Goal: Task Accomplishment & Management: Use online tool/utility

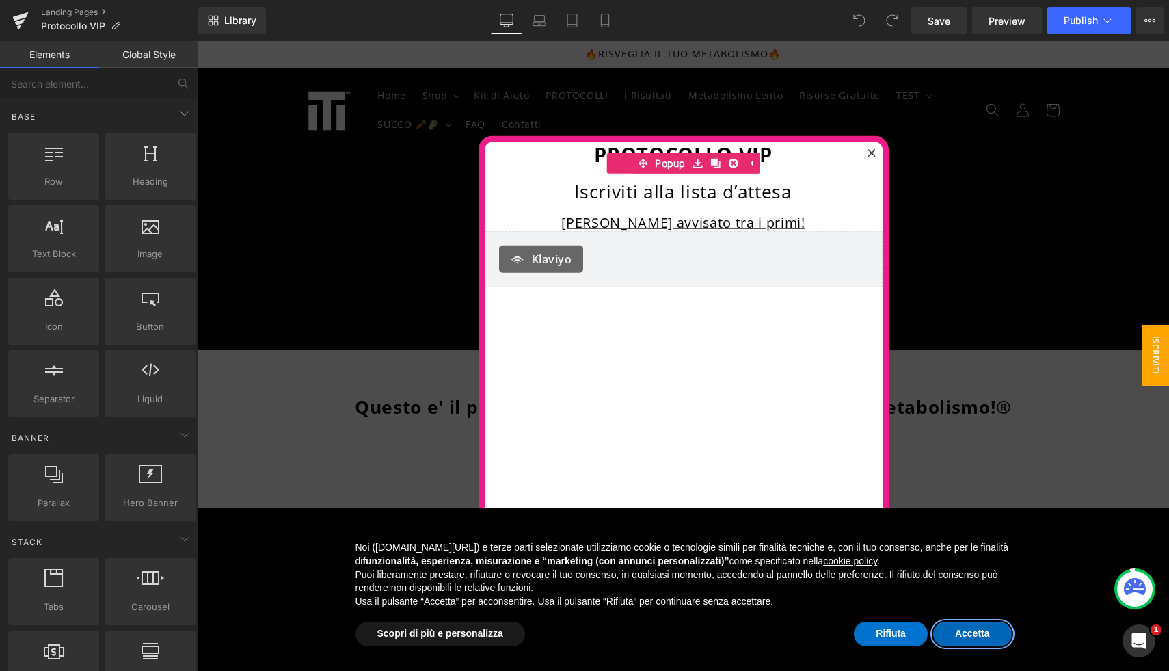
click at [993, 639] on button "Accetta" at bounding box center [972, 633] width 79 height 25
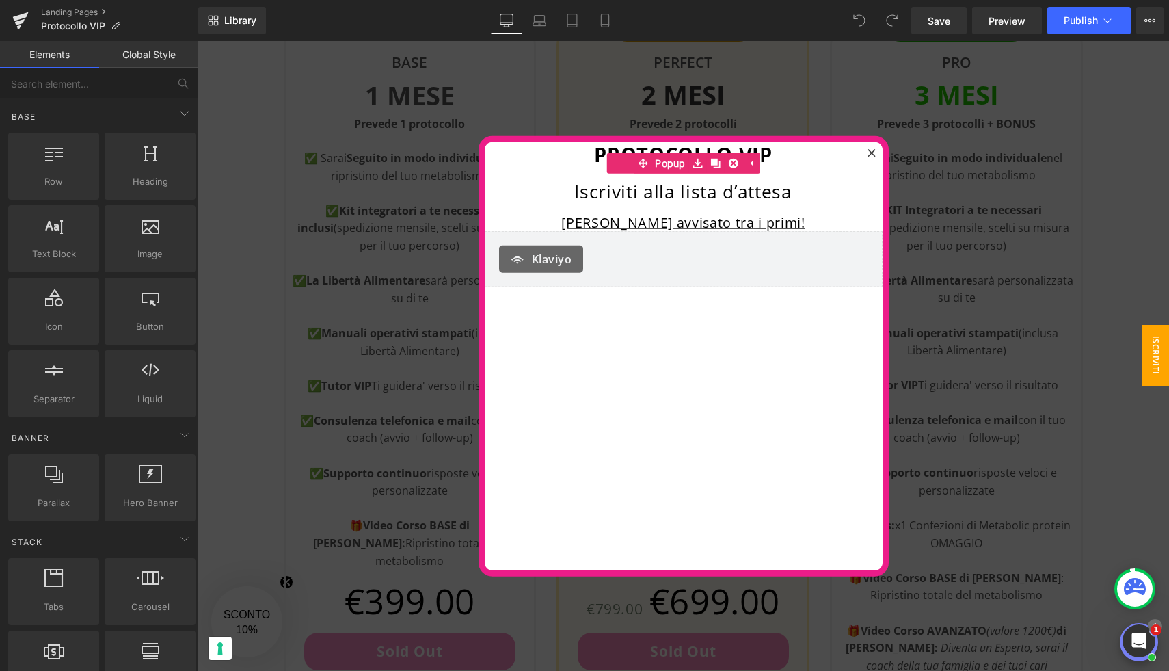
scroll to position [653, 0]
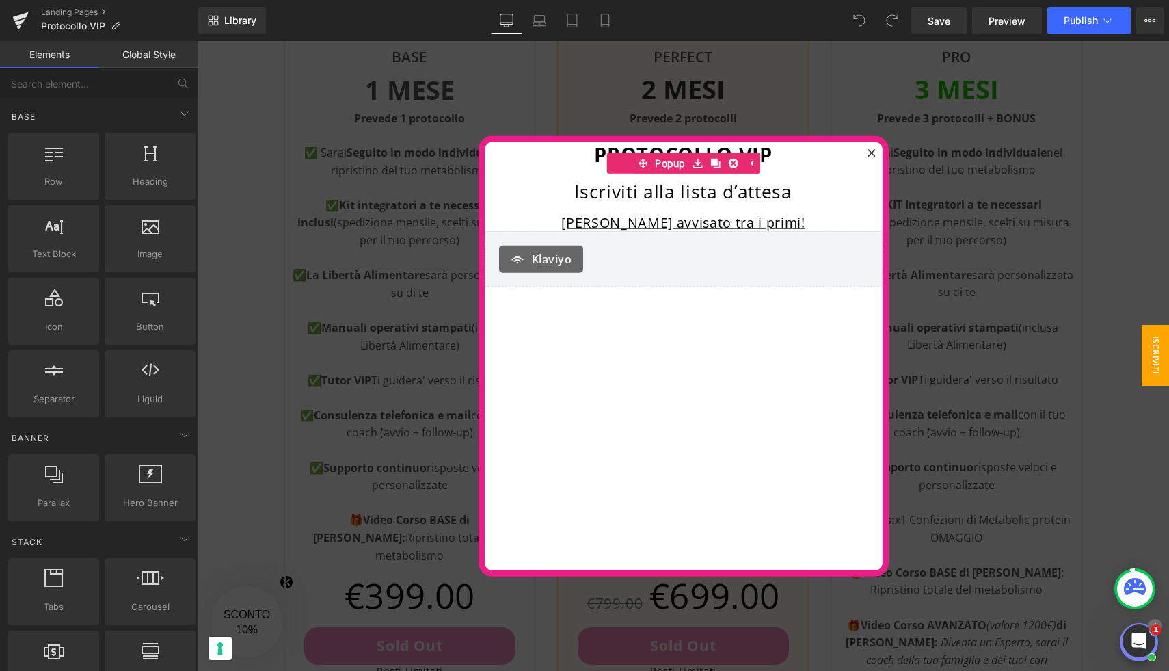
click at [1120, 456] on div at bounding box center [683, 356] width 971 height 630
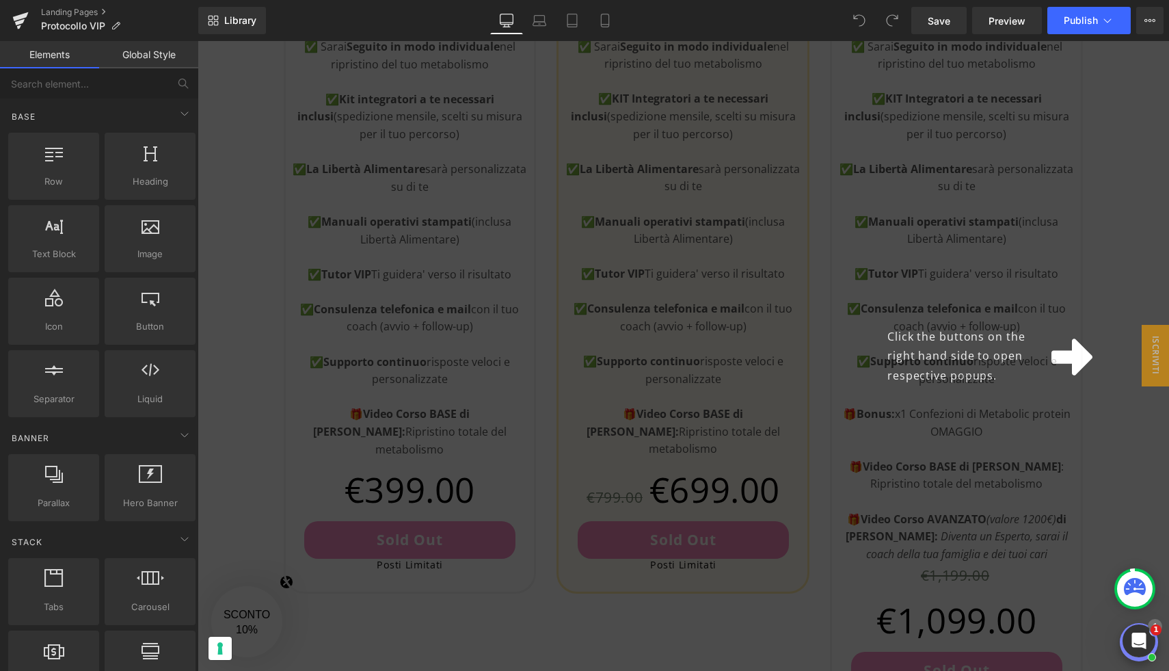
scroll to position [616, 0]
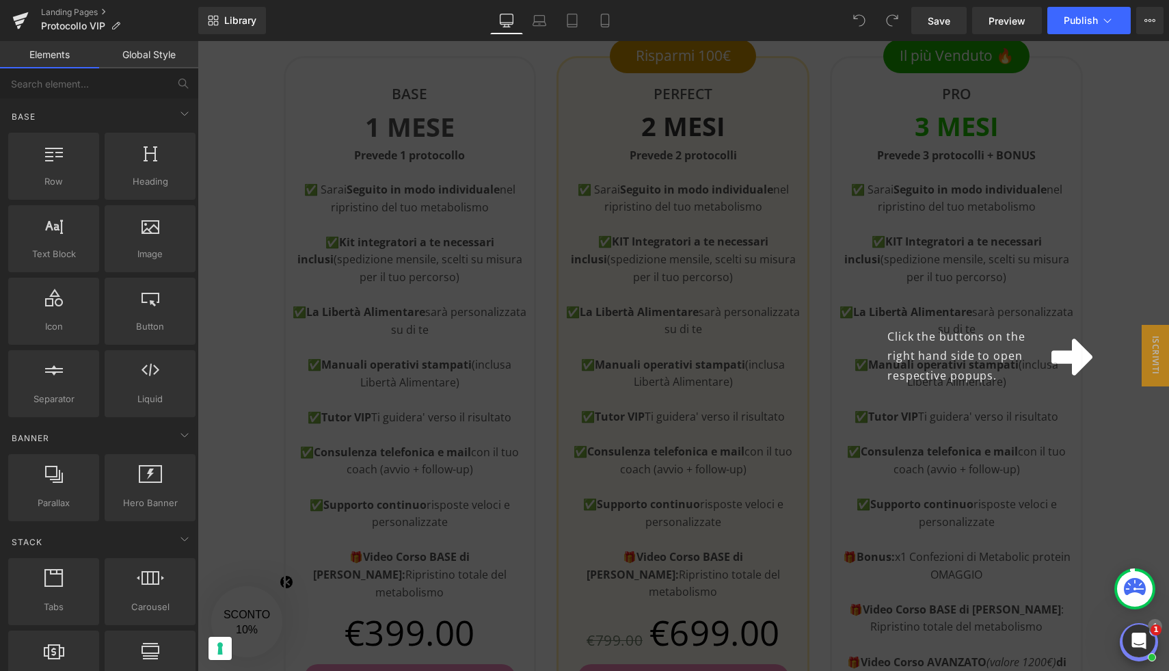
click at [1073, 465] on div "Click the buttons on the right hand side to open respective popups." at bounding box center [683, 356] width 971 height 630
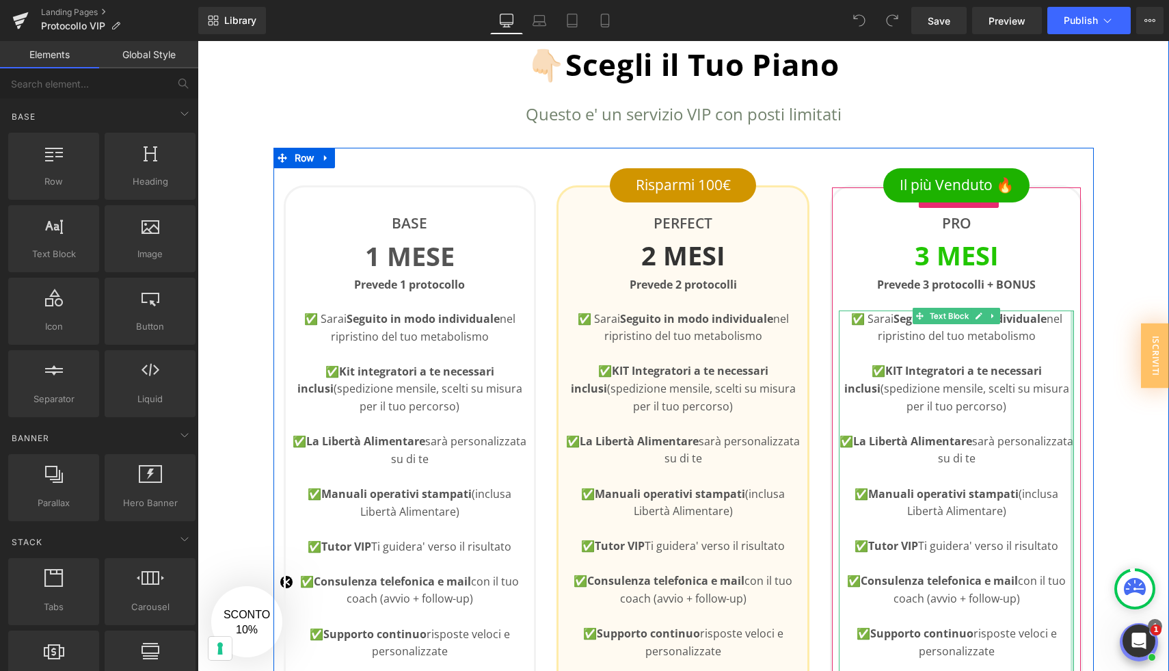
scroll to position [416, 0]
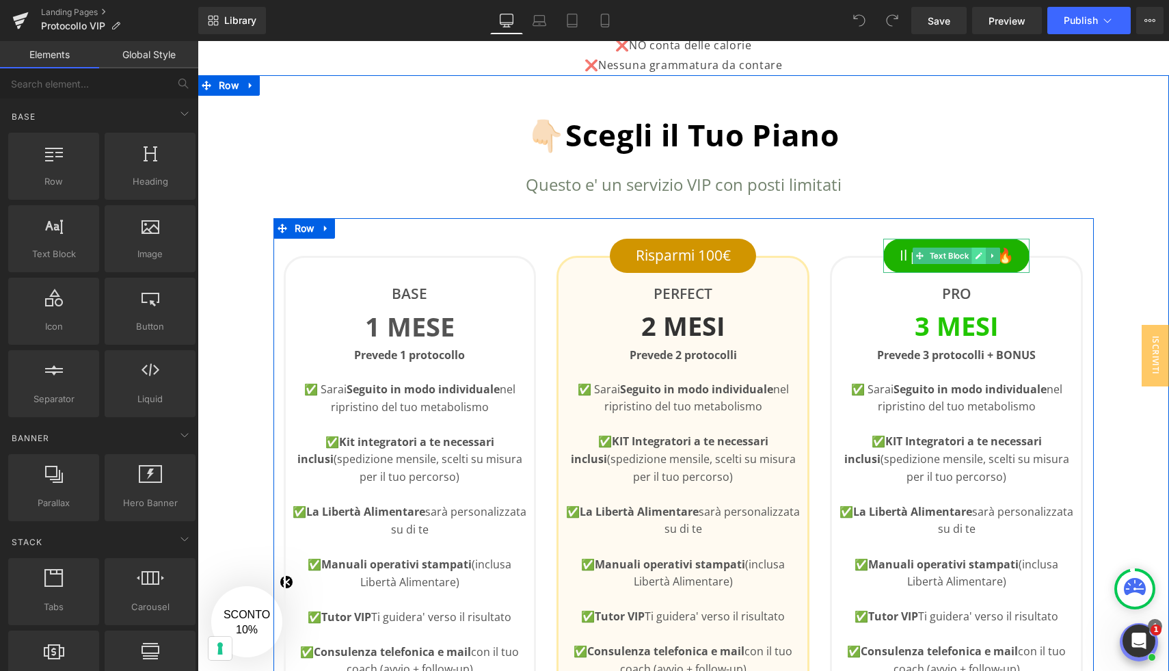
click at [977, 258] on icon at bounding box center [979, 256] width 8 height 8
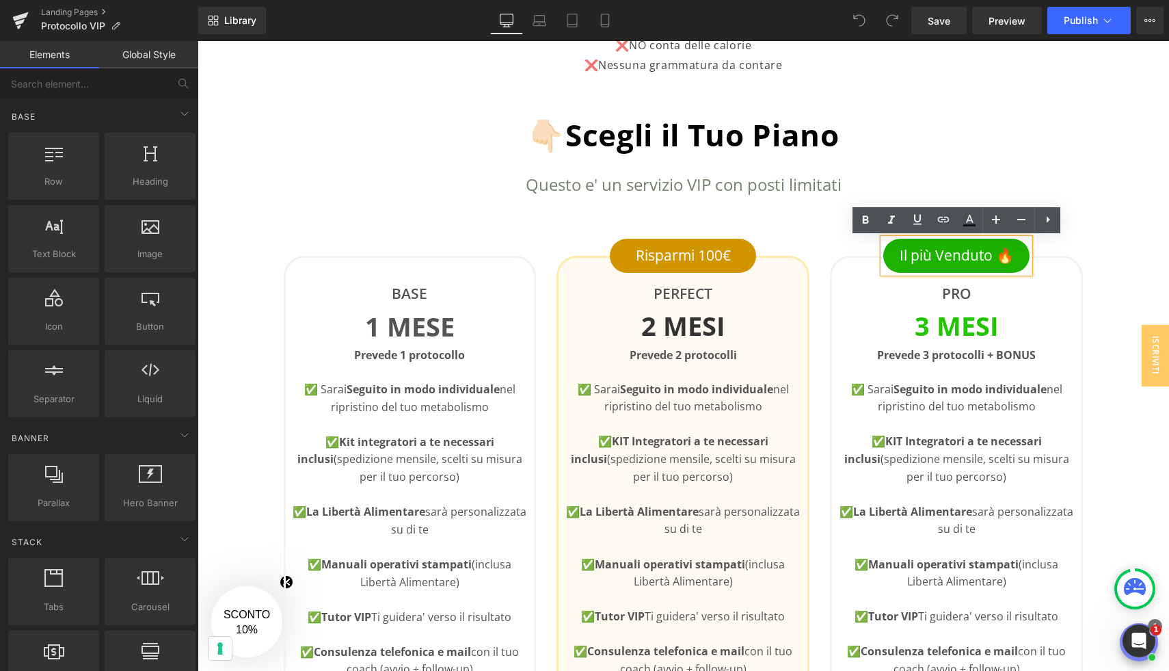
click at [959, 258] on p "Il più Venduto 🔥" at bounding box center [956, 255] width 146 height 23
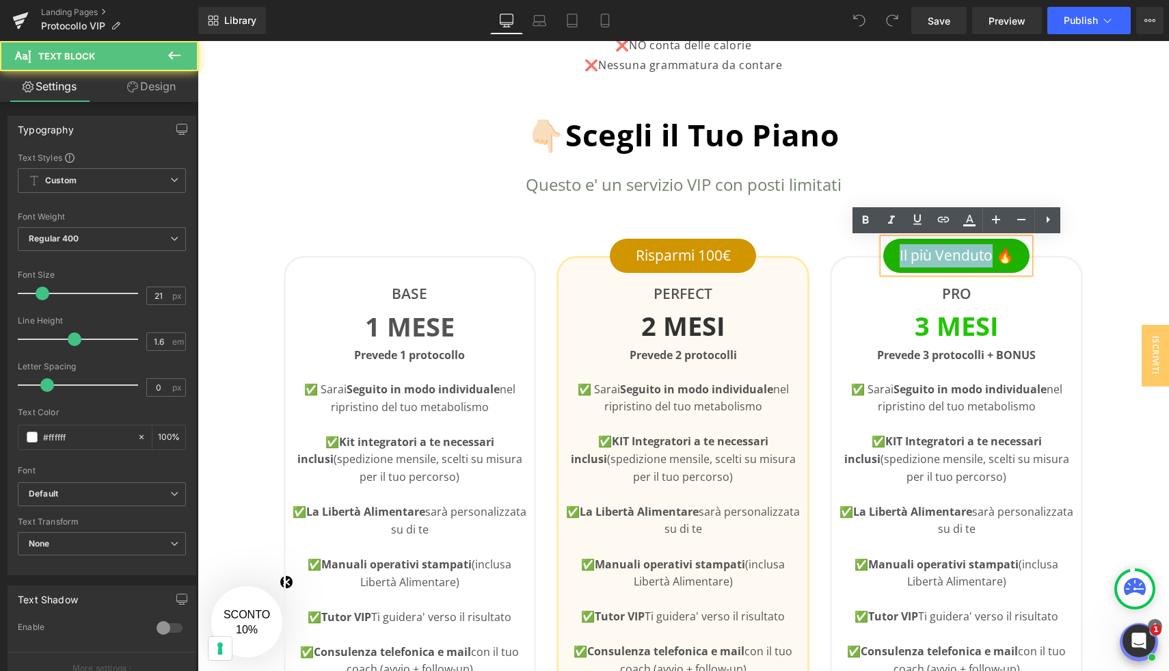
drag, startPoint x: 991, startPoint y: 260, endPoint x: 900, endPoint y: 265, distance: 91.0
click at [900, 265] on p "Il più Venduto 🔥" at bounding box center [956, 255] width 146 height 23
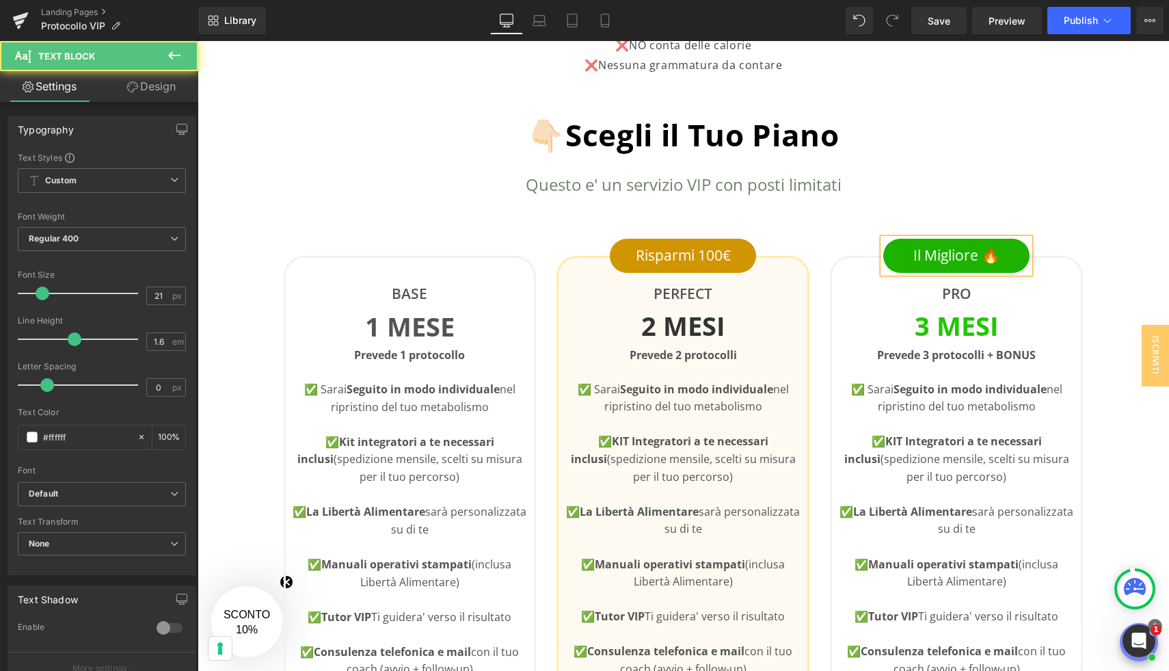
click at [1002, 249] on p "Il Migliore 🔥" at bounding box center [956, 255] width 146 height 23
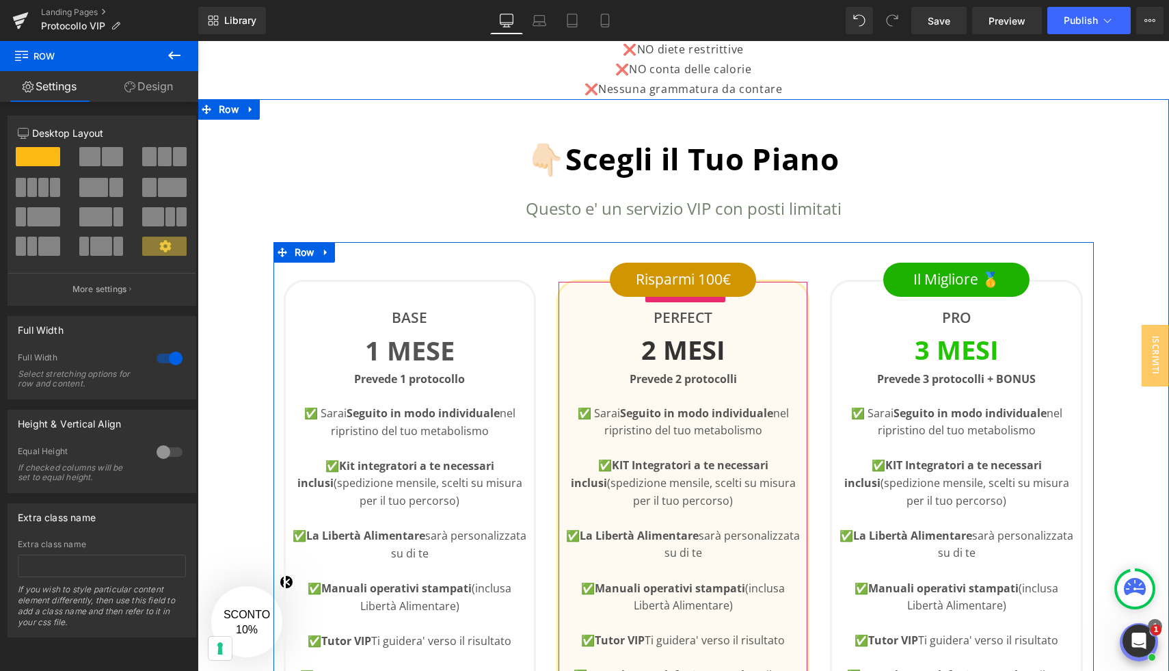
scroll to position [392, 0]
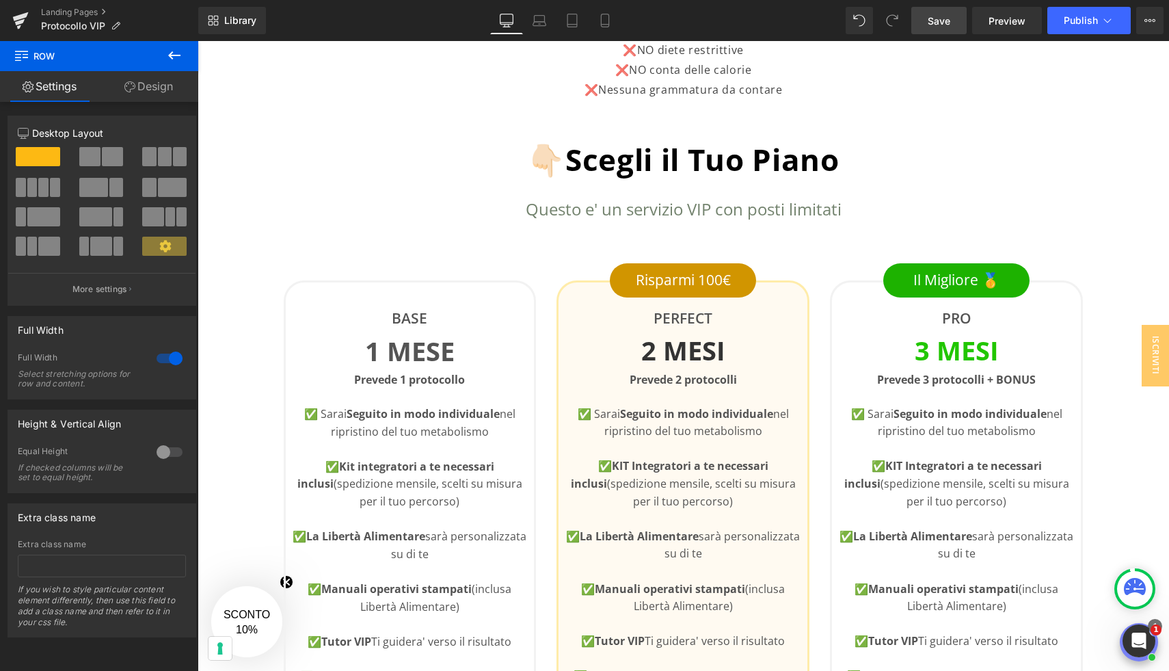
click at [923, 23] on link "Save" at bounding box center [938, 20] width 55 height 27
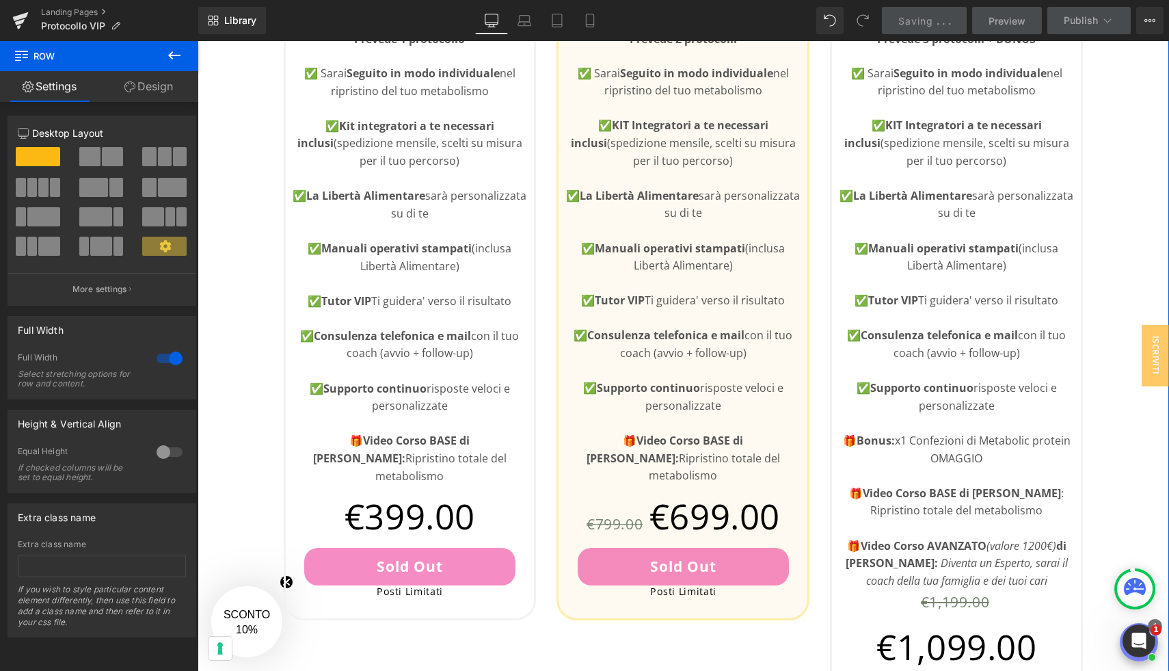
scroll to position [695, 0]
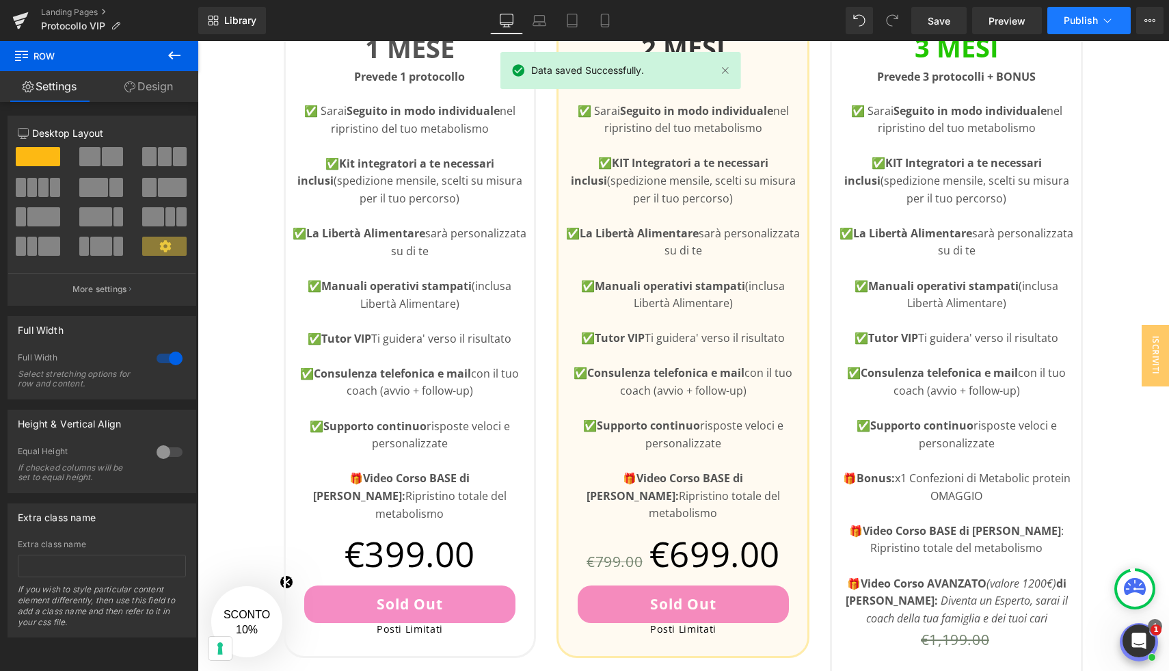
click at [1103, 24] on icon at bounding box center [1108, 21] width 14 height 14
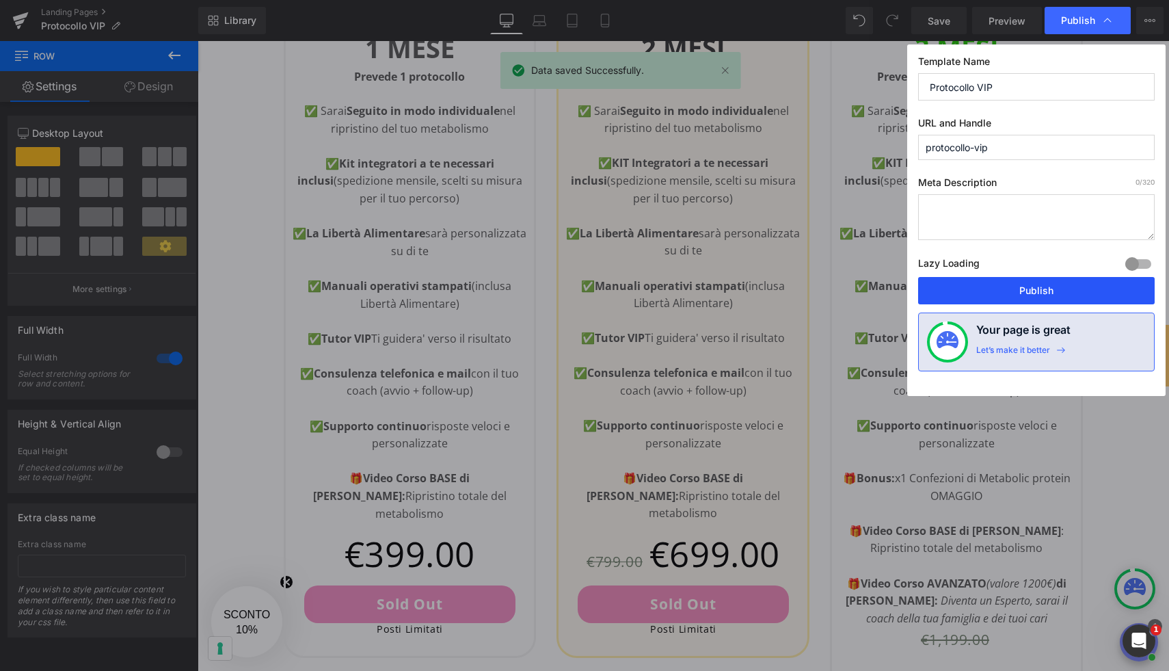
click at [1053, 280] on button "Publish" at bounding box center [1036, 290] width 237 height 27
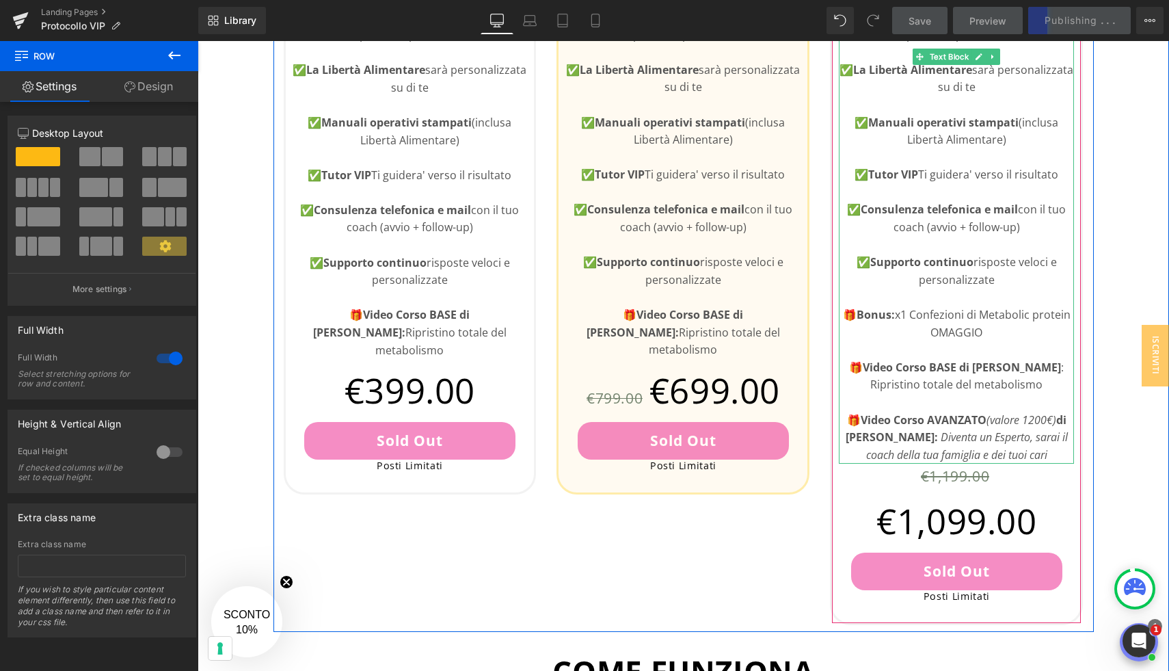
scroll to position [860, 0]
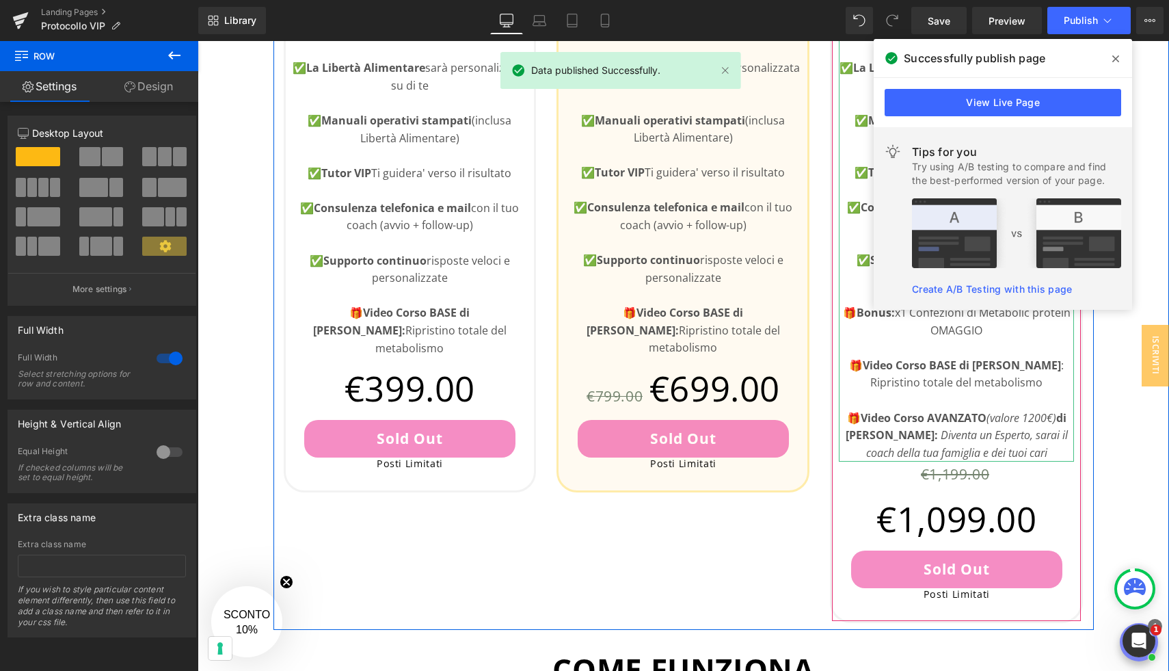
click at [854, 418] on p "🎁 Video Corso AVANZATO (valore 1200€) di Luca Veronese: Diventa un Esperto, sar…" at bounding box center [956, 435] width 235 height 53
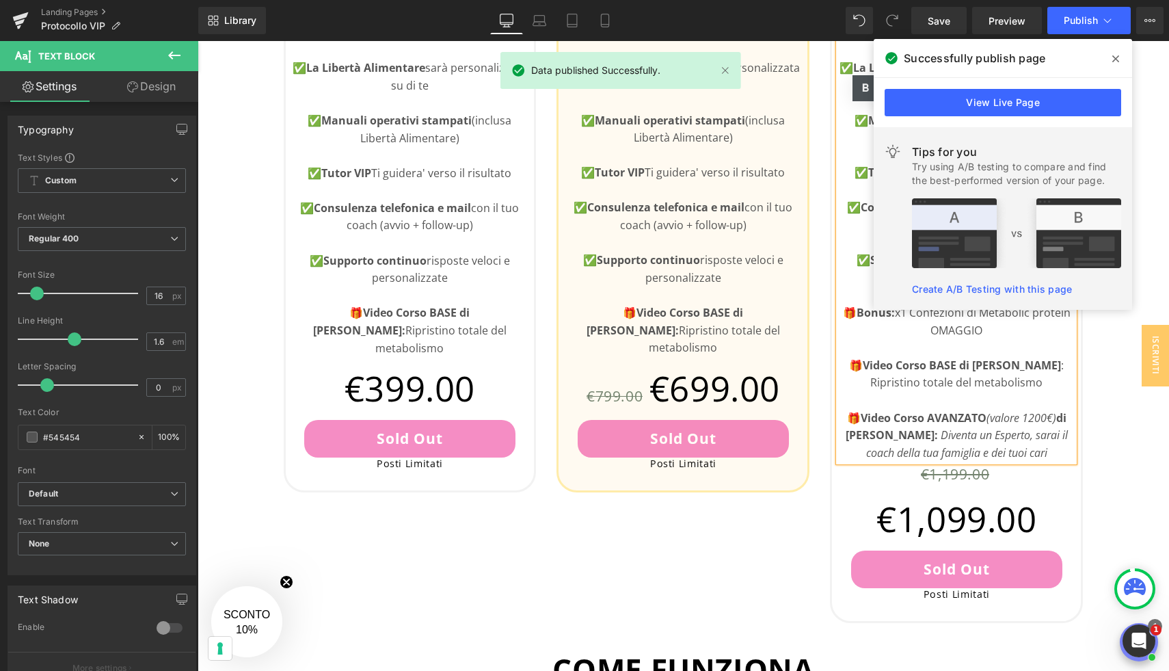
click at [854, 421] on p "🎁 Video Corso AVANZATO (valore 1200€) di Luca Veronese: Diventa un Esperto, sar…" at bounding box center [956, 435] width 235 height 53
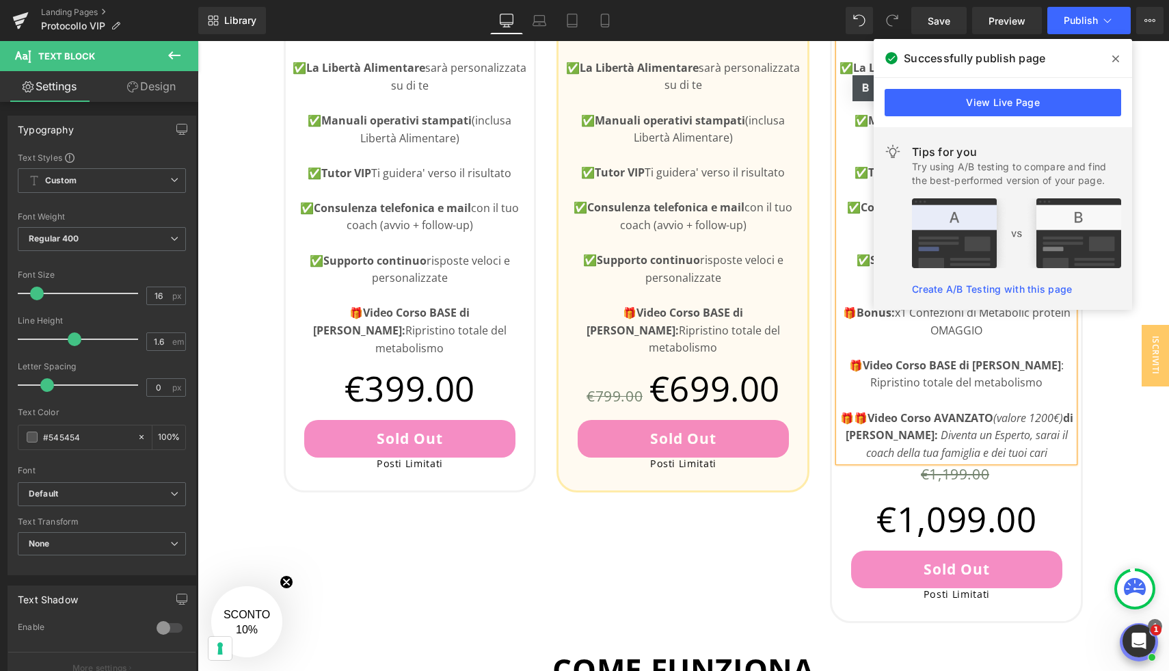
click at [1109, 445] on div "👇🏻Scegli il Tuo Piano Heading Questo e' un servizio VIP con posti limitati Text…" at bounding box center [683, 622] width 971 height 1981
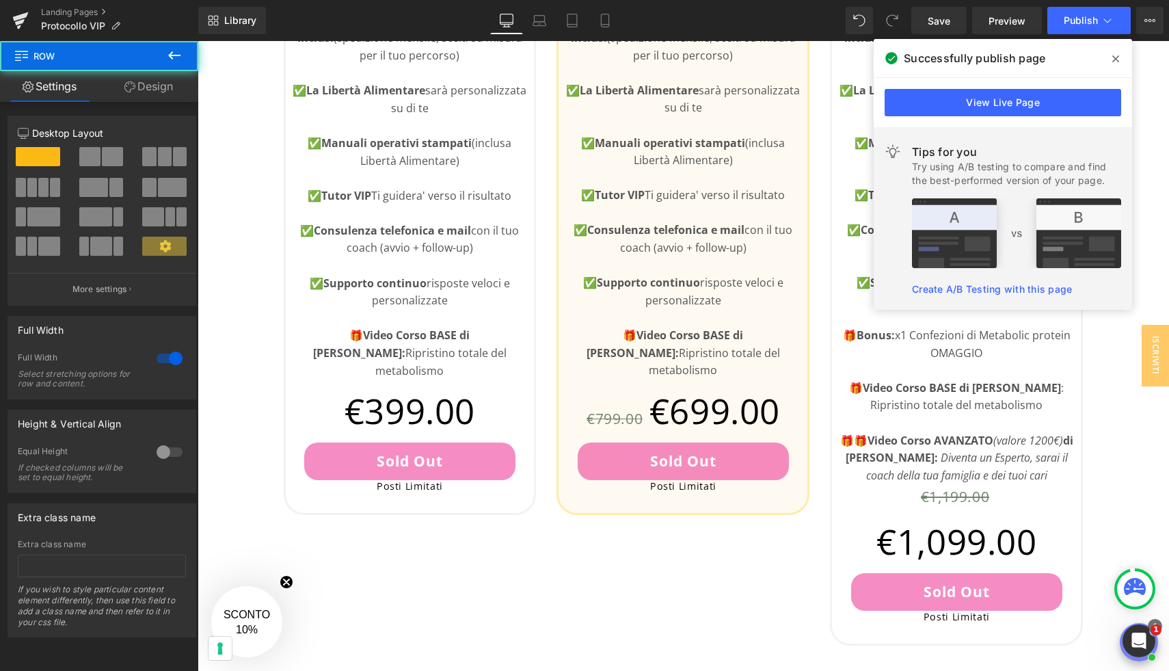
scroll to position [834, 0]
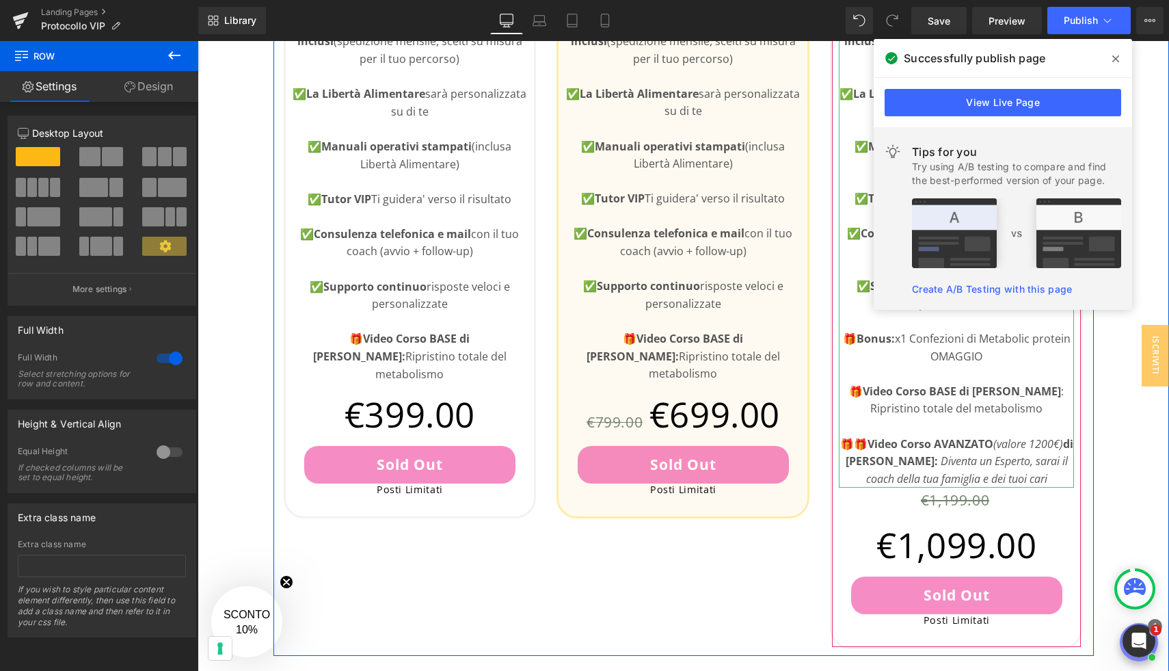
click at [1003, 410] on p "🎁 Video Corso BASE di Luca Veronese : Ripristino totale del metabolismo" at bounding box center [956, 400] width 235 height 35
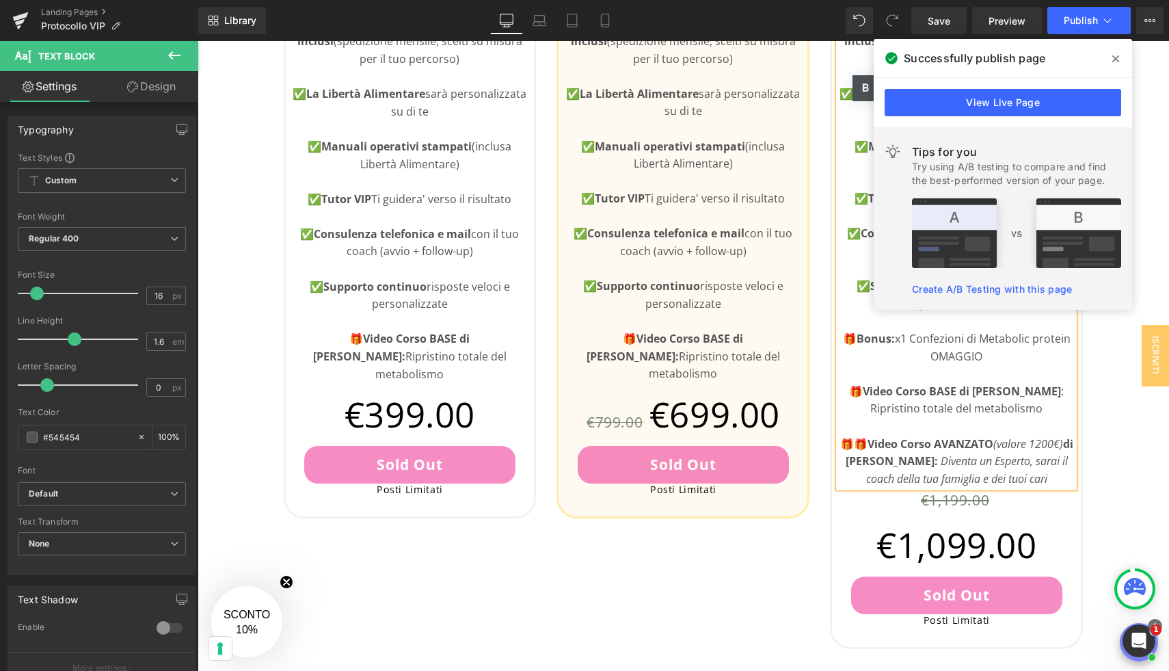
click at [1122, 409] on div "👇🏻Scegli il Tuo Piano Heading Questo e' un servizio VIP con posti limitati Text…" at bounding box center [683, 648] width 971 height 1981
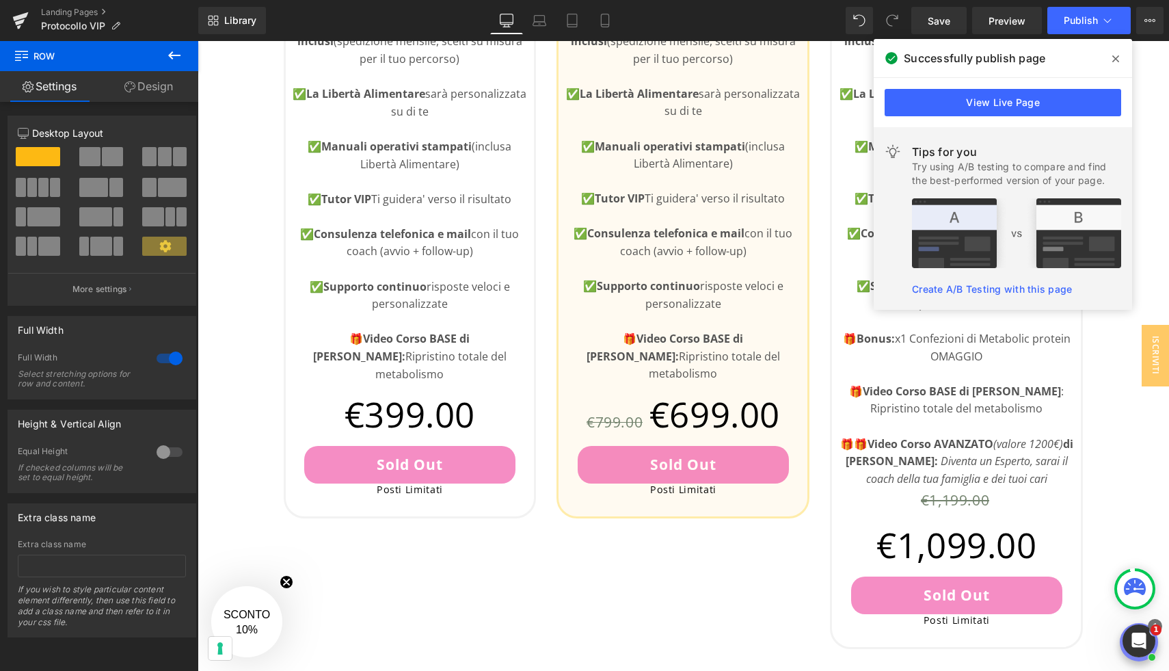
click at [1115, 55] on icon at bounding box center [1115, 58] width 7 height 11
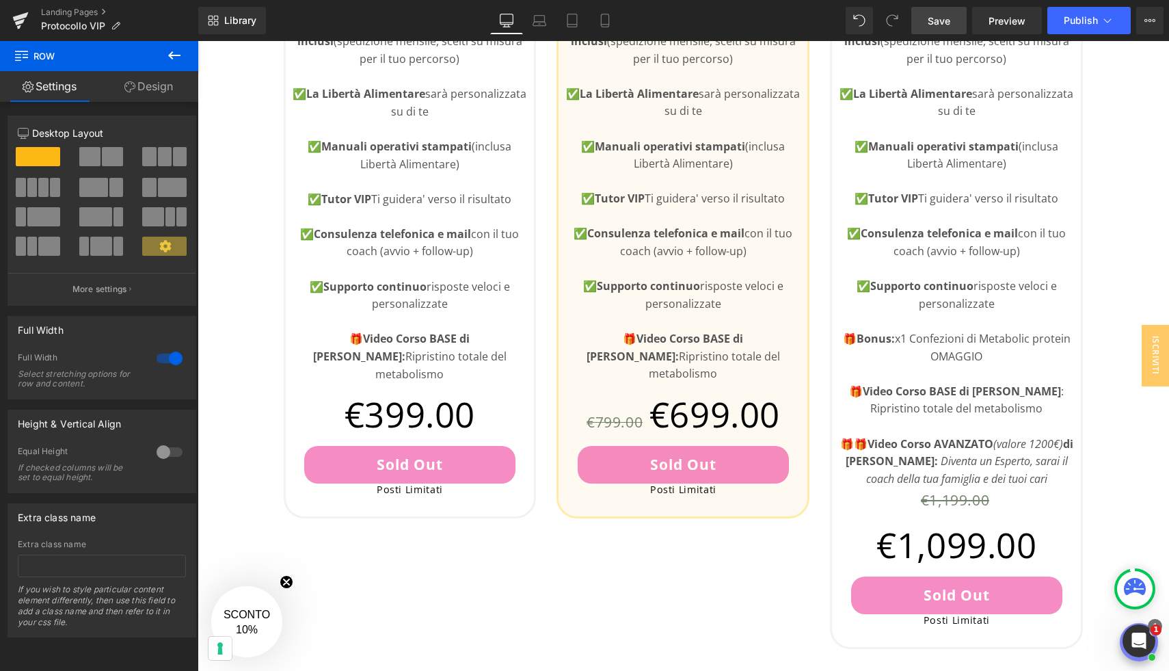
click at [946, 27] on span "Save" at bounding box center [939, 21] width 23 height 14
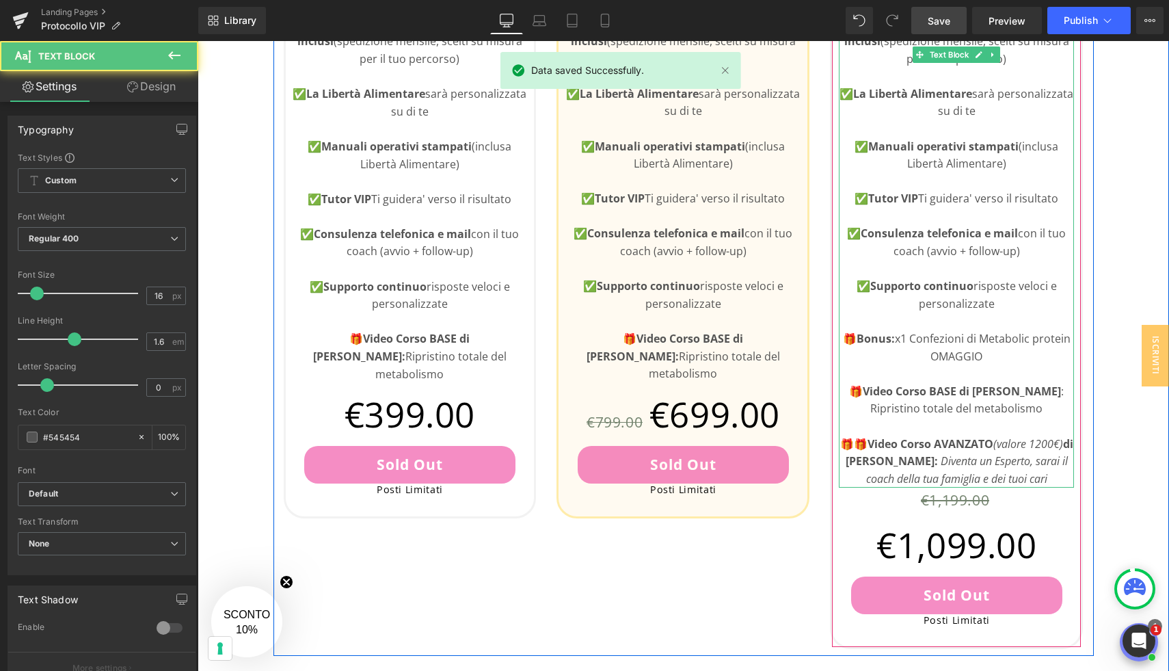
click at [975, 340] on p "🎁 Bonus: x1 Confezioni di Metabolic protein OMAGGIO" at bounding box center [956, 347] width 235 height 35
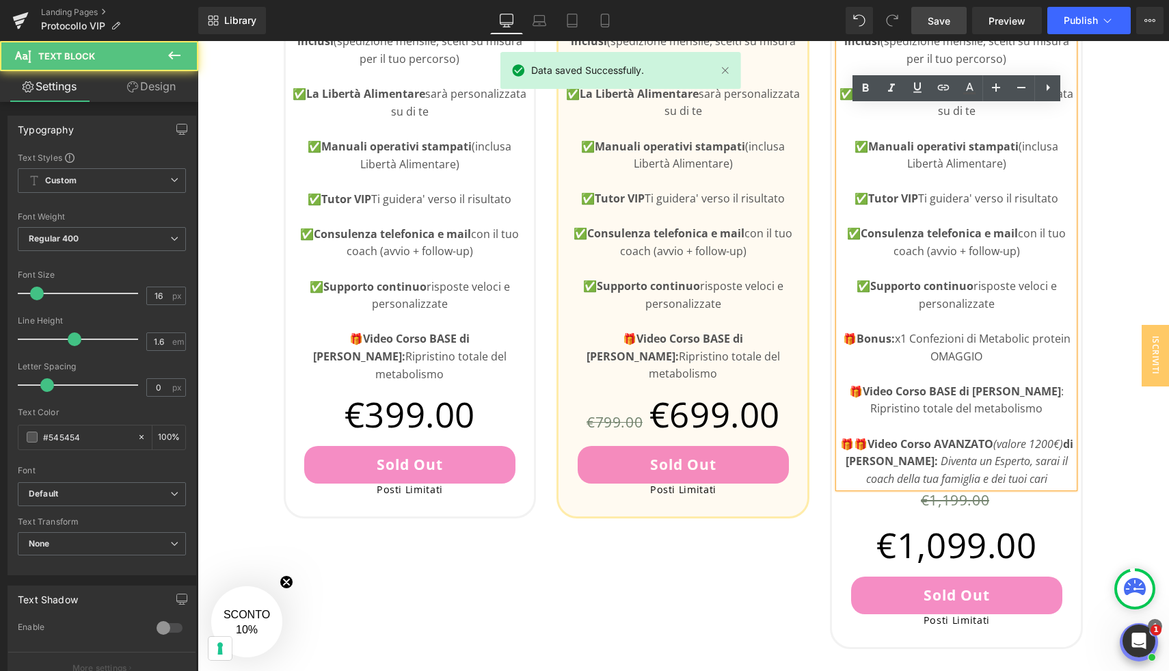
click at [965, 341] on p "🎁 Bonus: x1 Confezioni di Metabolic protein OMAGGIO" at bounding box center [956, 347] width 235 height 35
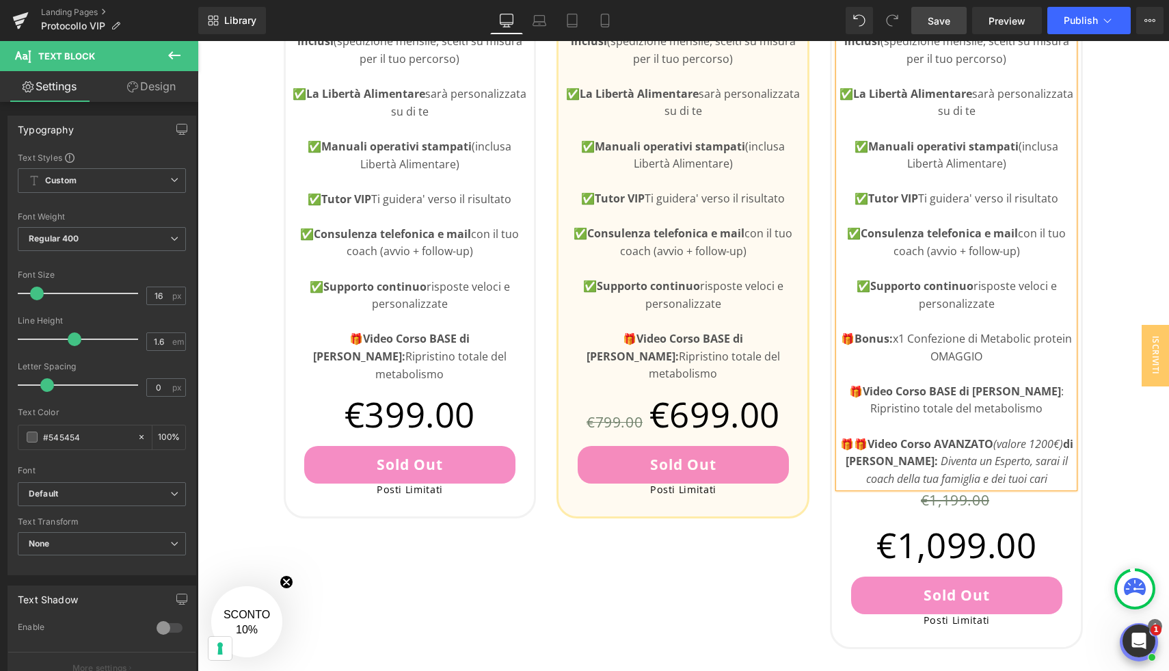
click at [1128, 271] on div "👇🏻Scegli il Tuo Piano Heading Questo e' un servizio VIP con posti limitati Text…" at bounding box center [683, 648] width 971 height 1981
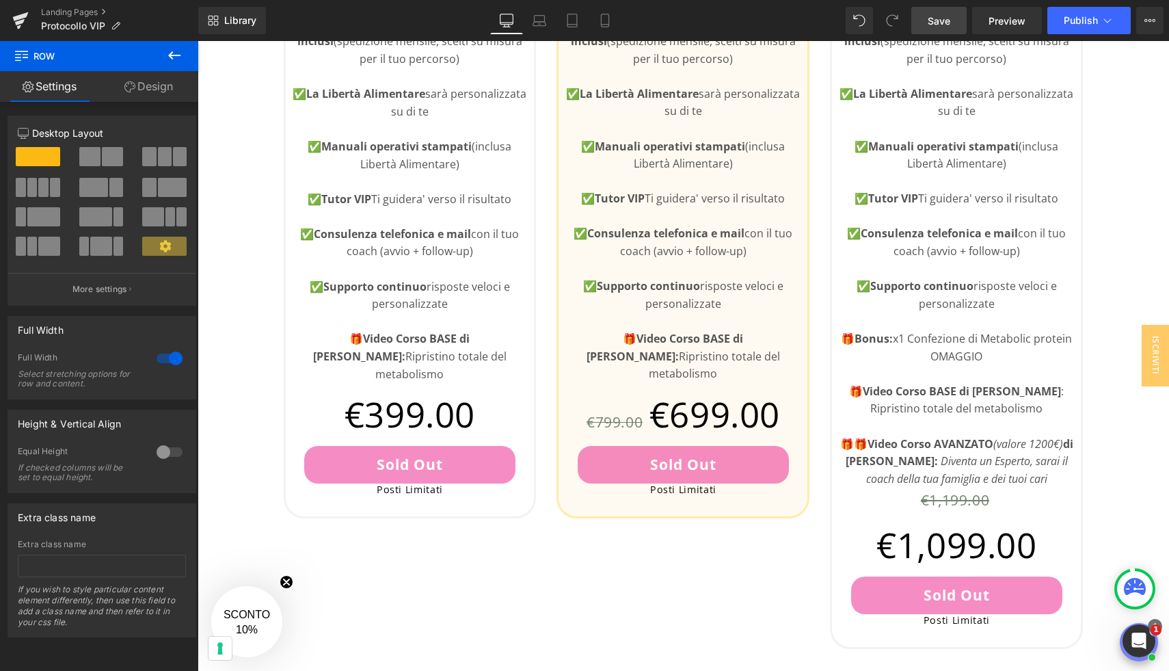
click at [944, 16] on span "Save" at bounding box center [939, 21] width 23 height 14
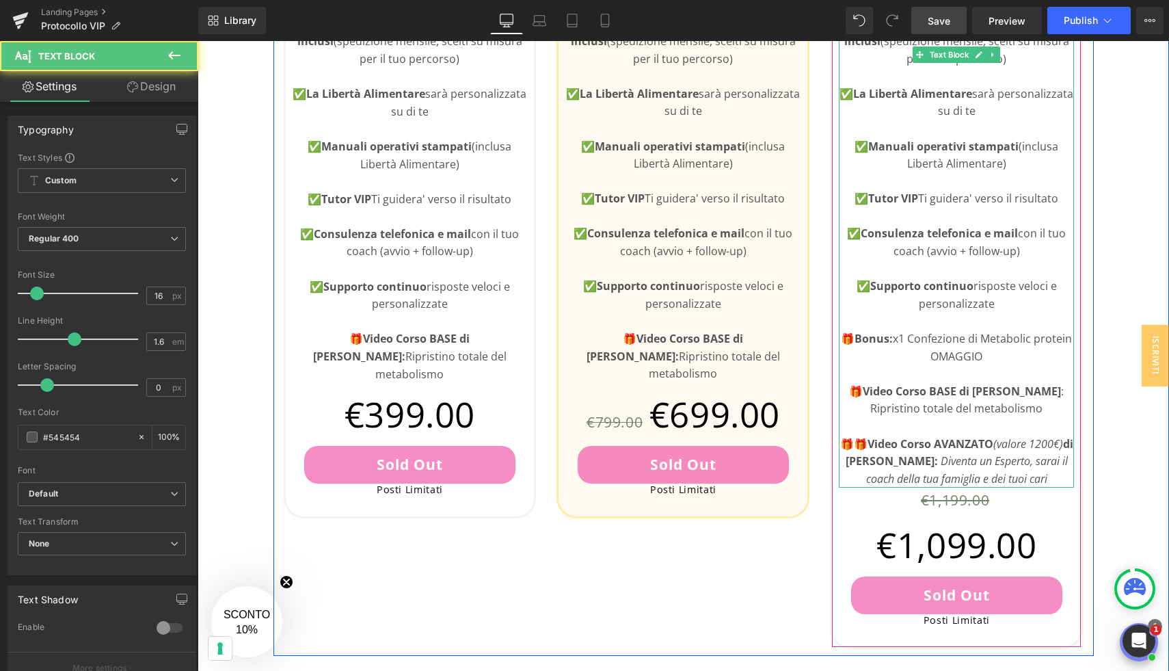
click at [866, 393] on strong "Video Corso BASE di [PERSON_NAME]" at bounding box center [962, 390] width 198 height 15
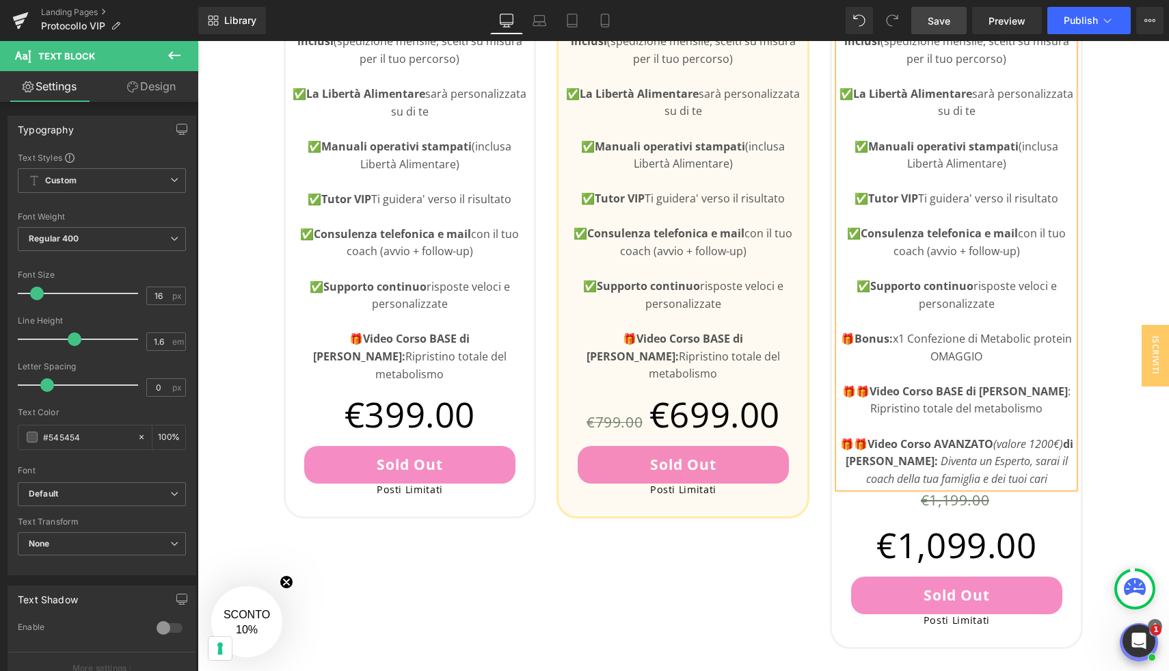
click at [867, 446] on p "🎁🎁 Video Corso AVANZATO (valore 1200€) di Luca Veronese: Diventa un Esperto, sa…" at bounding box center [956, 461] width 235 height 53
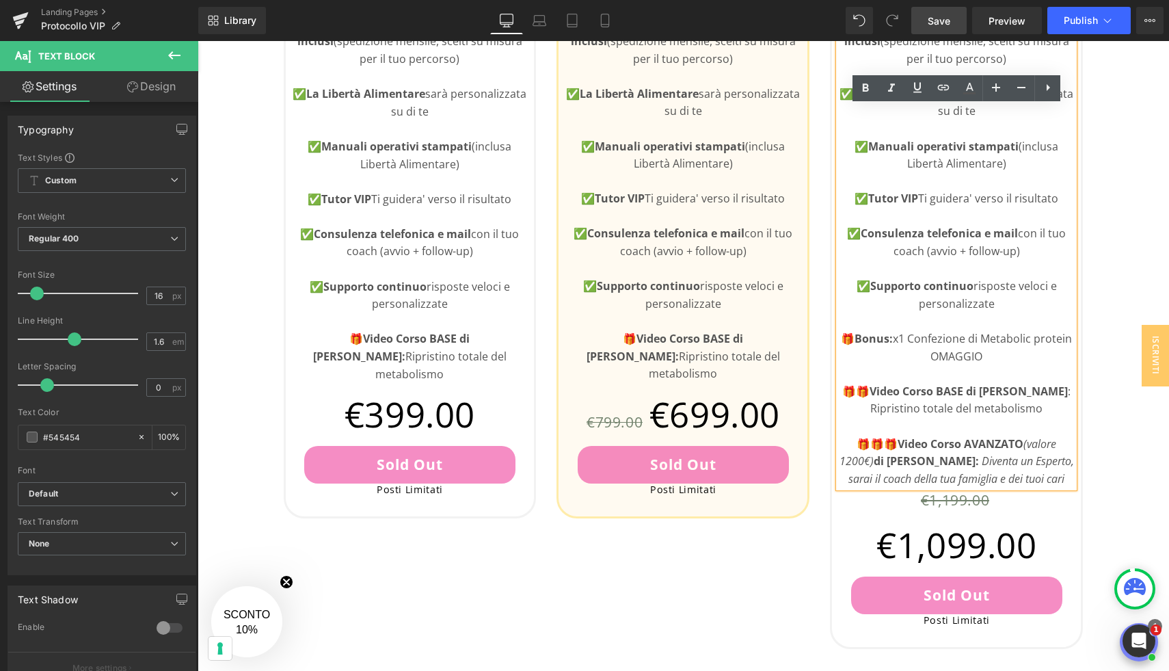
click at [1124, 233] on div "👇🏻Scegli il Tuo Piano Heading Questo e' un servizio VIP con posti limitati Text…" at bounding box center [683, 648] width 971 height 1981
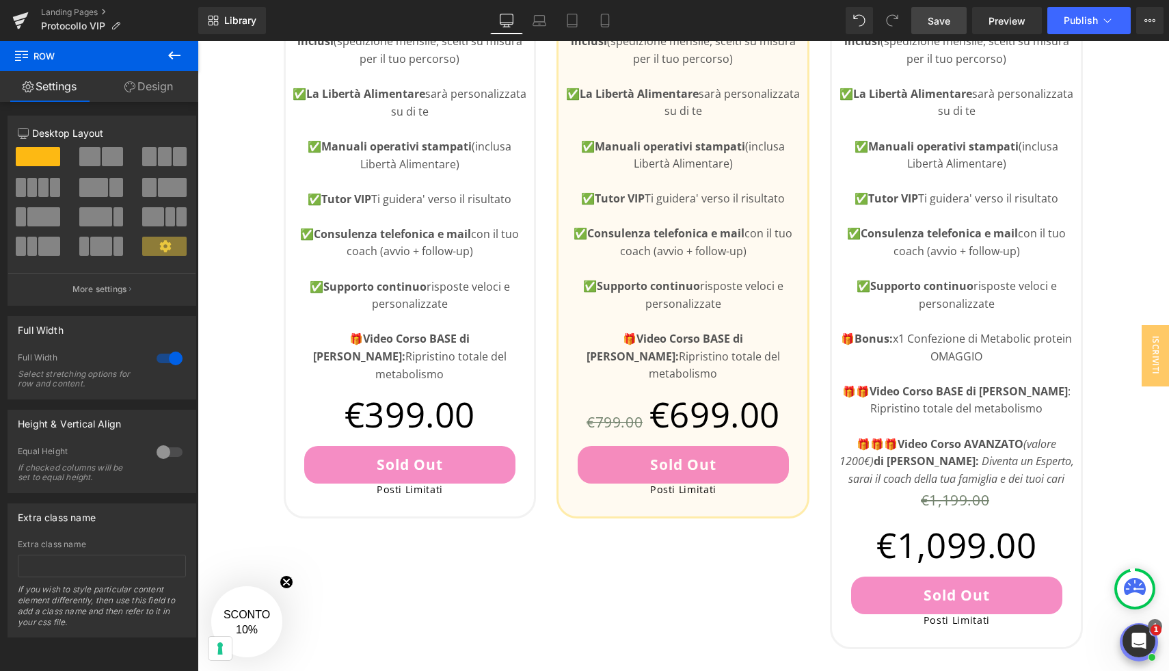
click at [933, 14] on span "Save" at bounding box center [939, 21] width 23 height 14
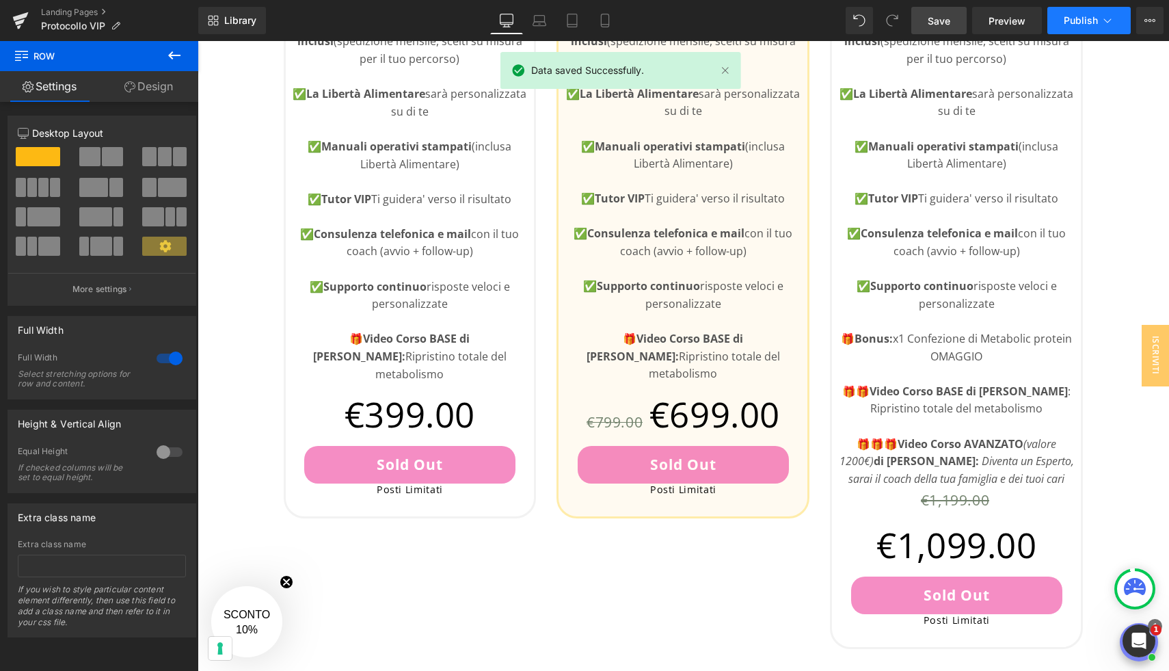
click at [1094, 17] on span "Publish" at bounding box center [1081, 20] width 34 height 11
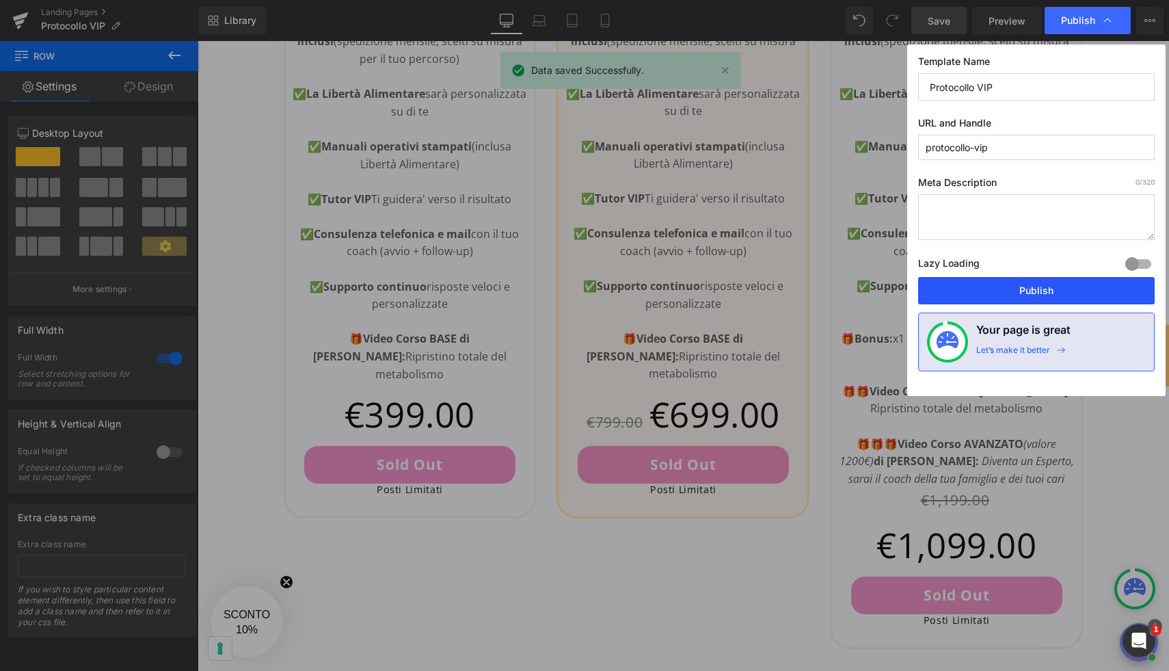
click at [1097, 282] on button "Publish" at bounding box center [1036, 290] width 237 height 27
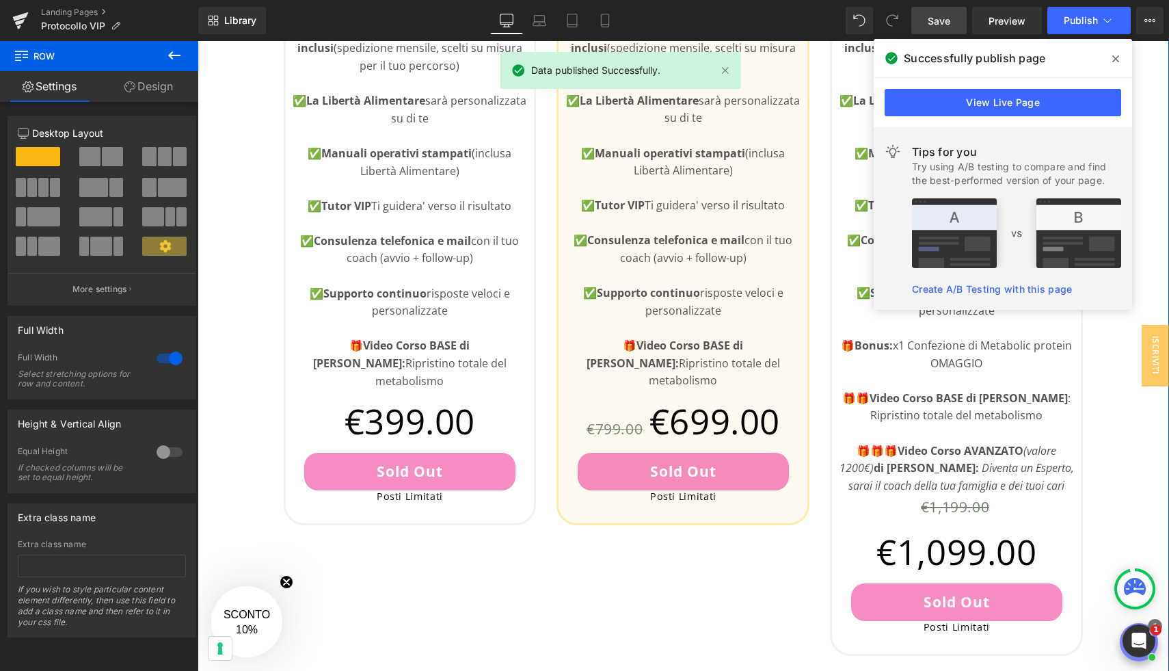
scroll to position [832, 0]
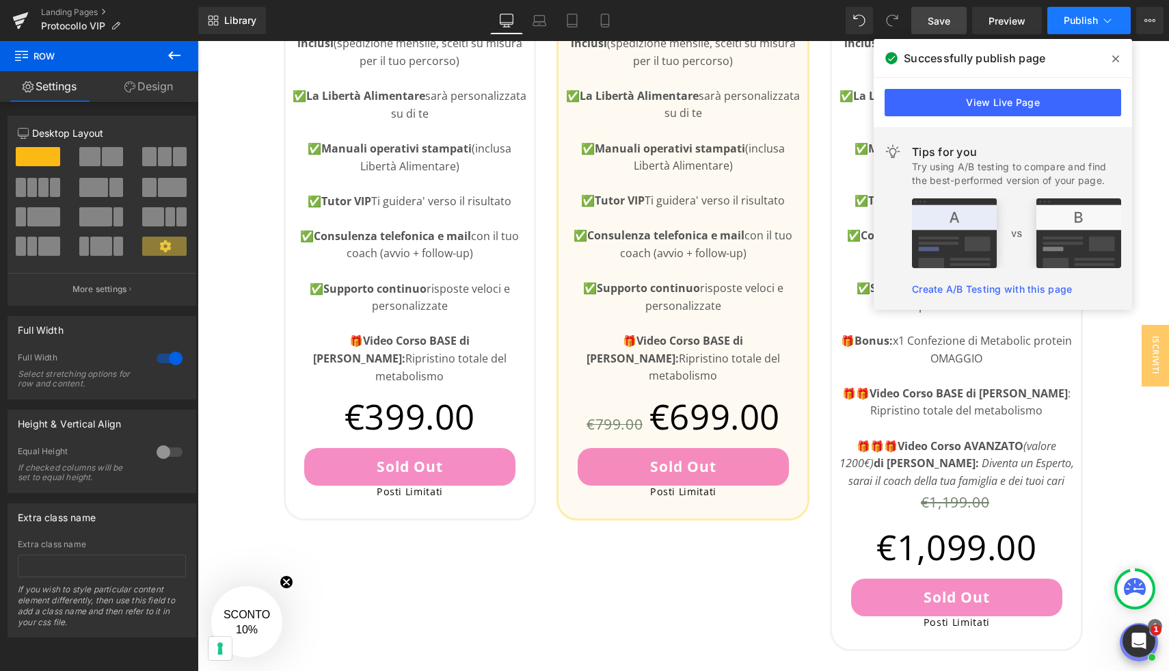
click at [1100, 21] on button "Publish" at bounding box center [1088, 20] width 83 height 27
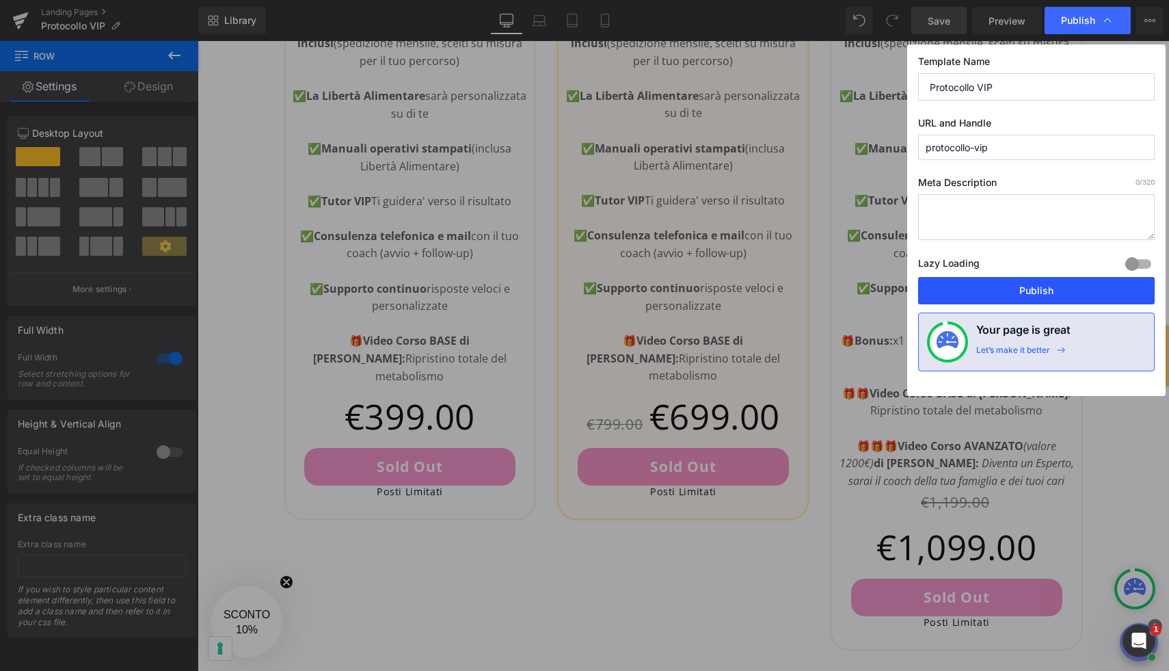
click at [1065, 286] on button "Publish" at bounding box center [1036, 290] width 237 height 27
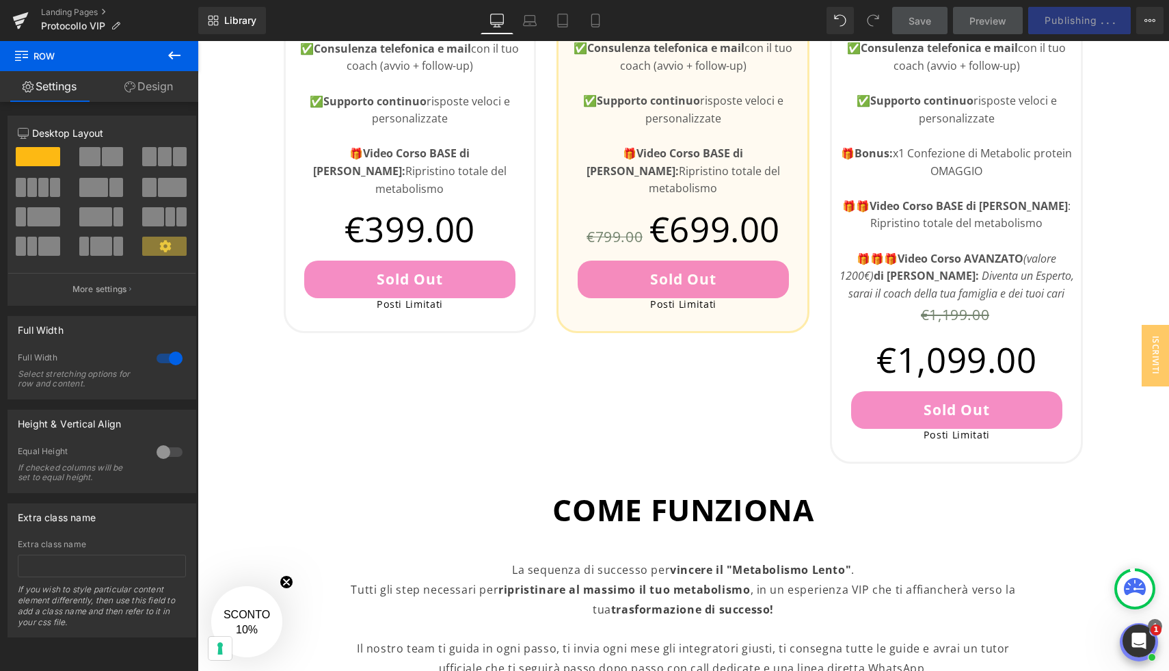
scroll to position [1022, 0]
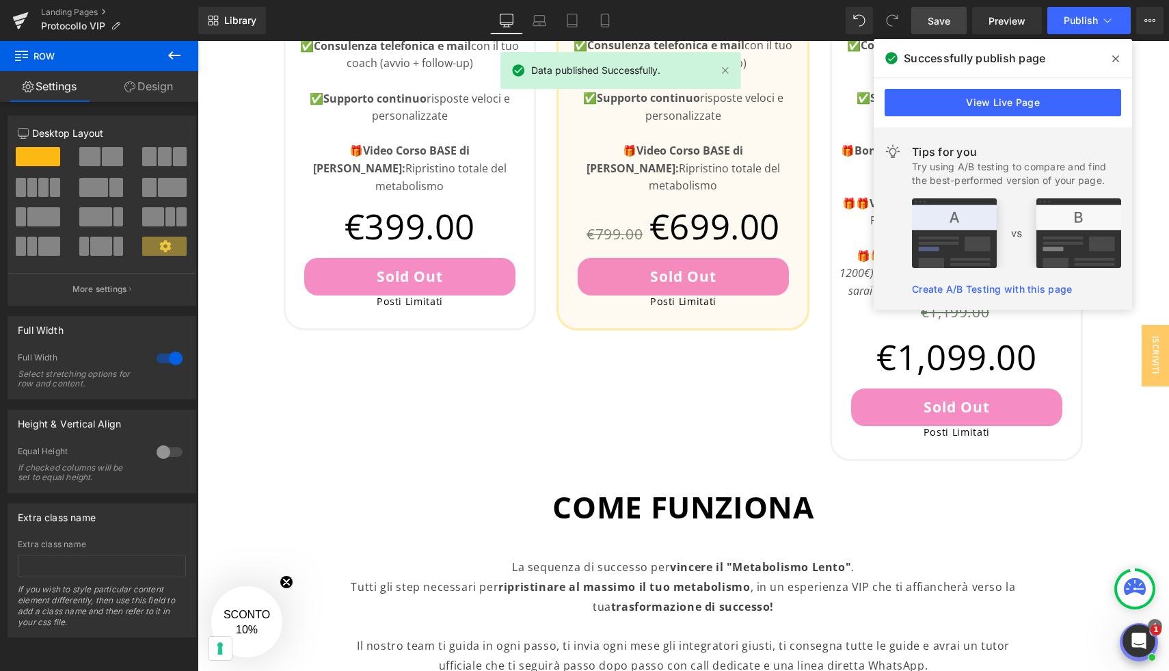
click at [1113, 58] on icon at bounding box center [1115, 58] width 7 height 11
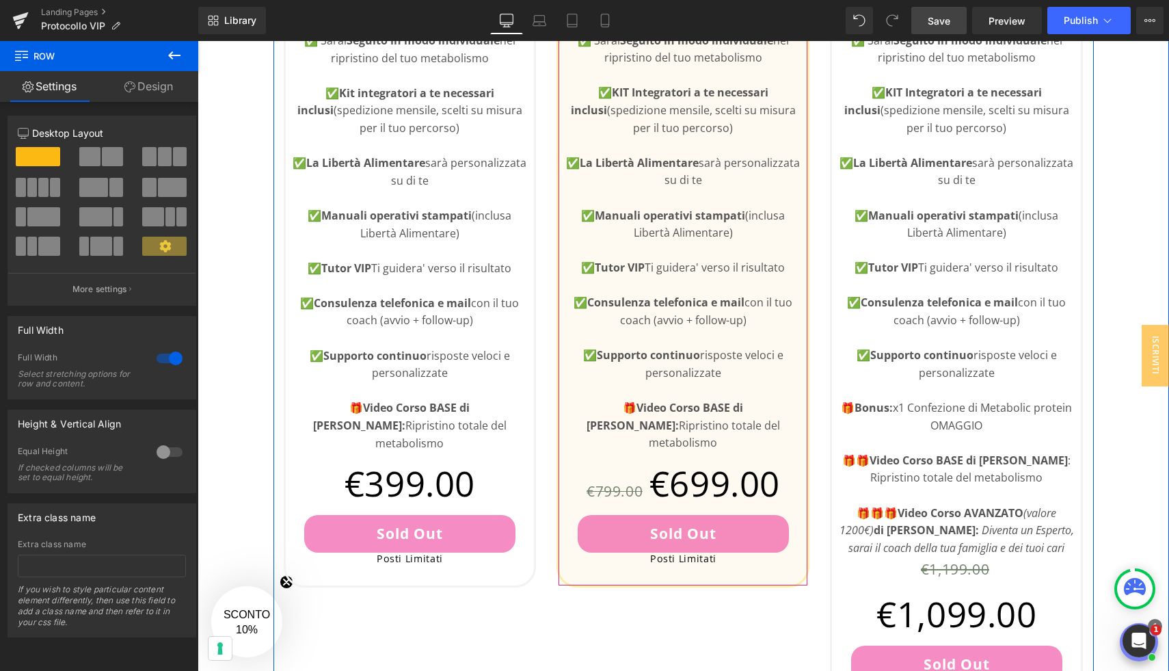
scroll to position [766, 0]
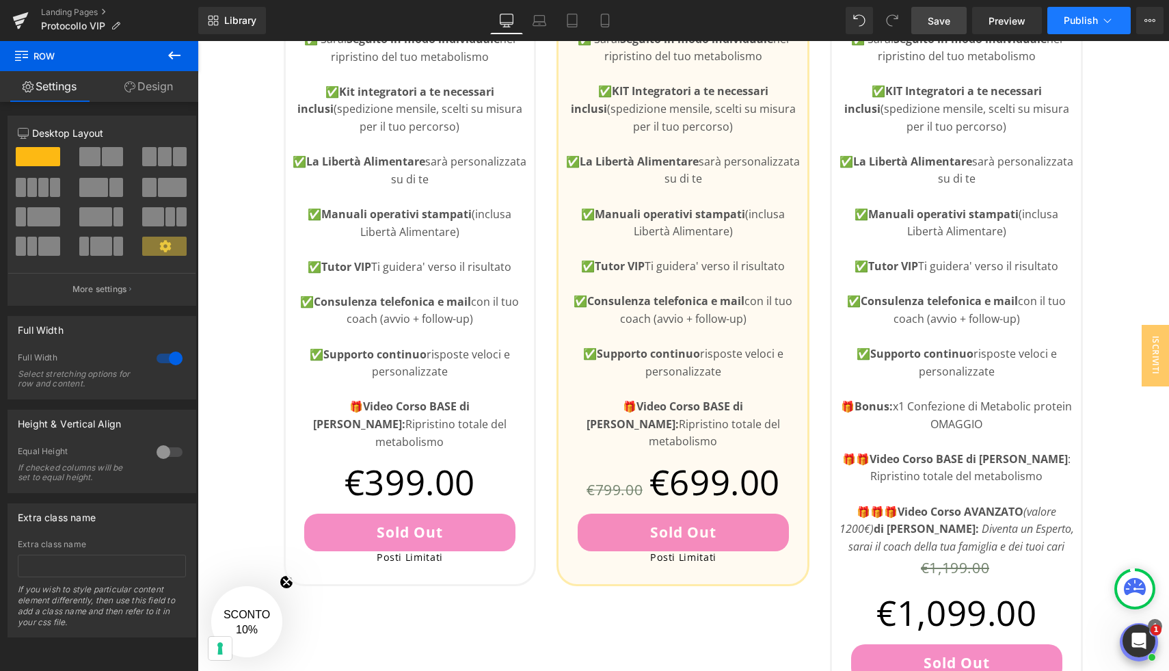
click at [1107, 27] on button "Publish" at bounding box center [1088, 20] width 83 height 27
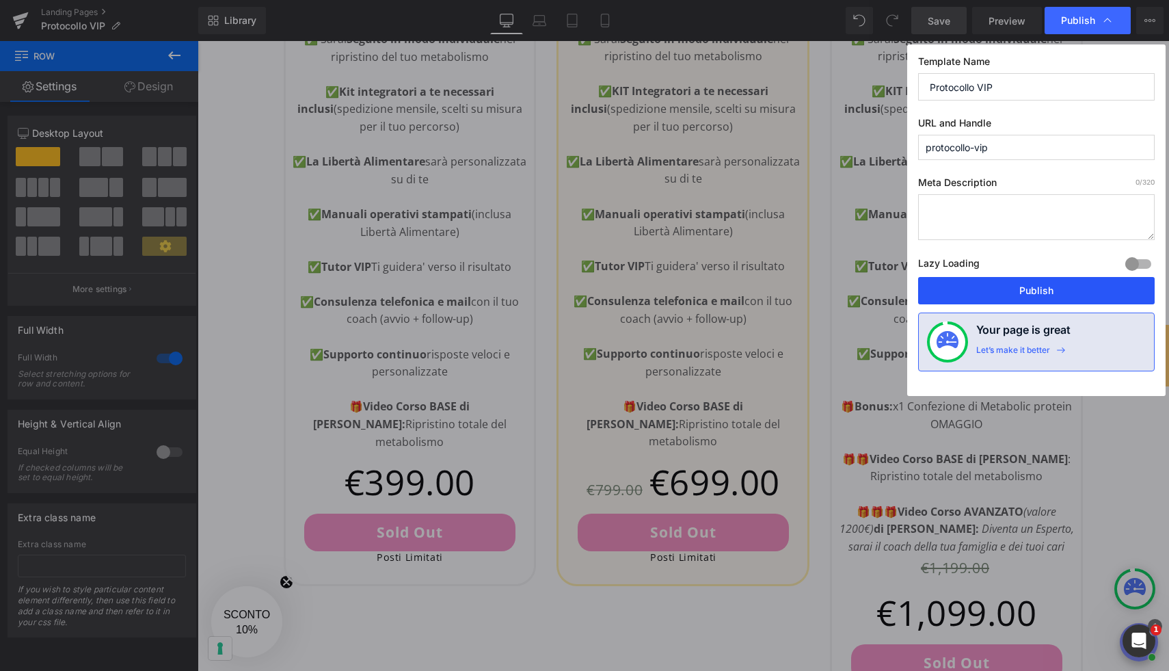
click at [1066, 286] on button "Publish" at bounding box center [1036, 290] width 237 height 27
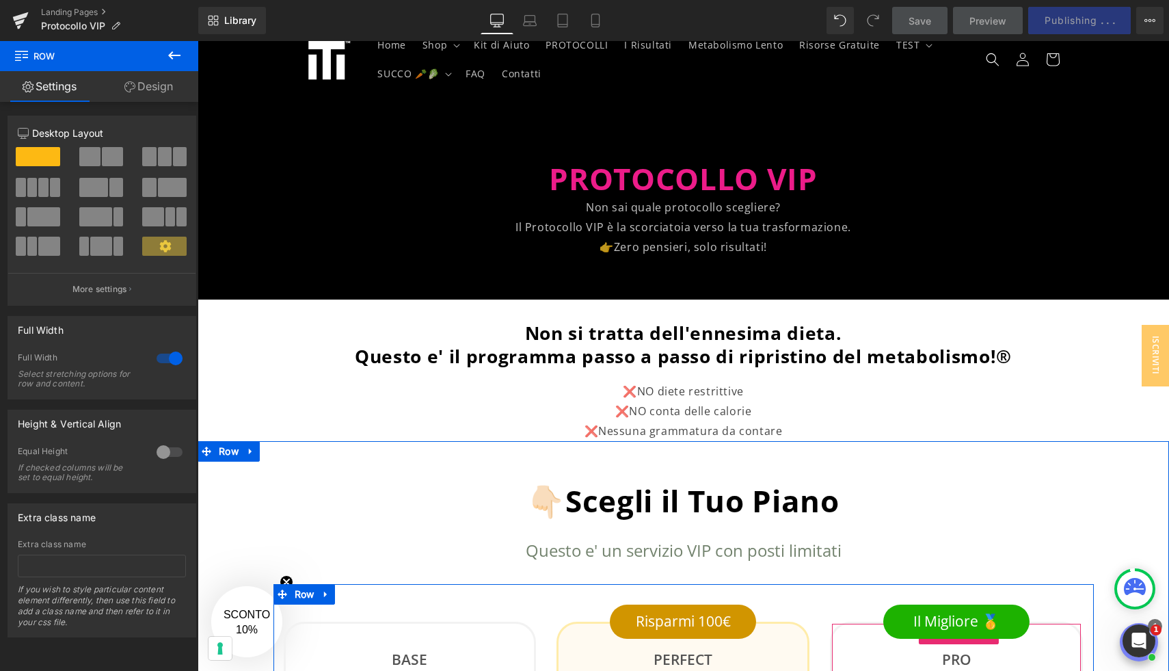
scroll to position [0, 0]
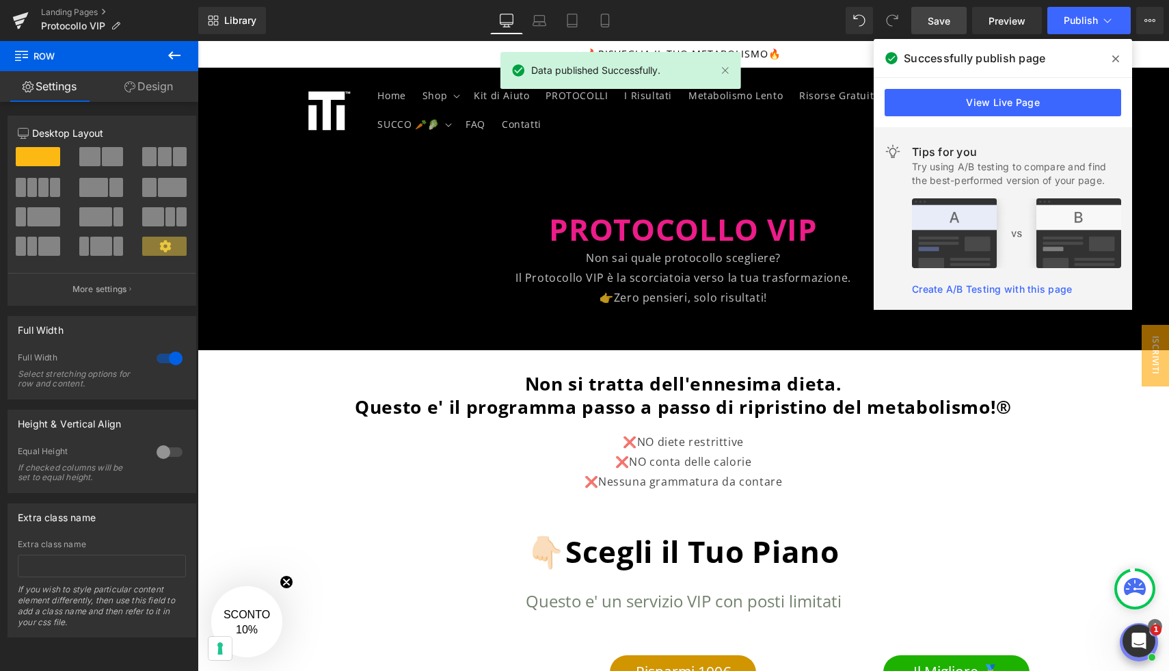
click at [1117, 56] on icon at bounding box center [1115, 58] width 7 height 7
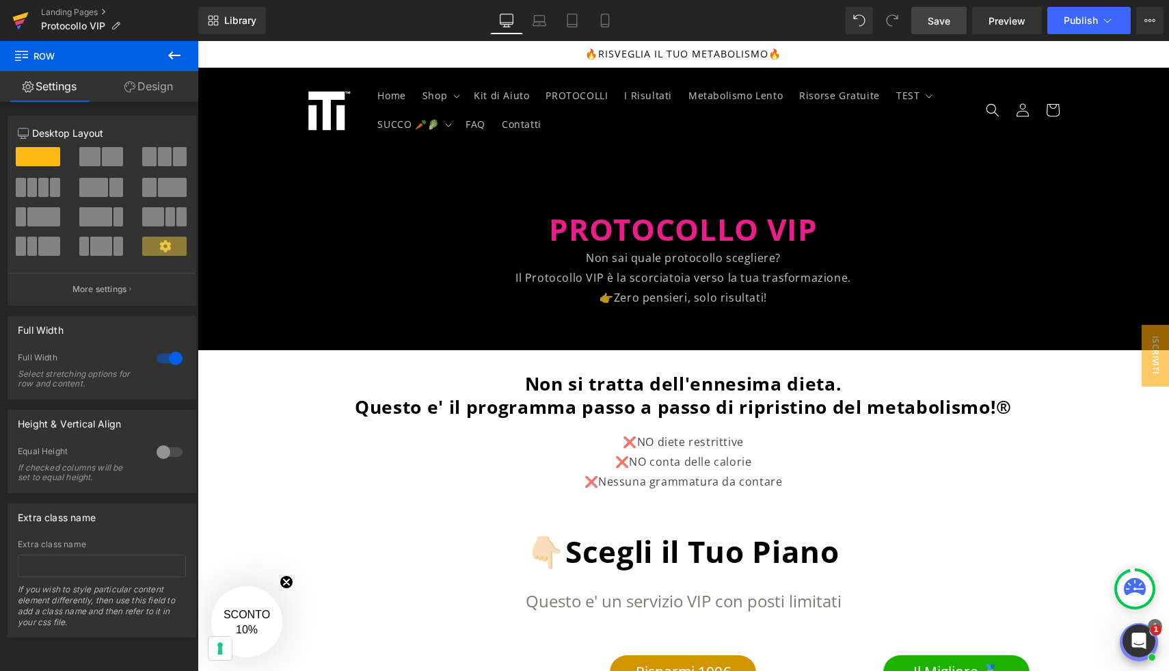
click at [21, 18] on icon at bounding box center [21, 16] width 16 height 9
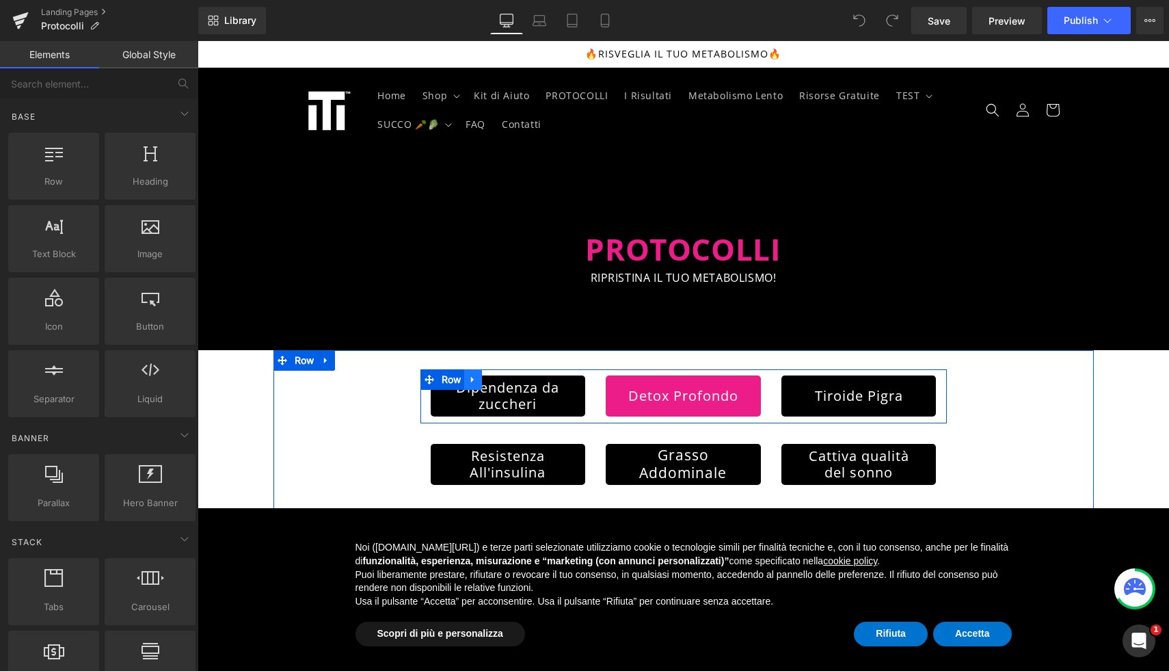
click at [476, 379] on icon at bounding box center [473, 379] width 10 height 10
click at [494, 379] on icon at bounding box center [491, 380] width 10 height 10
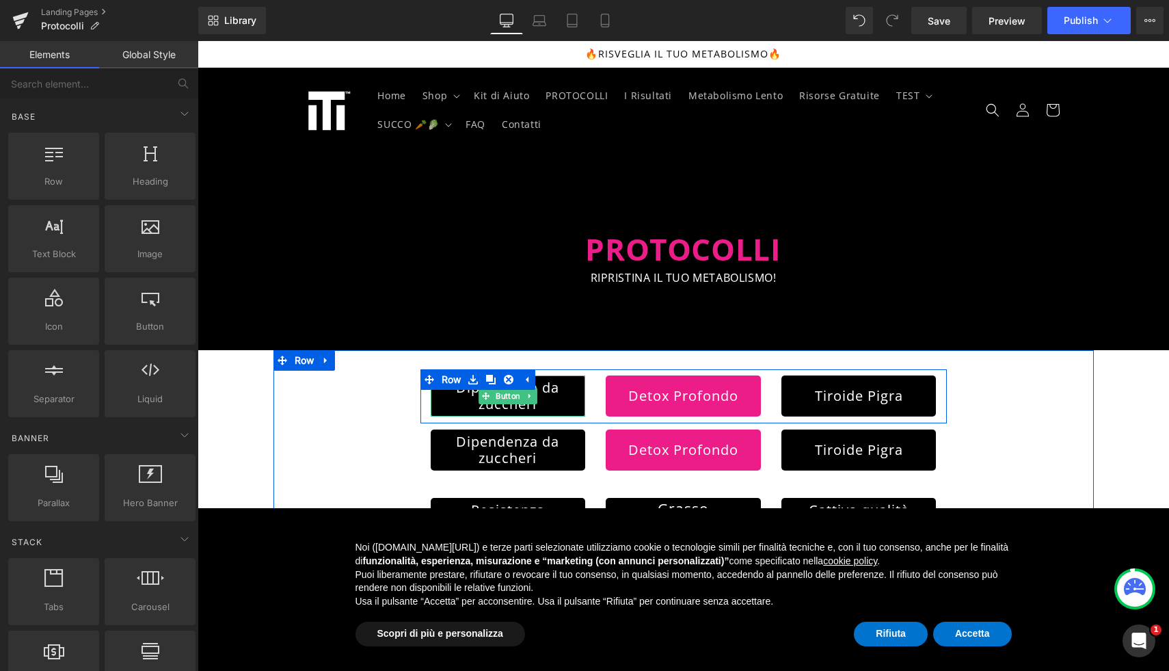
click at [550, 412] on link "Dipendenza da zuccheri" at bounding box center [508, 395] width 155 height 41
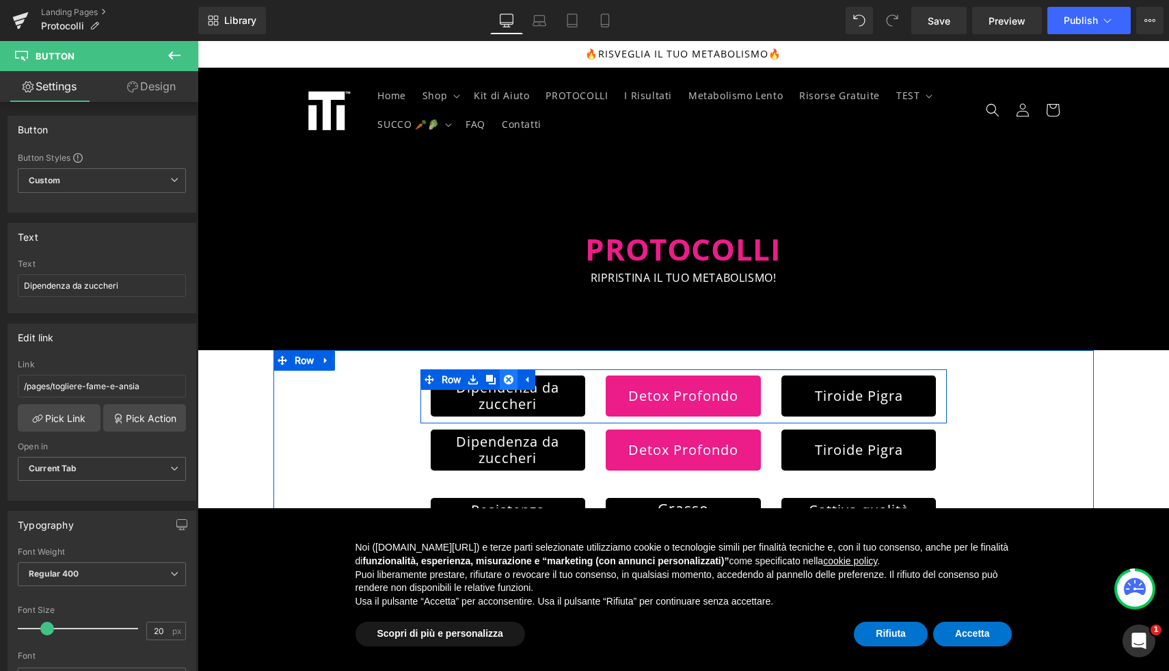
click at [511, 375] on icon at bounding box center [509, 380] width 10 height 10
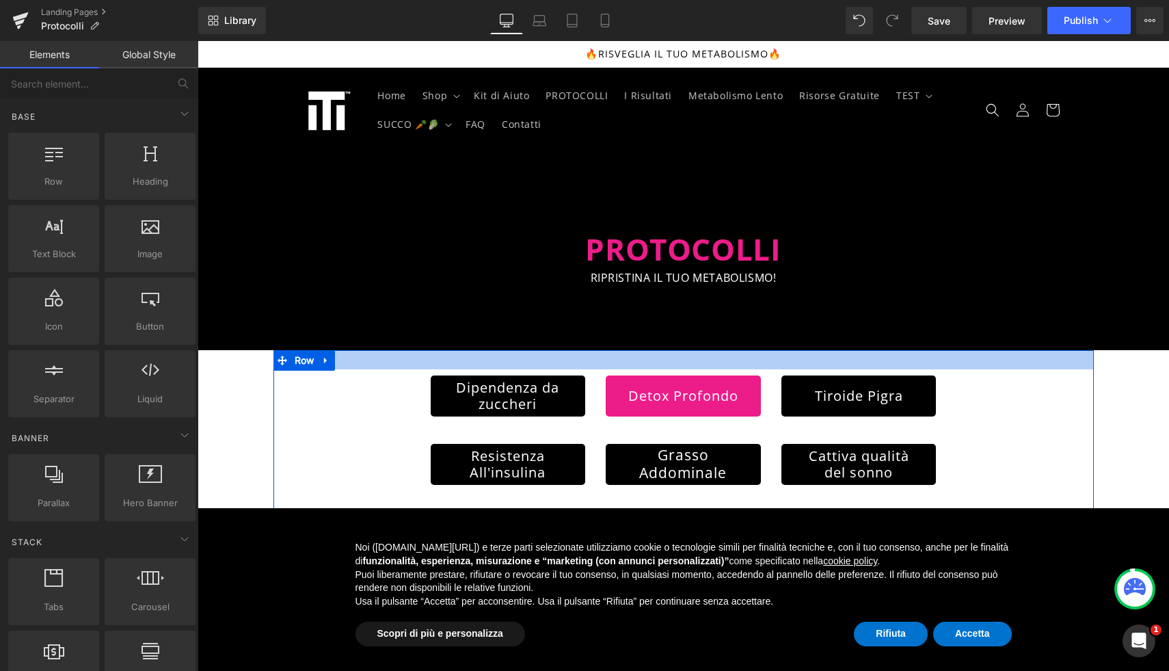
scroll to position [46, 0]
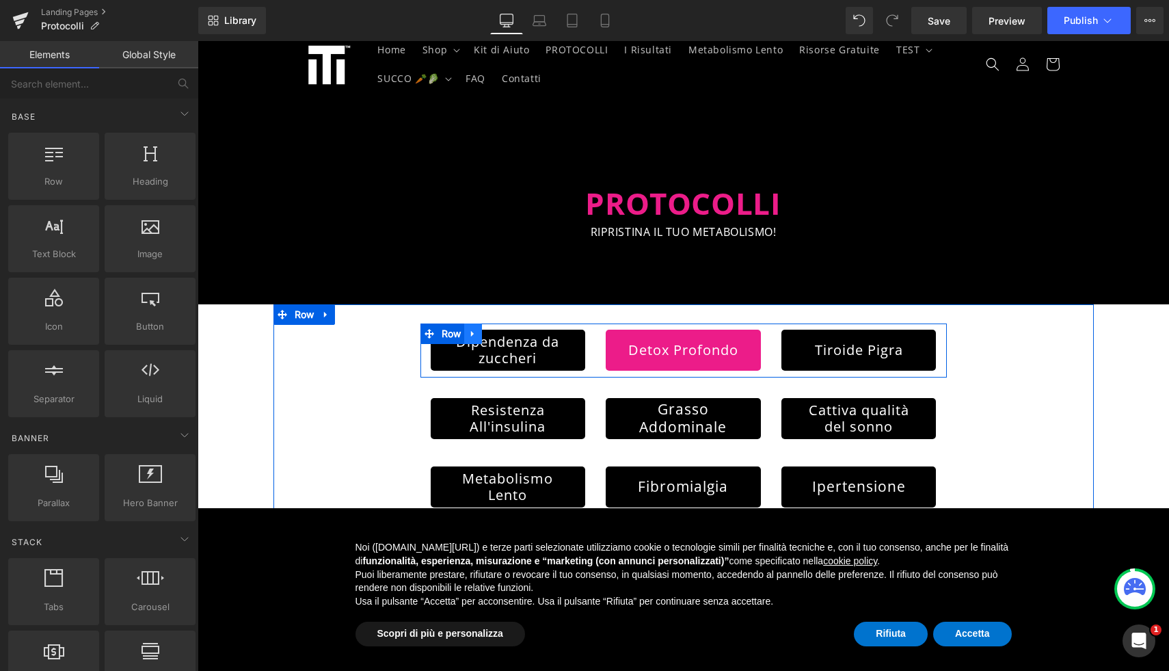
click at [480, 329] on link at bounding box center [473, 333] width 18 height 21
click at [491, 334] on icon at bounding box center [491, 334] width 10 height 10
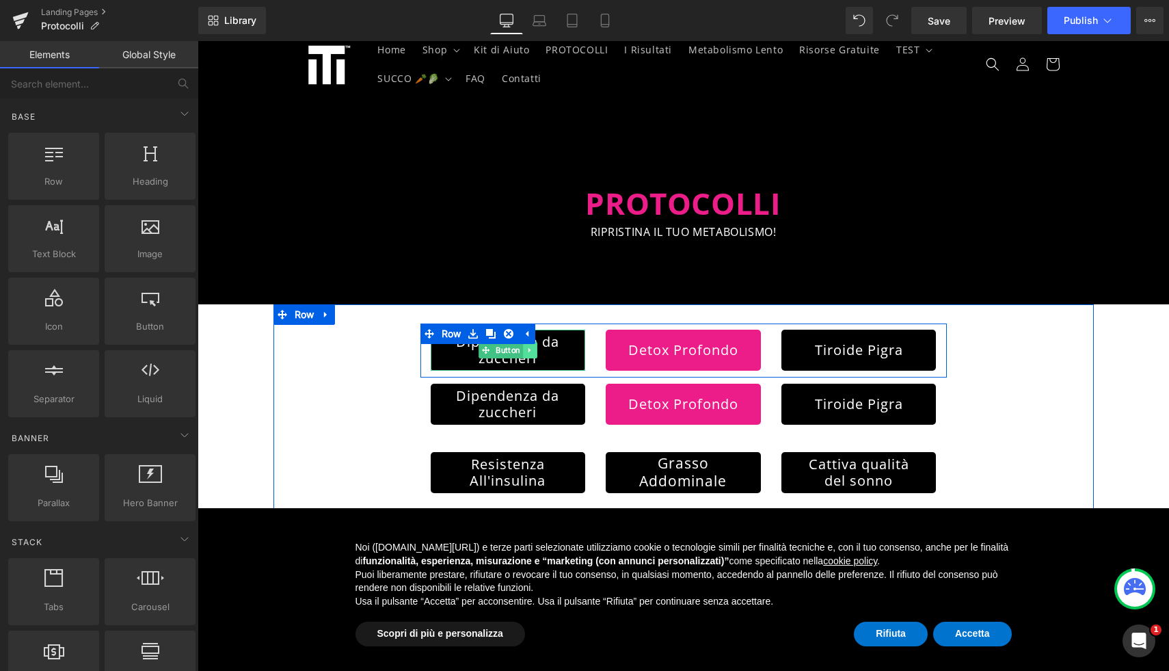
click at [531, 353] on icon at bounding box center [530, 350] width 8 height 8
click at [538, 353] on icon at bounding box center [537, 350] width 8 height 8
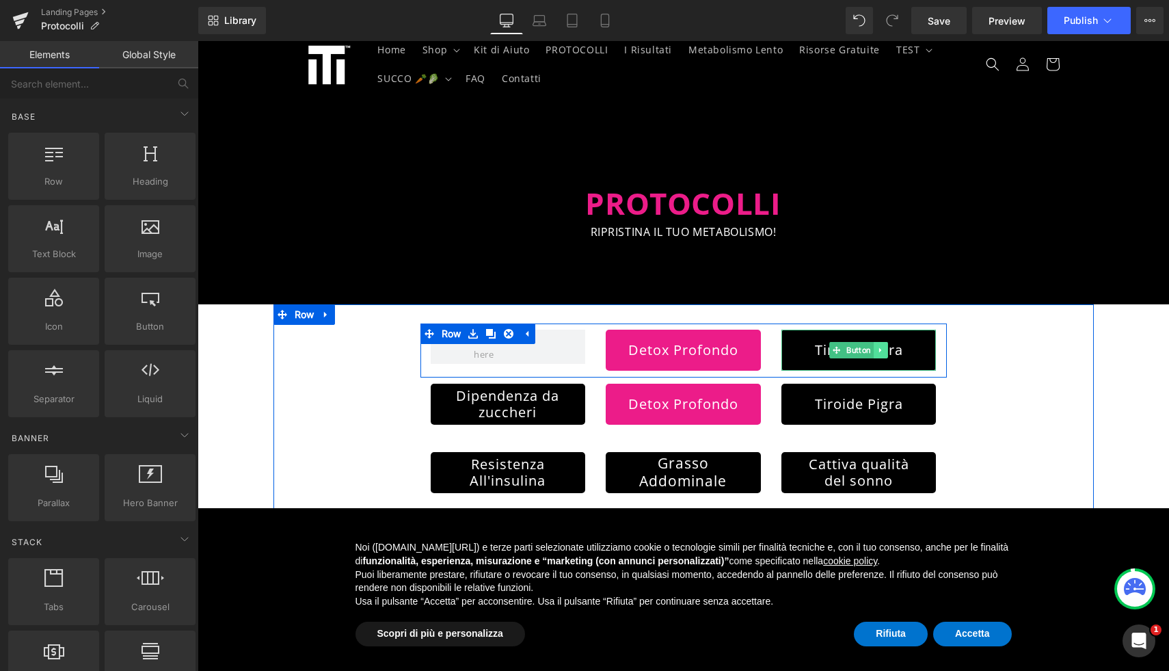
click at [881, 349] on icon at bounding box center [881, 350] width 8 height 8
click at [887, 350] on icon at bounding box center [888, 350] width 8 height 8
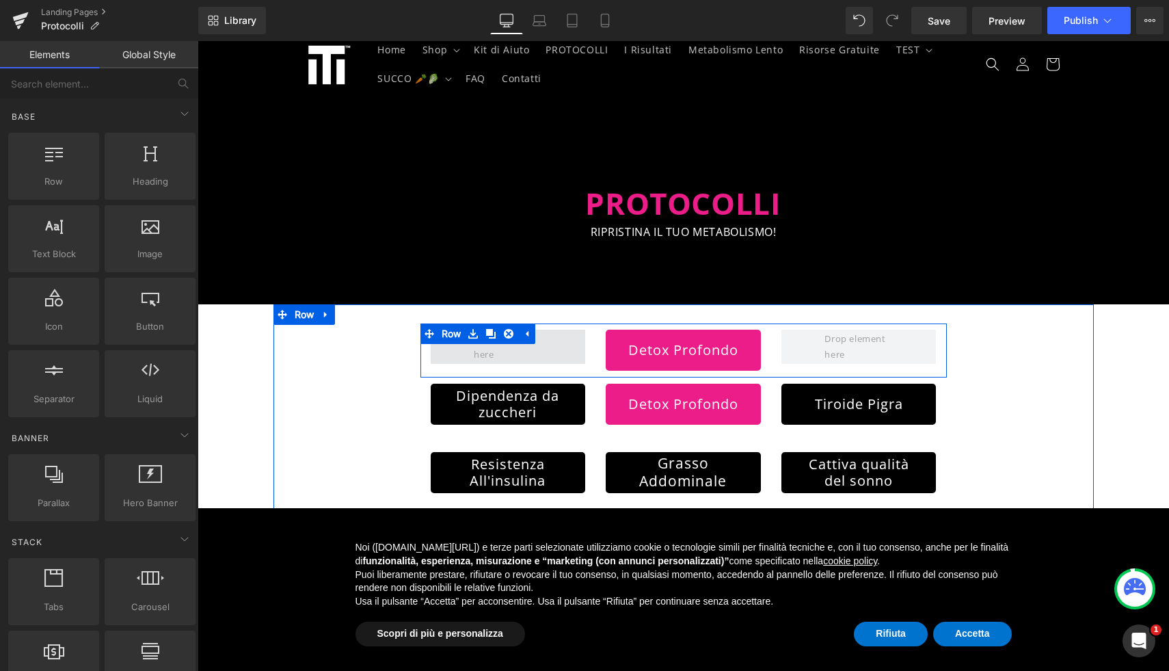
click at [468, 353] on span at bounding box center [508, 346] width 155 height 34
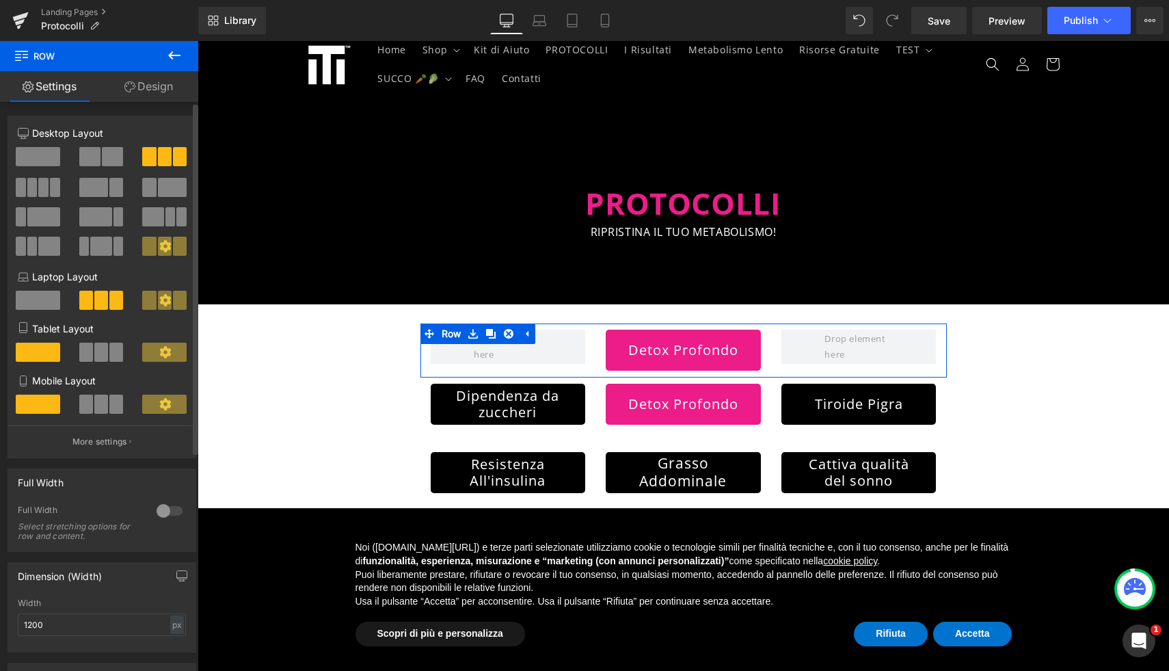
click at [36, 154] on span at bounding box center [38, 156] width 44 height 19
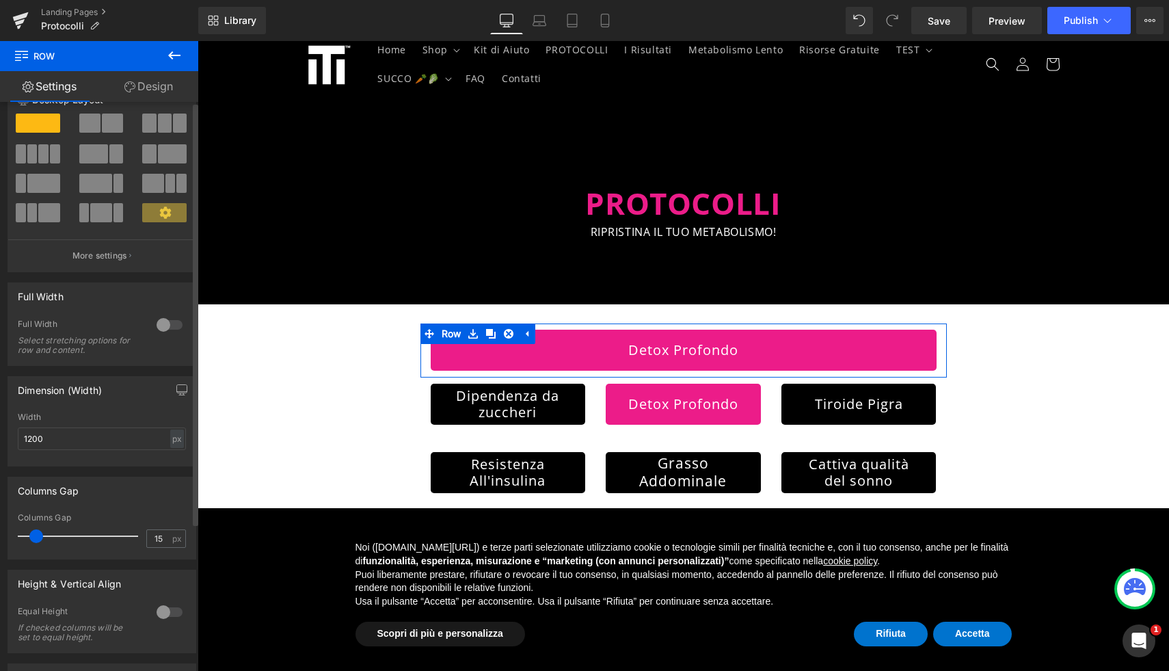
scroll to position [0, 0]
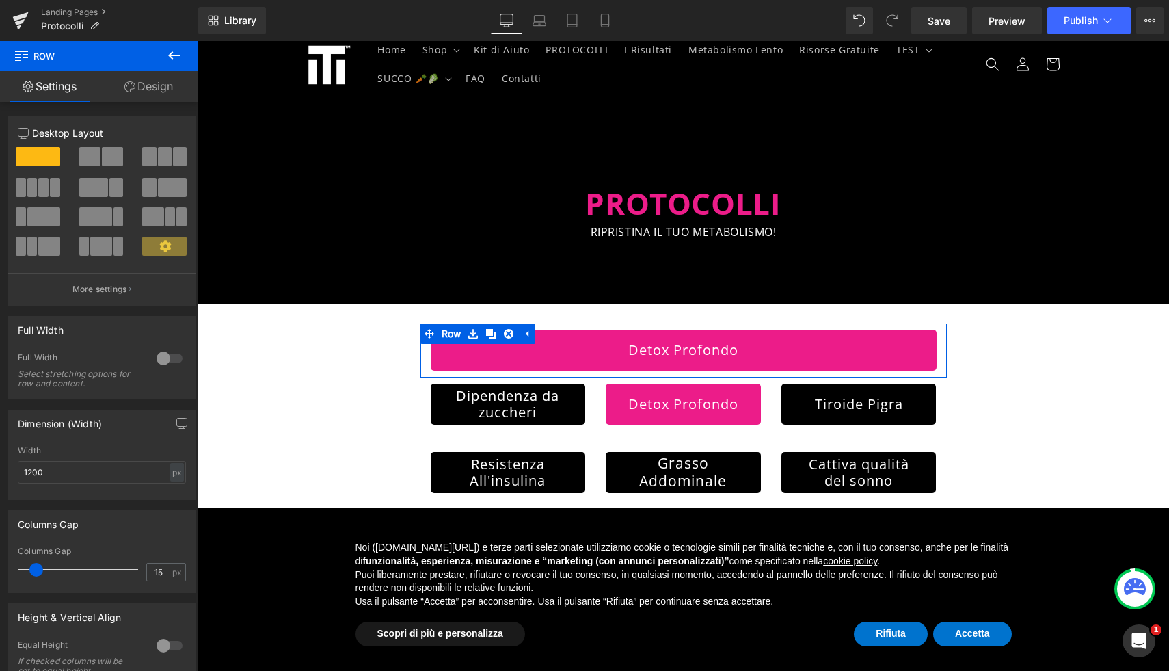
click at [146, 77] on link "Design" at bounding box center [148, 86] width 99 height 31
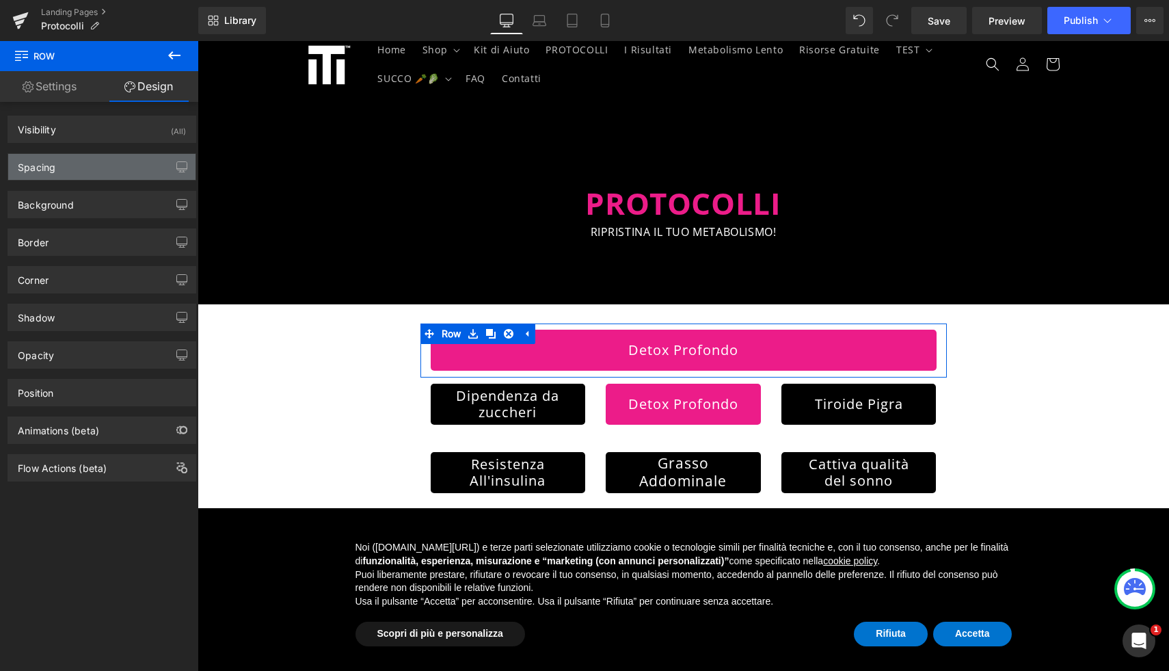
click at [118, 174] on div "Spacing" at bounding box center [101, 167] width 187 height 26
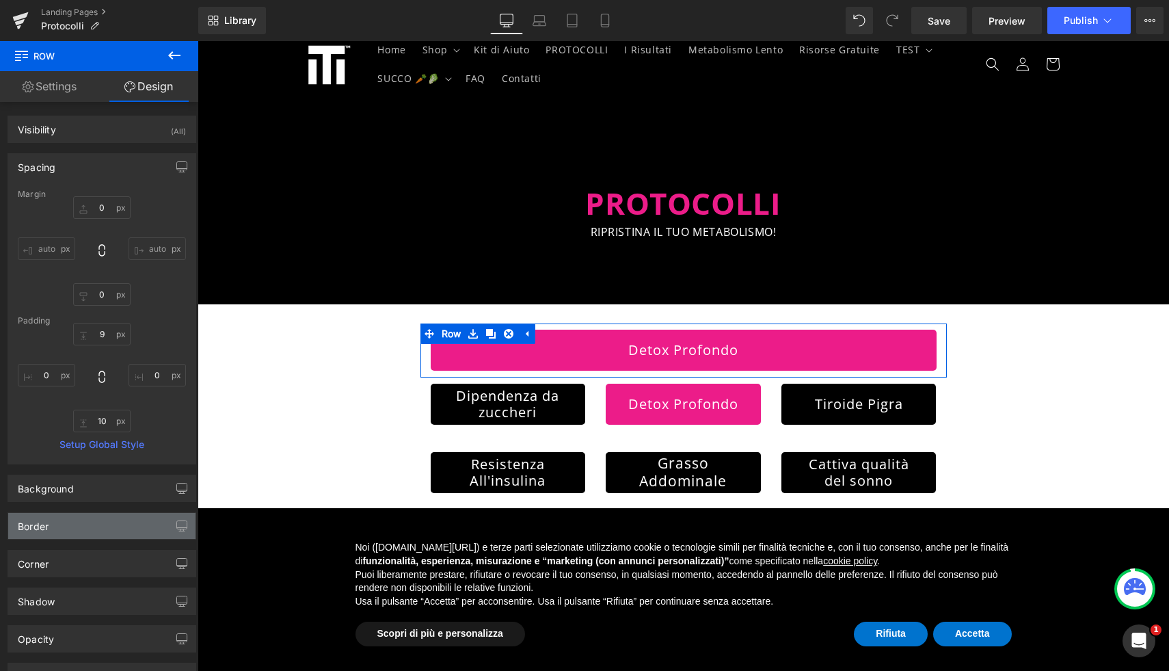
click at [95, 530] on div "Border" at bounding box center [101, 526] width 187 height 26
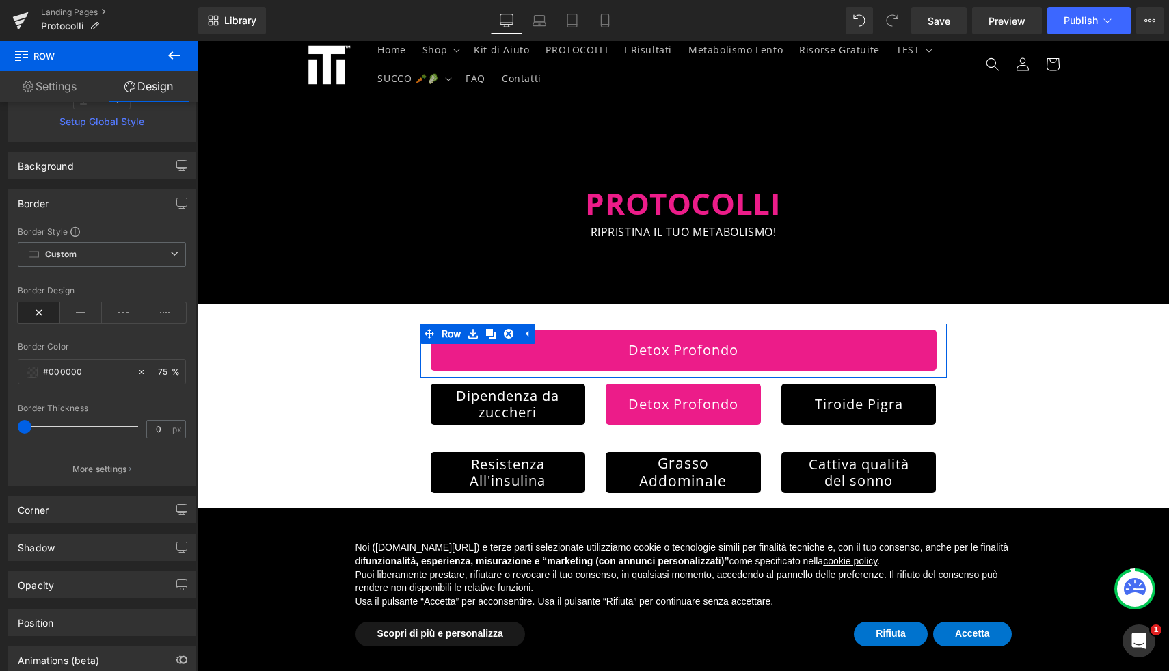
scroll to position [334, 0]
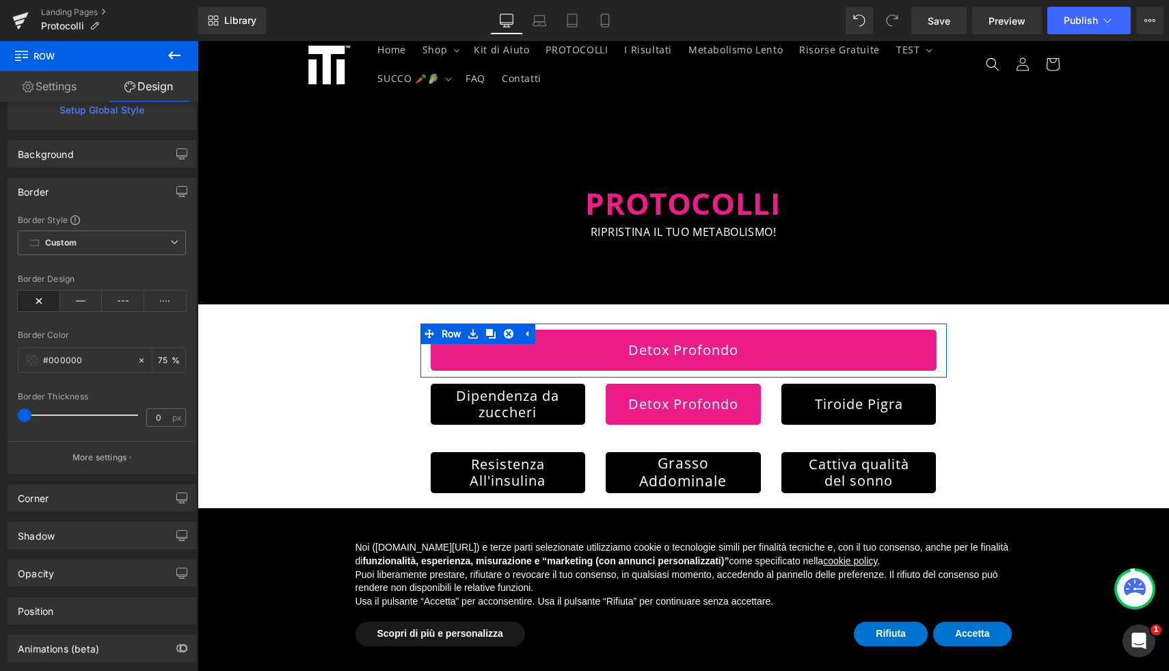
click at [59, 85] on link "Settings" at bounding box center [49, 86] width 99 height 31
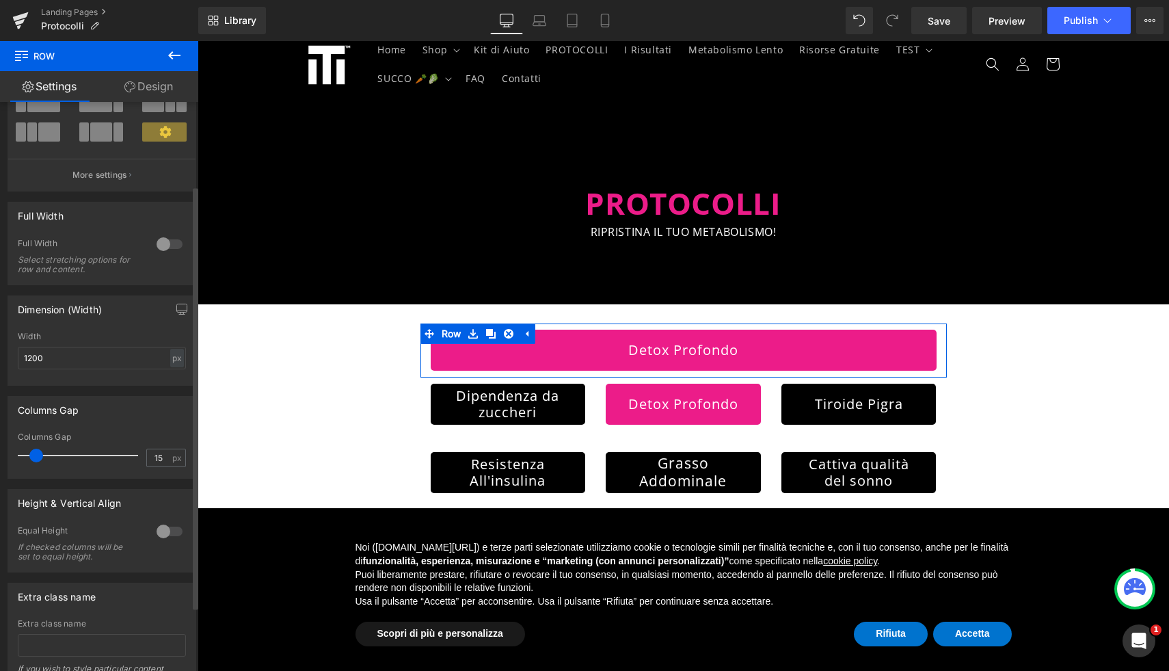
scroll to position [112, 0]
drag, startPoint x: 59, startPoint y: 360, endPoint x: 29, endPoint y: 360, distance: 30.1
click at [29, 360] on input "1200" at bounding box center [102, 360] width 168 height 23
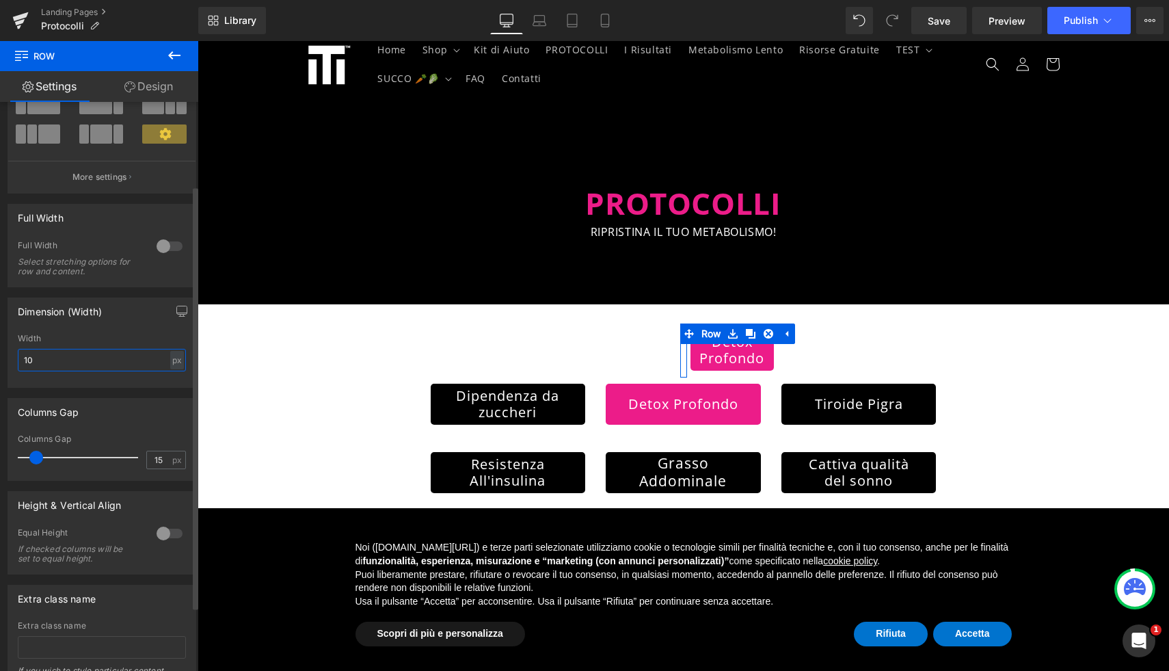
type input "1"
type input "9"
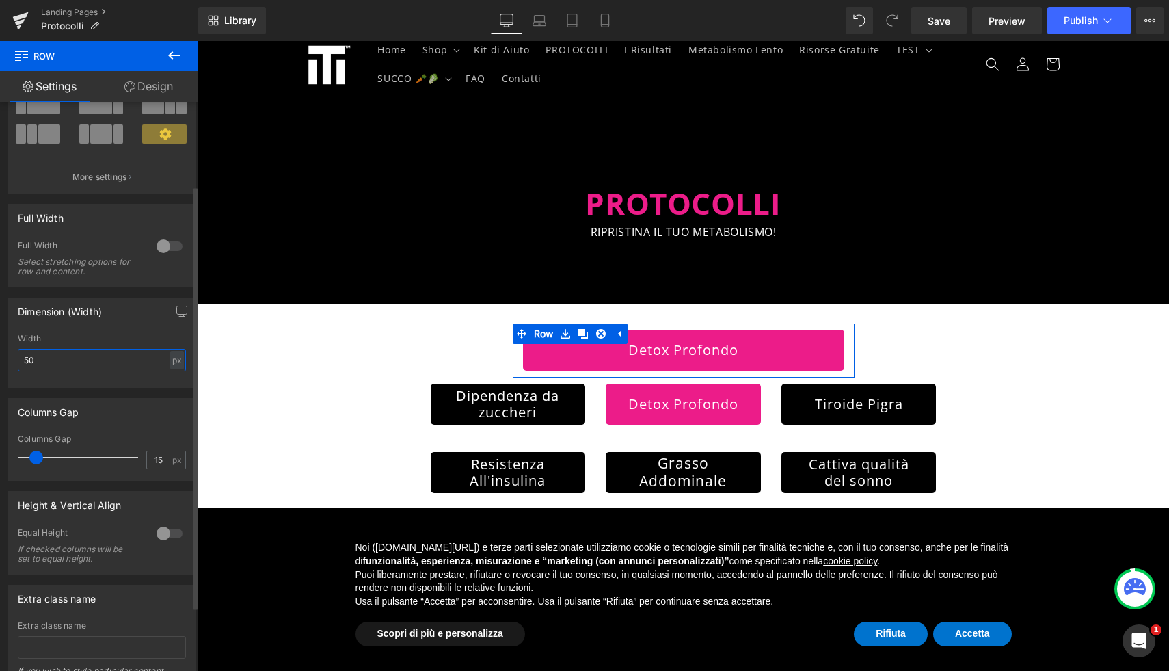
type input "5"
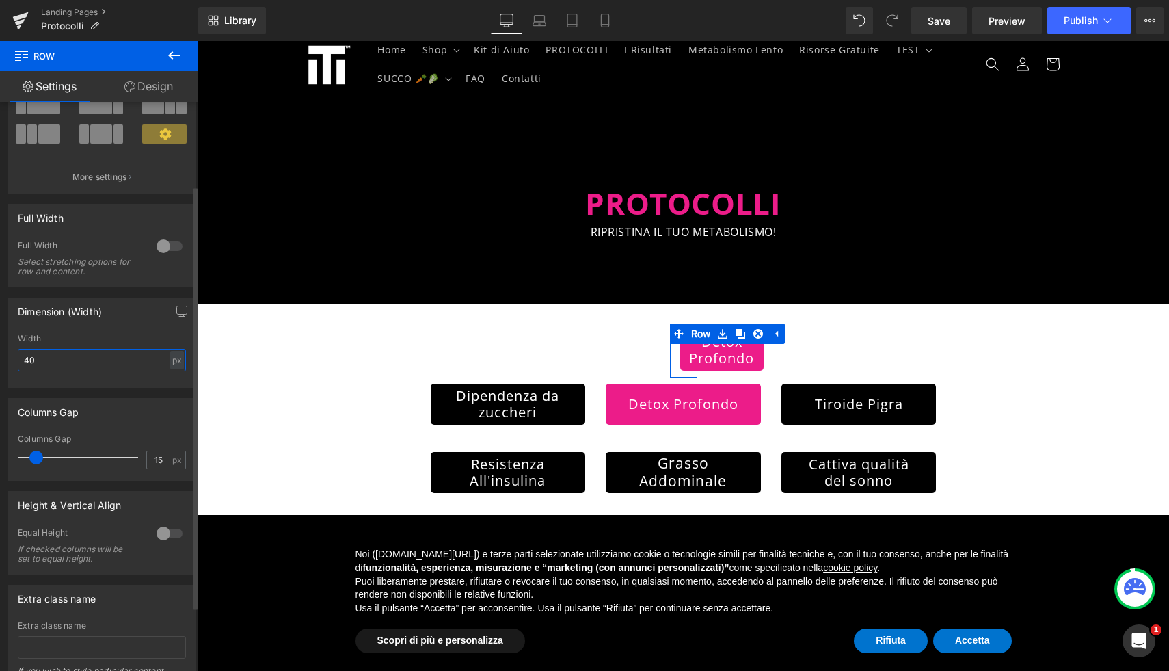
type input "4"
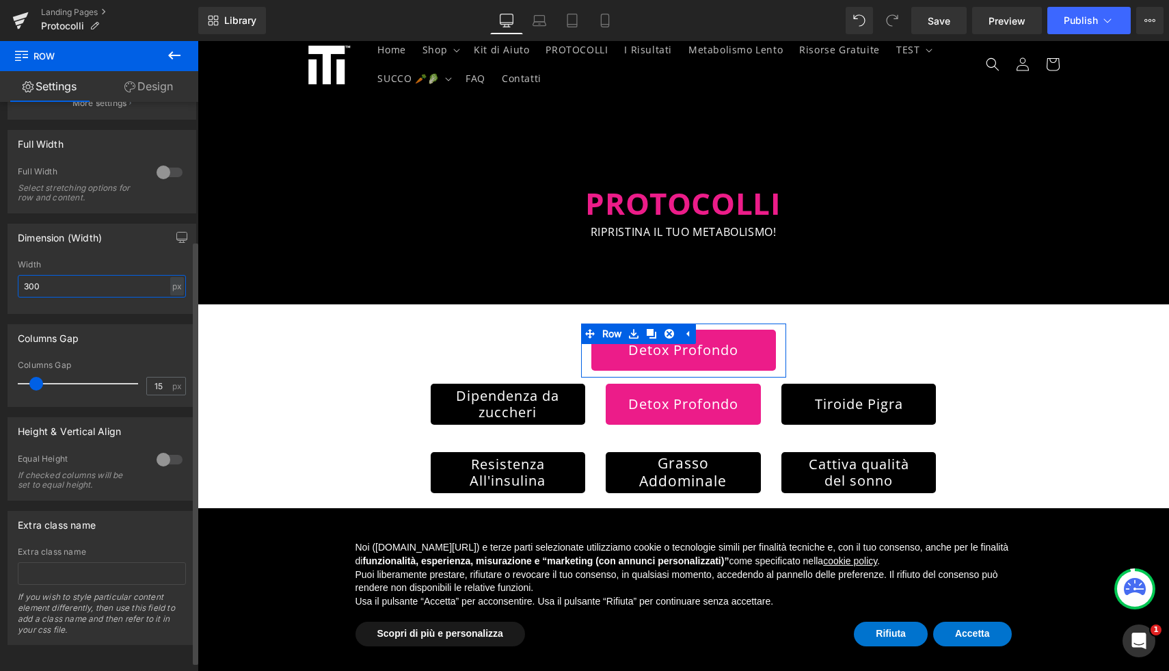
scroll to position [199, 0]
type input "300"
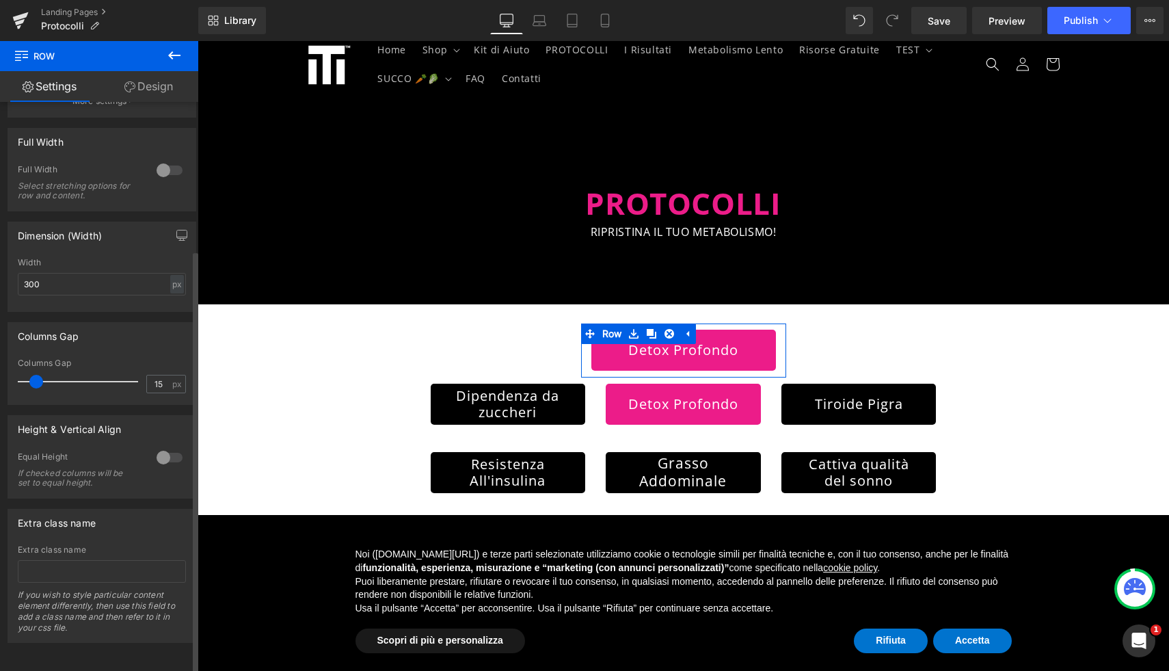
click at [164, 446] on div at bounding box center [169, 457] width 33 height 22
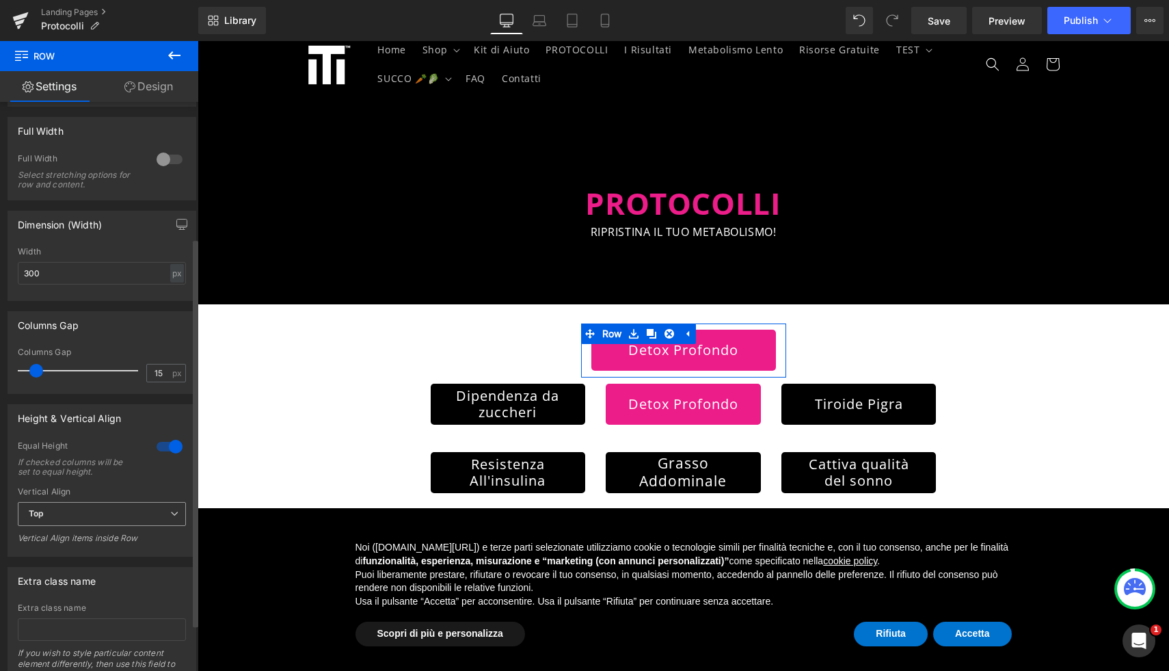
click at [163, 513] on span "Top" at bounding box center [102, 514] width 168 height 24
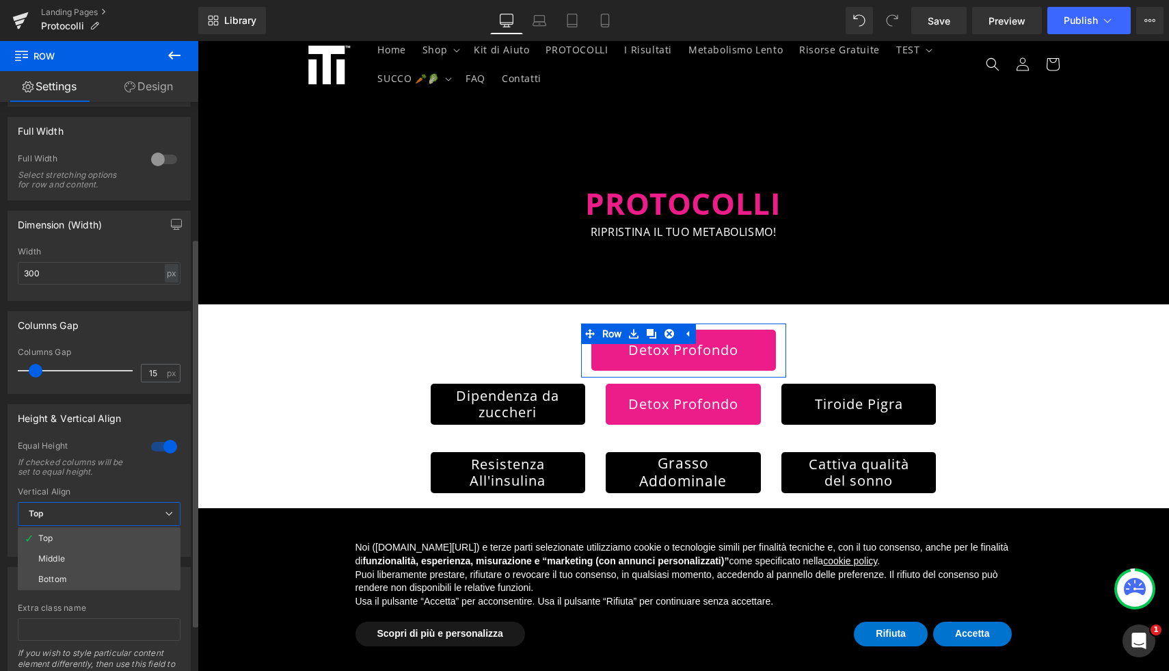
click at [163, 513] on span "Top" at bounding box center [99, 514] width 163 height 24
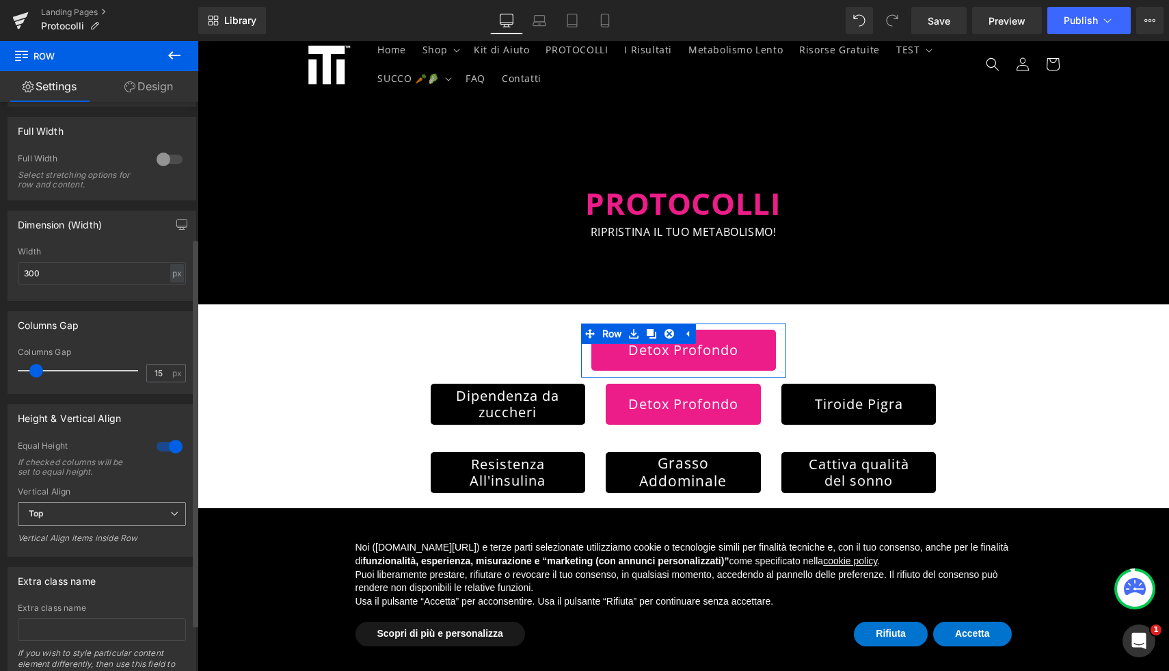
click at [170, 513] on icon at bounding box center [174, 513] width 8 height 8
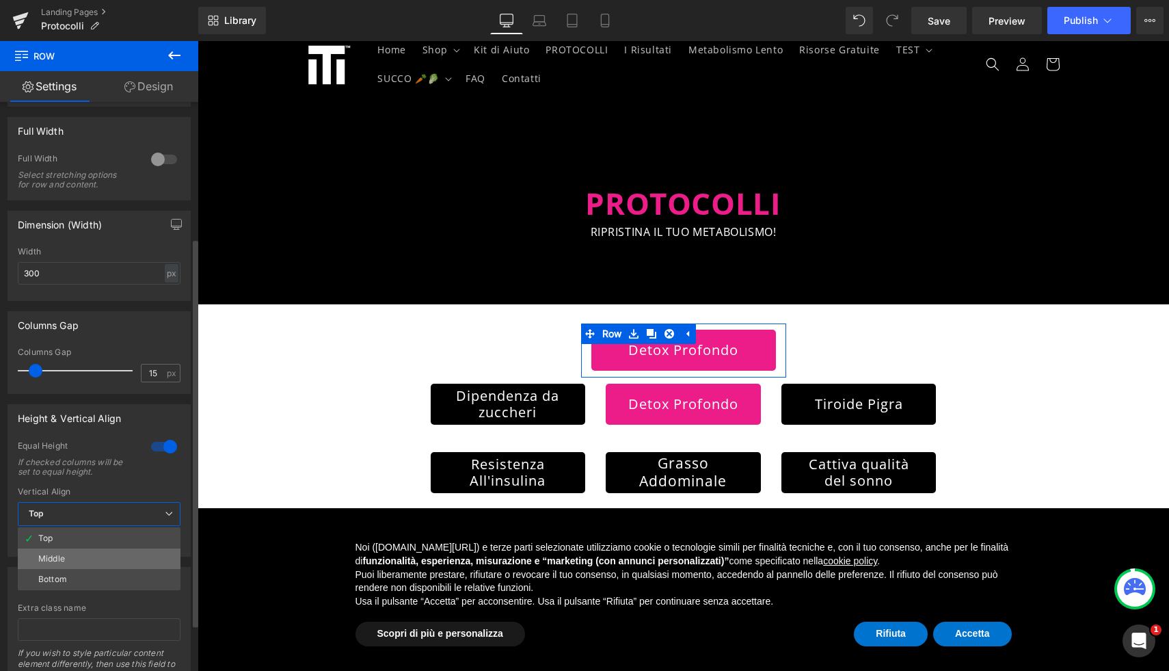
click at [149, 556] on li "Middle" at bounding box center [99, 558] width 163 height 21
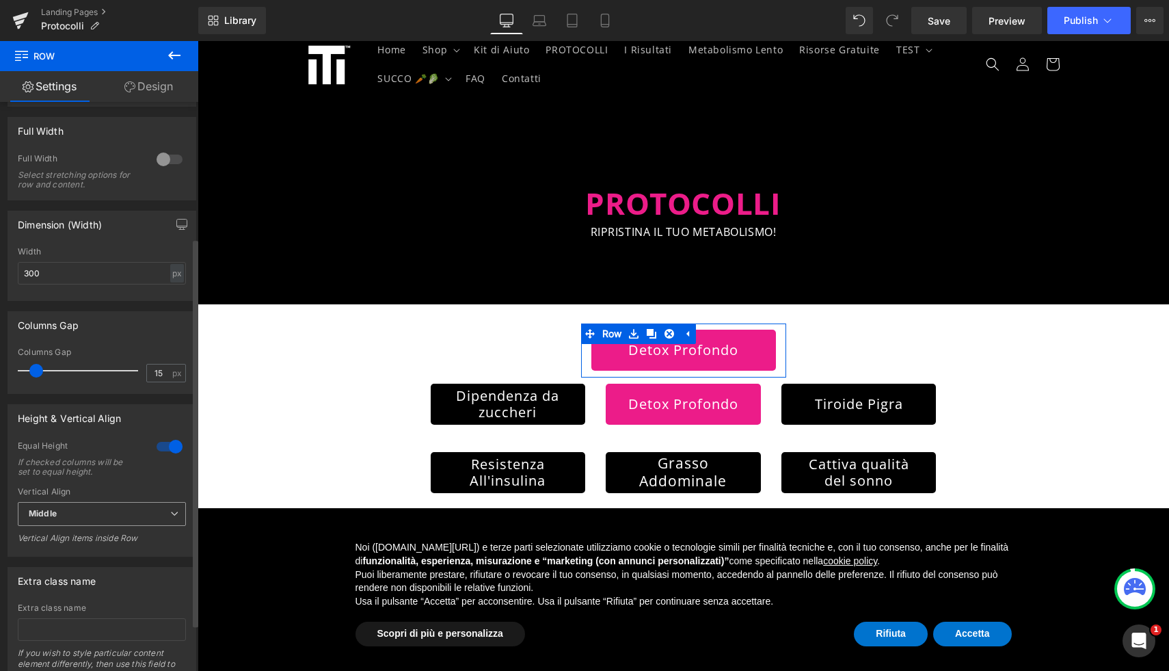
click at [159, 513] on span "Middle" at bounding box center [102, 514] width 168 height 24
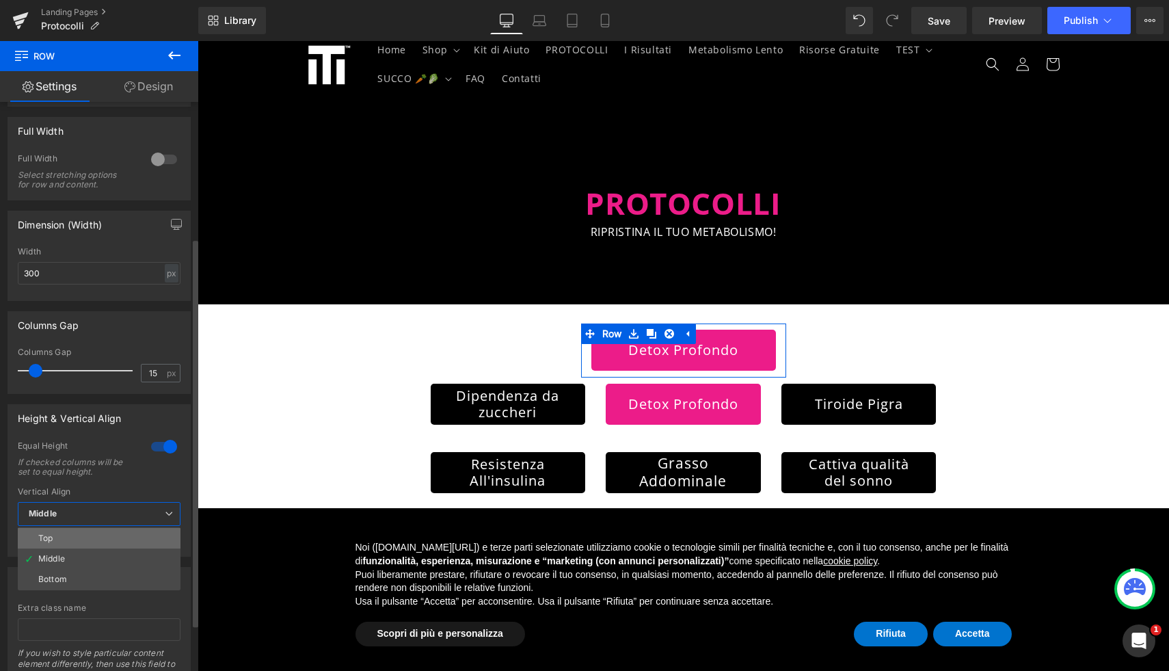
click at [148, 536] on li "Top" at bounding box center [99, 538] width 163 height 21
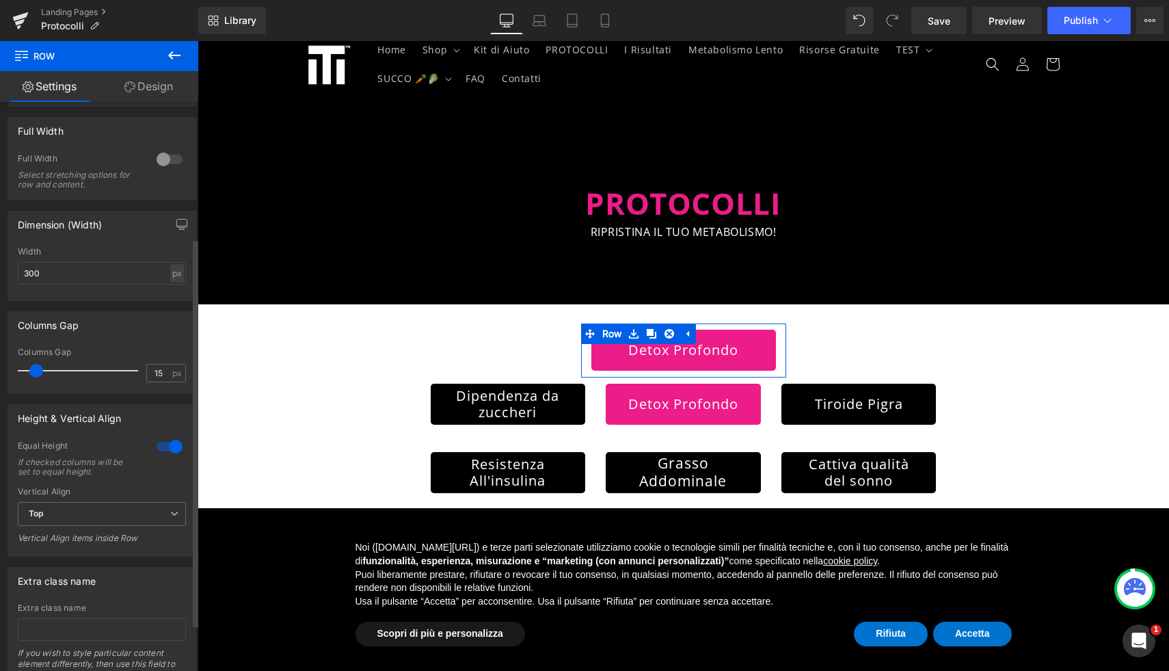
click at [168, 449] on div at bounding box center [169, 446] width 33 height 22
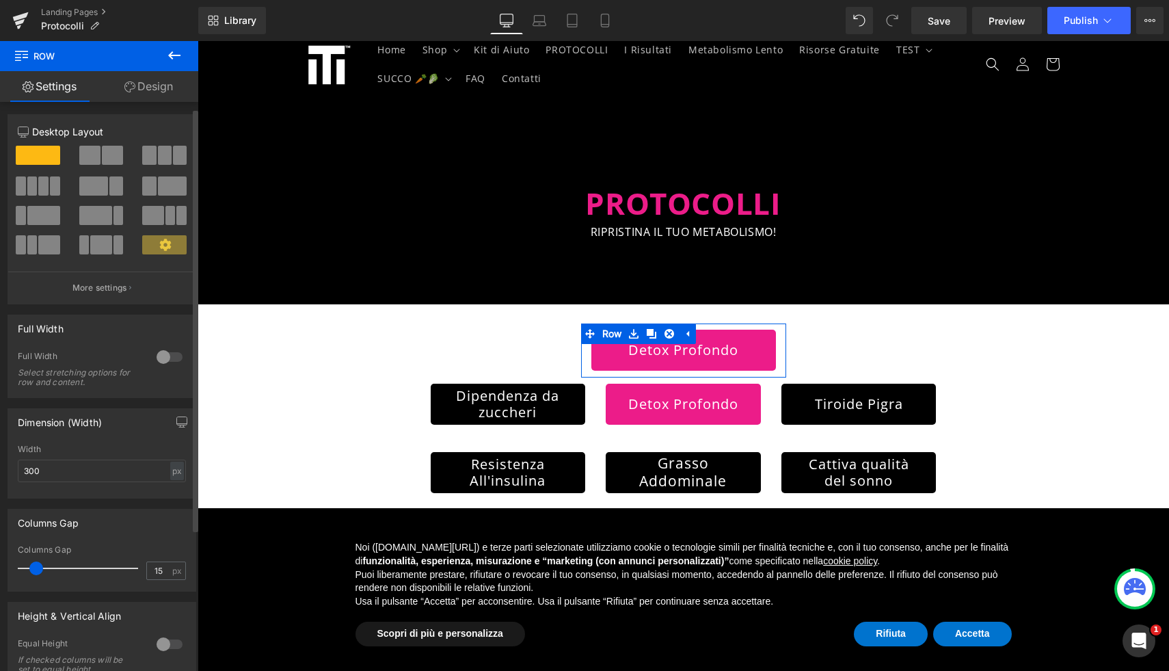
scroll to position [0, 0]
click at [144, 85] on link "Design" at bounding box center [148, 86] width 99 height 31
type input "0"
type input "9"
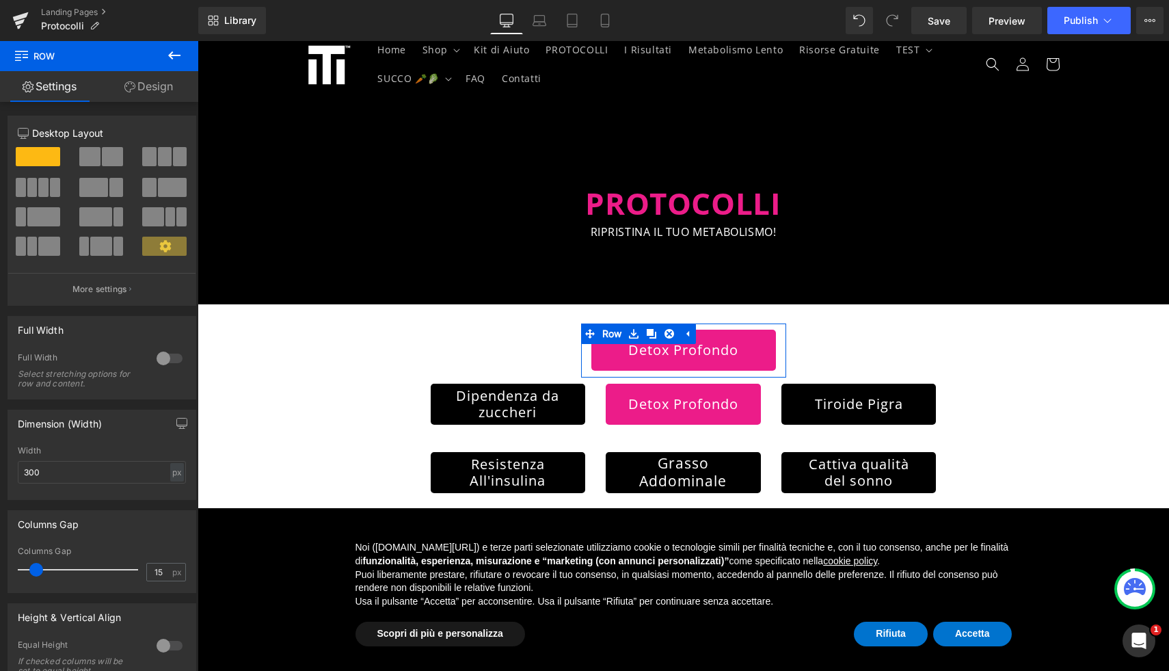
type input "0"
type input "10"
type input "0"
type input "75"
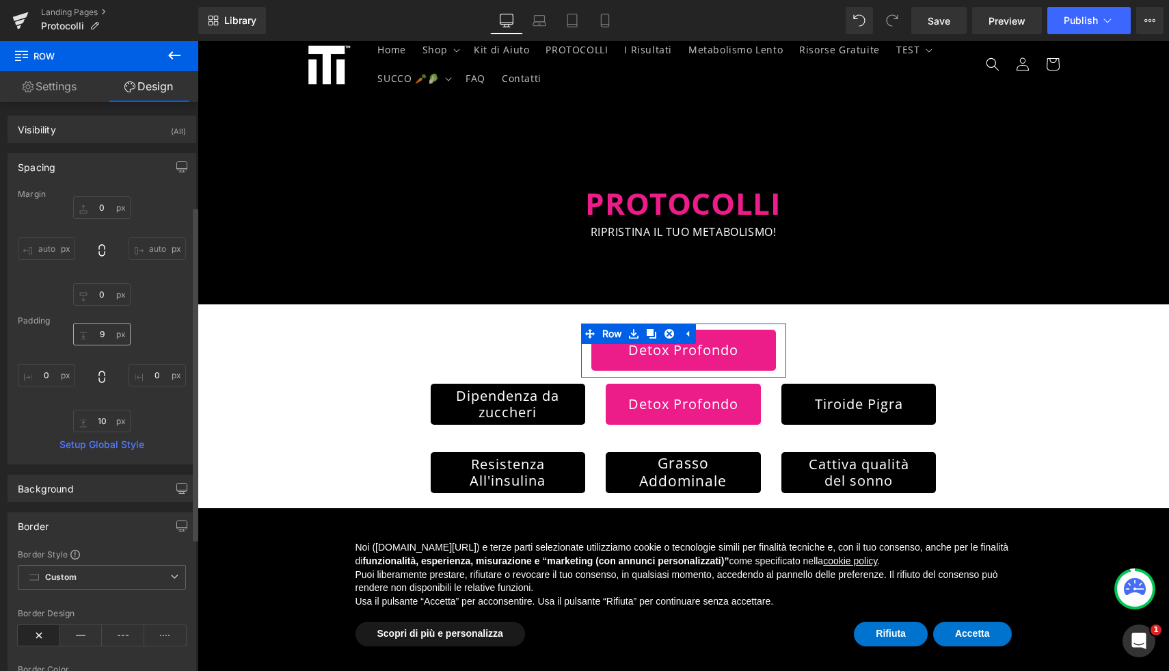
scroll to position [402, 0]
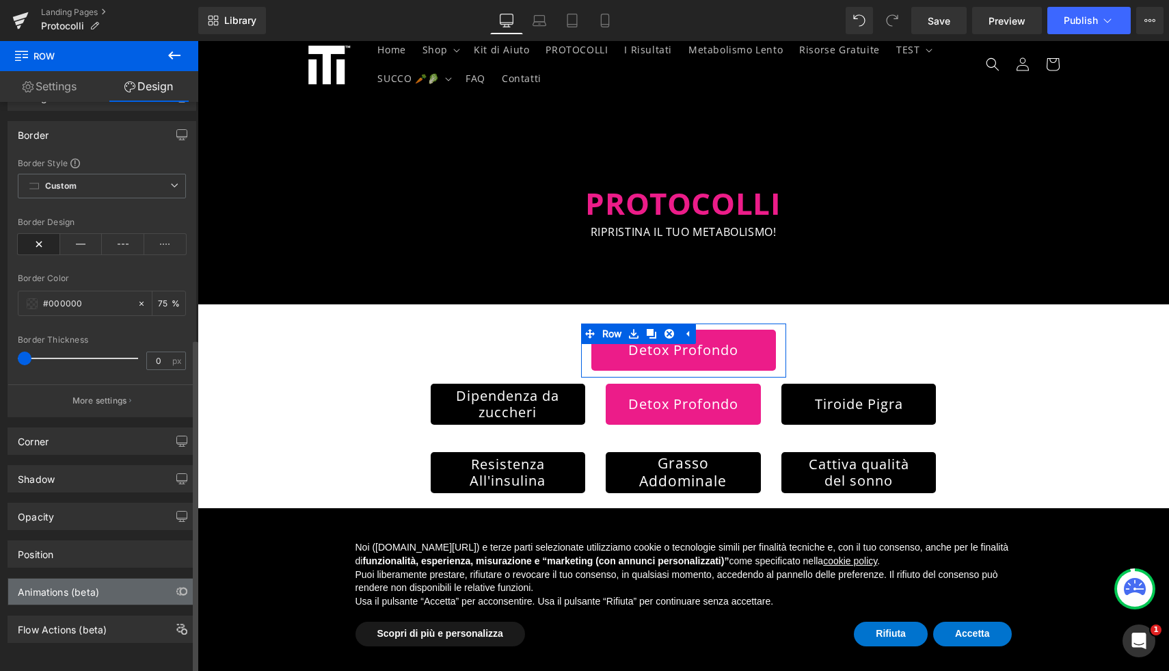
click at [89, 588] on div "Animations (beta)" at bounding box center [101, 591] width 187 height 26
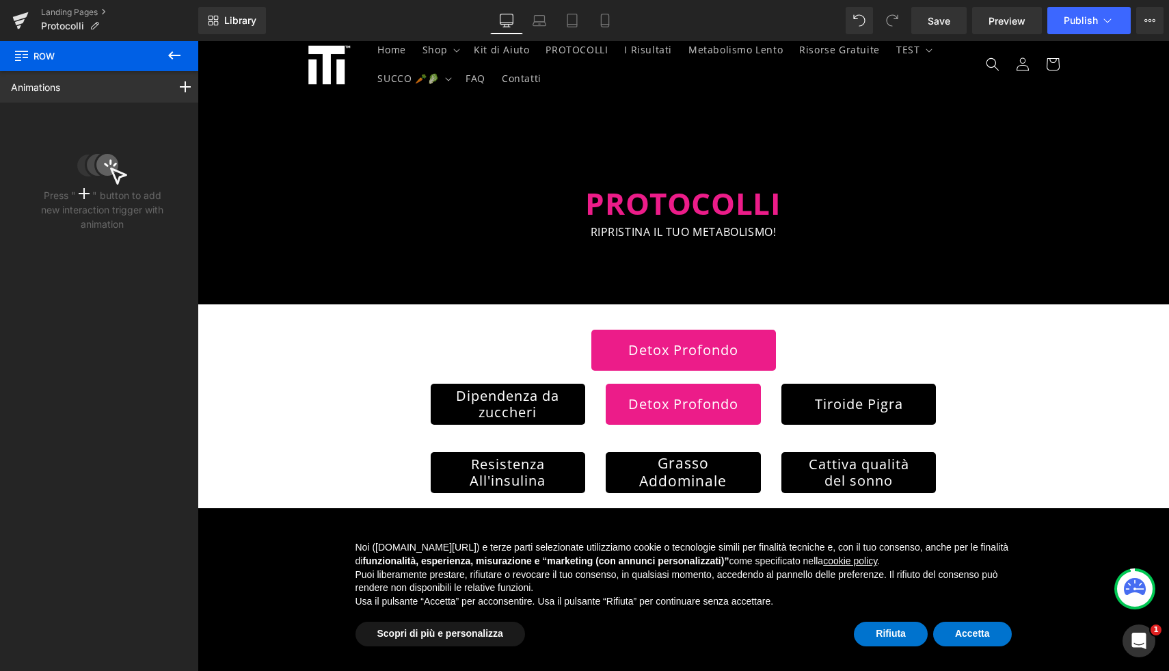
click at [174, 52] on icon at bounding box center [174, 55] width 16 height 16
type input "0"
type input "9"
type input "0"
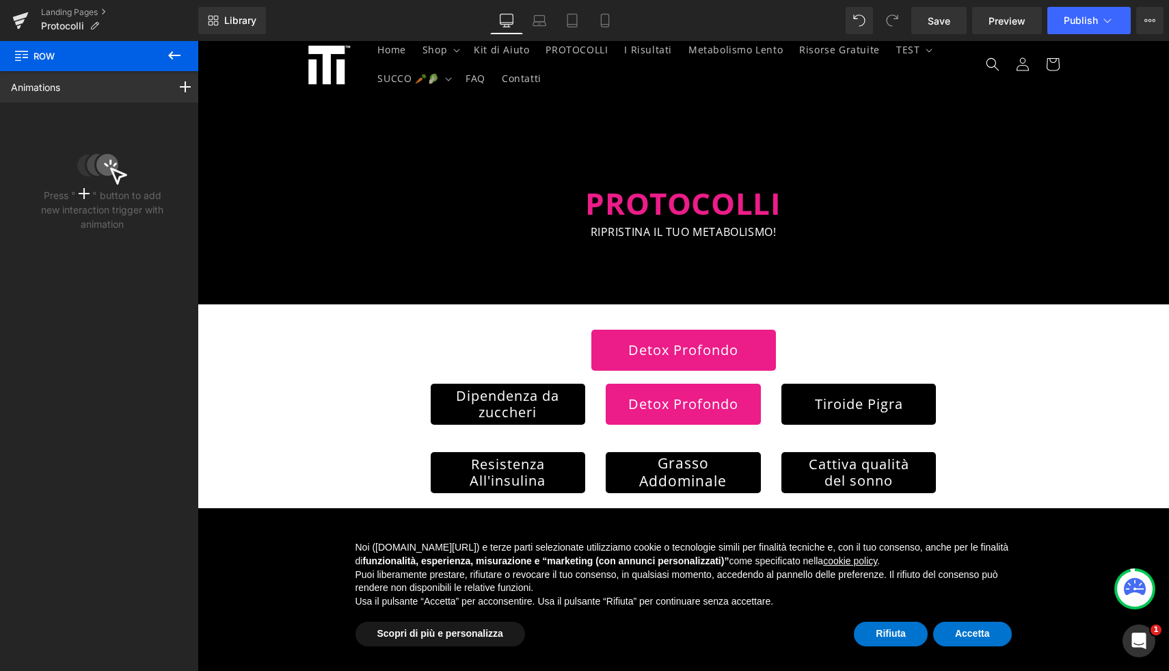
type input "10"
type input "0"
type input "75"
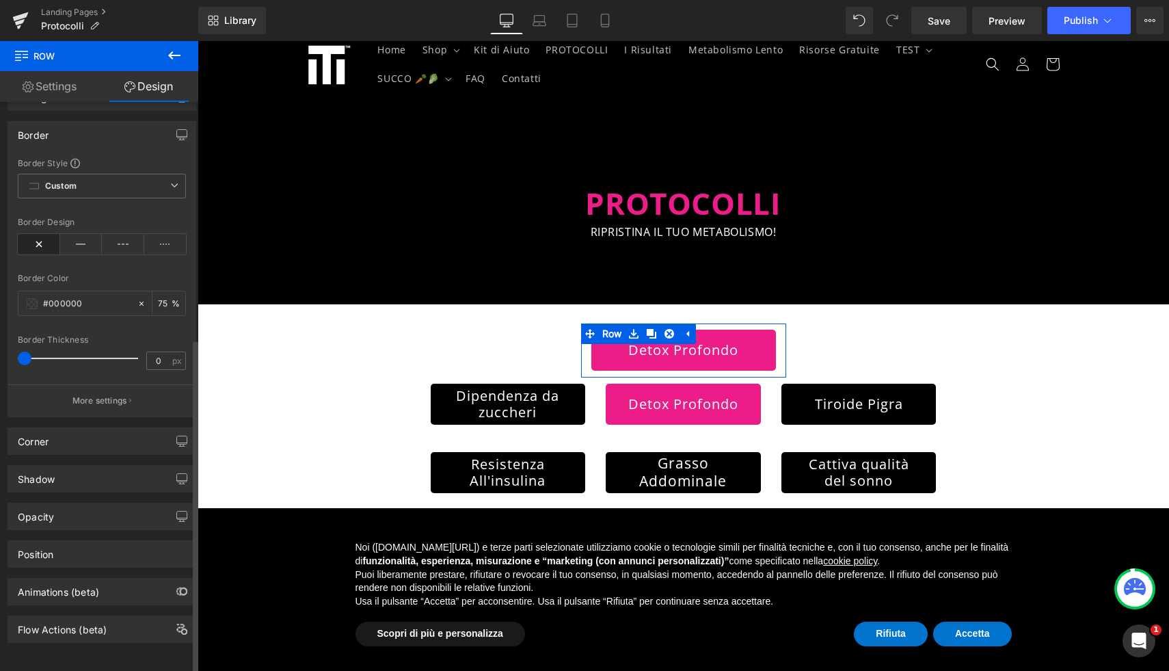
click at [133, 579] on div "Animations (beta)" at bounding box center [101, 591] width 187 height 26
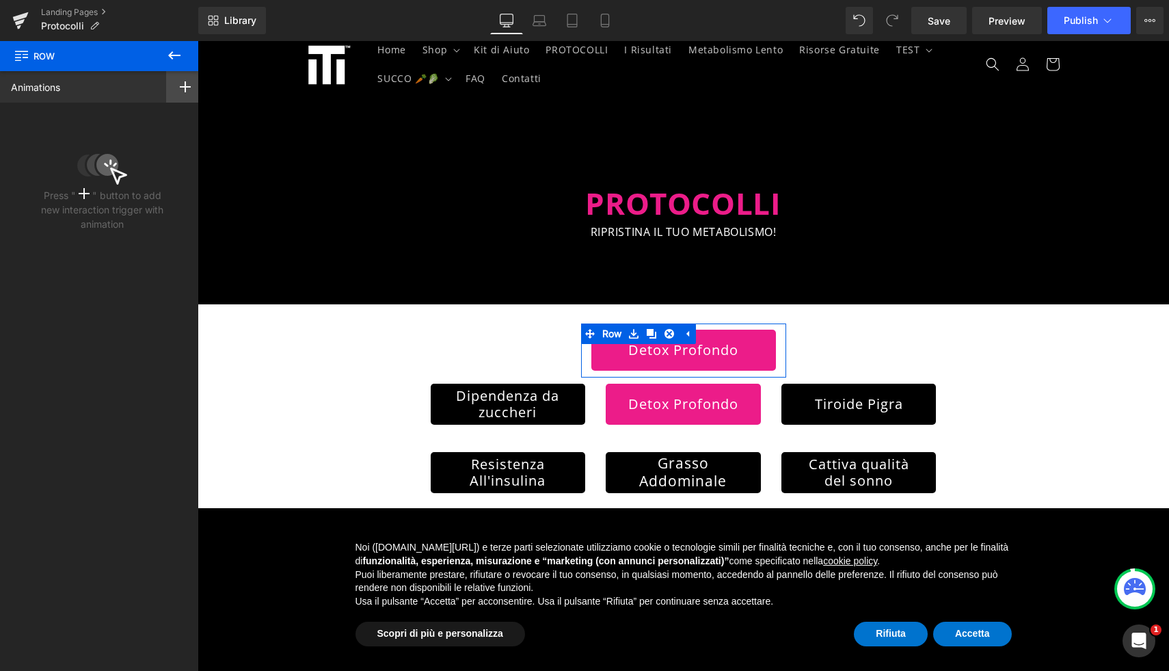
click at [185, 78] on div at bounding box center [185, 86] width 38 height 31
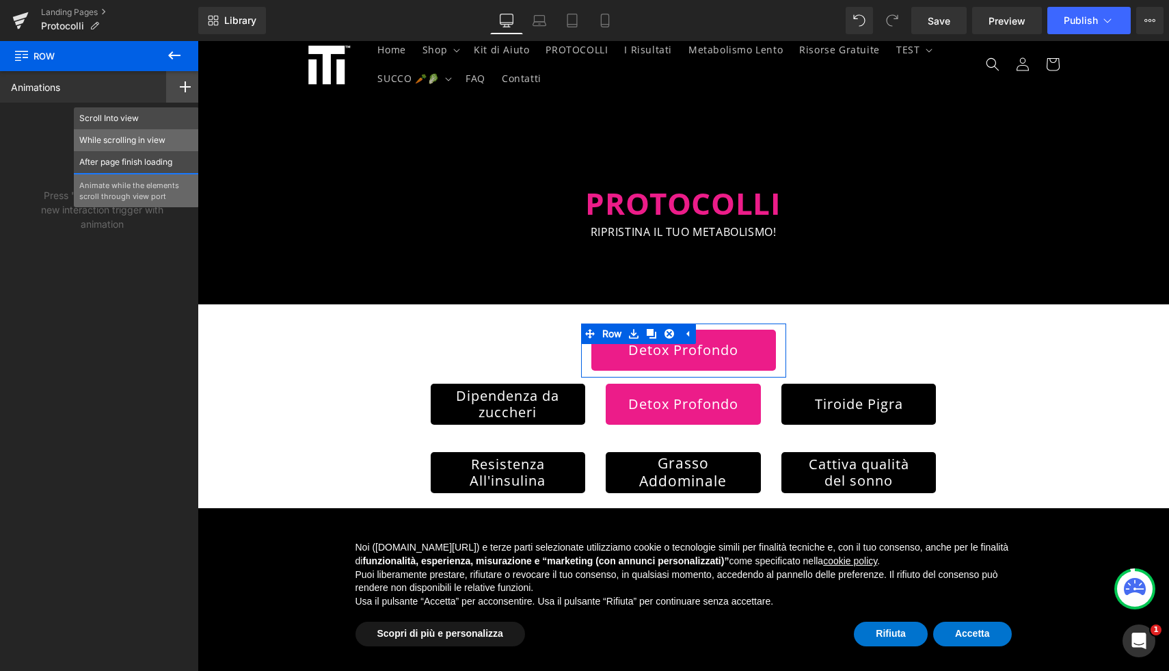
click at [141, 143] on p "While scrolling in view" at bounding box center [136, 140] width 114 height 12
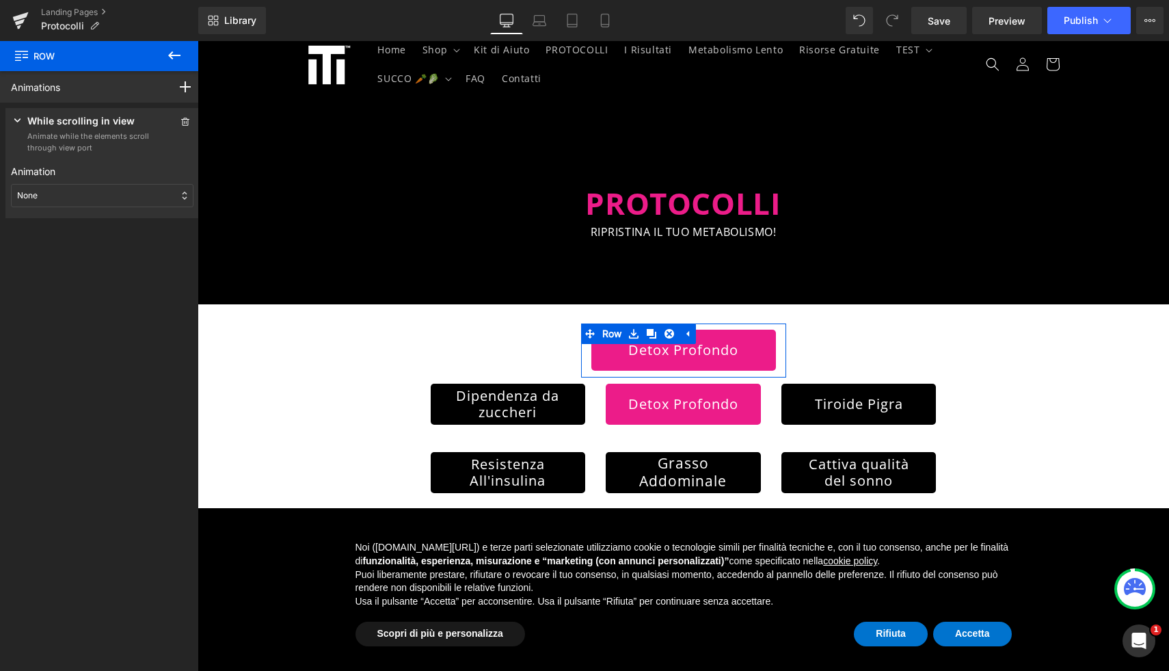
click at [162, 195] on div "None" at bounding box center [102, 195] width 183 height 23
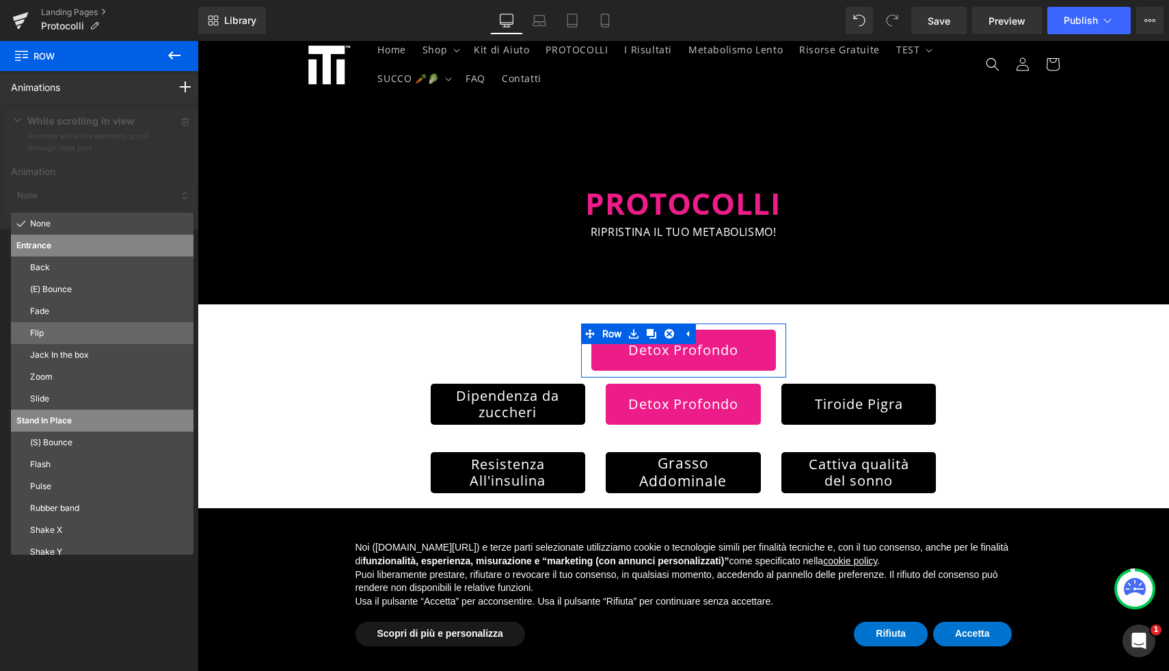
click at [128, 331] on p "Flip" at bounding box center [109, 333] width 158 height 12
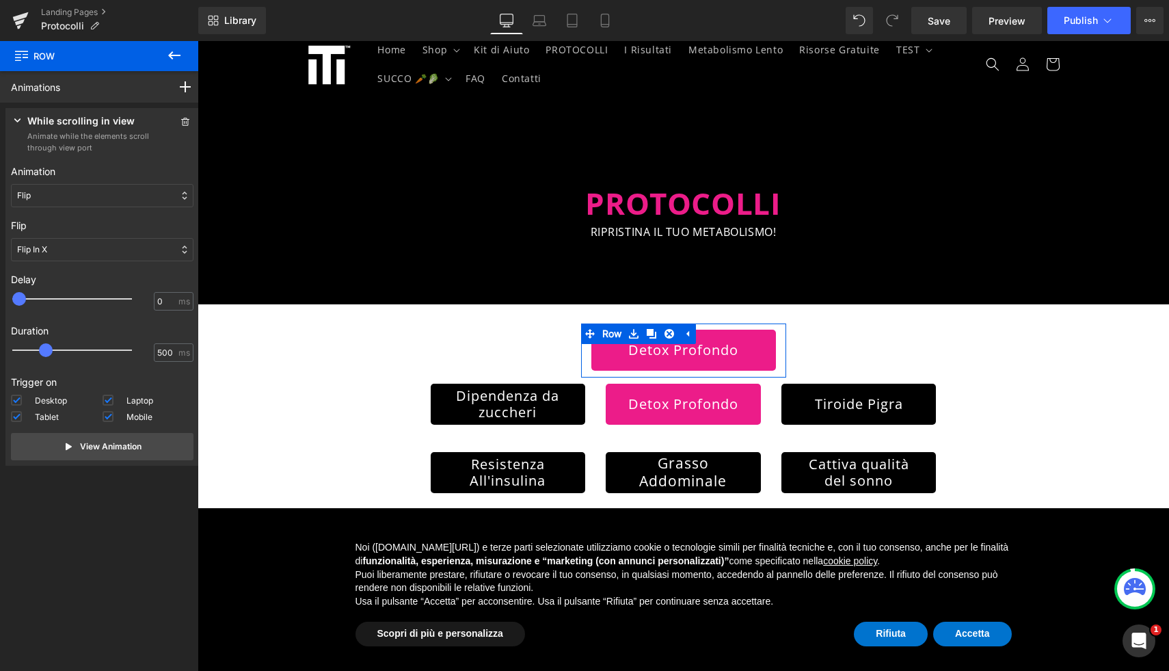
click at [161, 194] on div "Flip" at bounding box center [102, 195] width 183 height 23
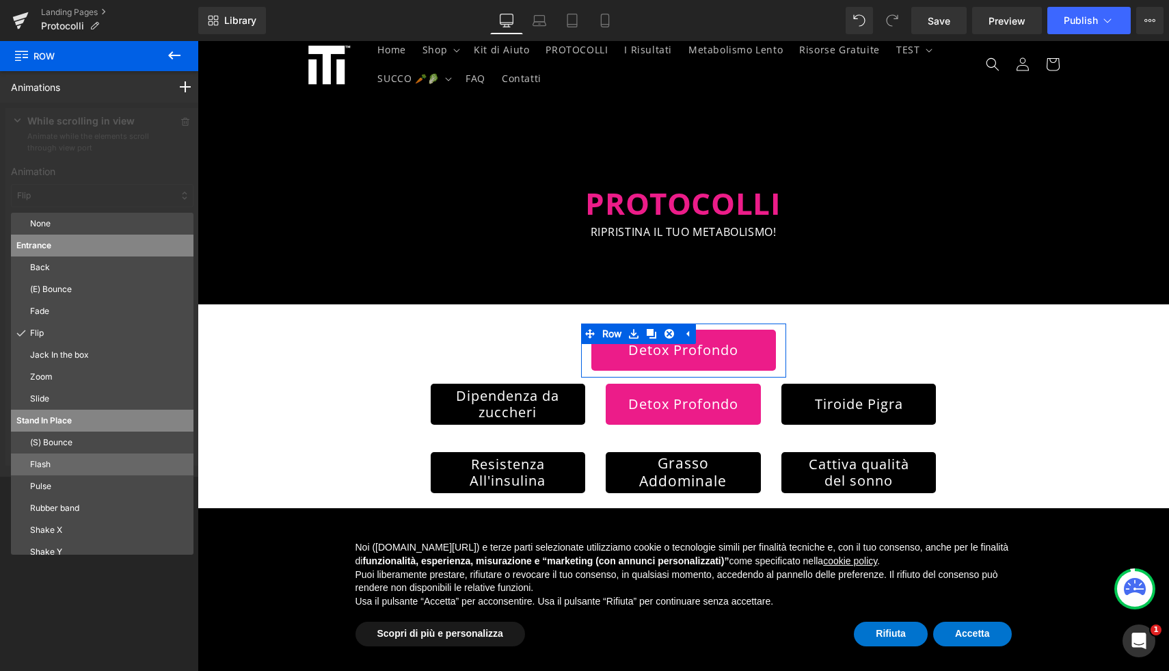
scroll to position [74, 0]
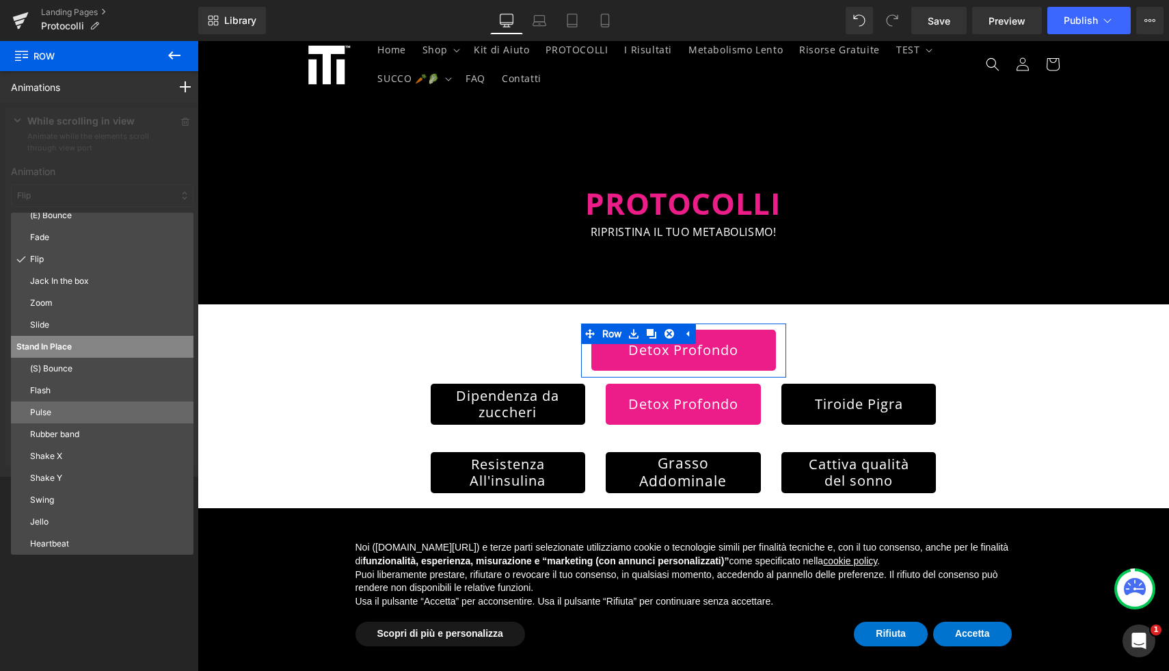
click at [109, 414] on p "Pulse" at bounding box center [109, 412] width 158 height 12
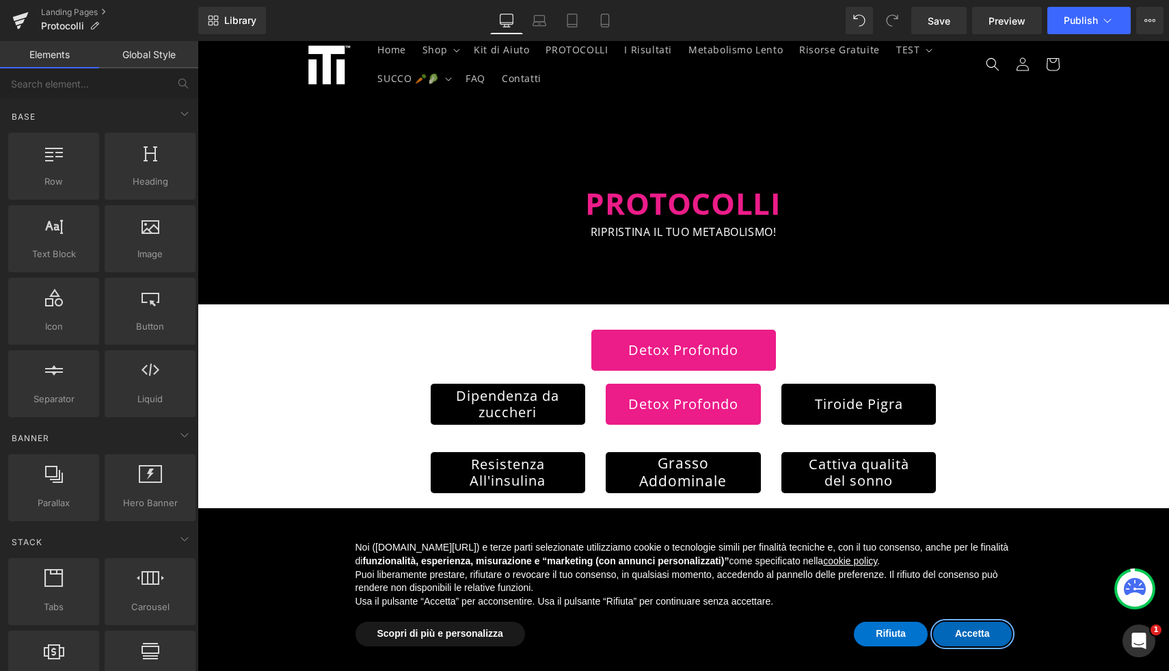
click at [988, 645] on button "Accetta" at bounding box center [972, 633] width 79 height 25
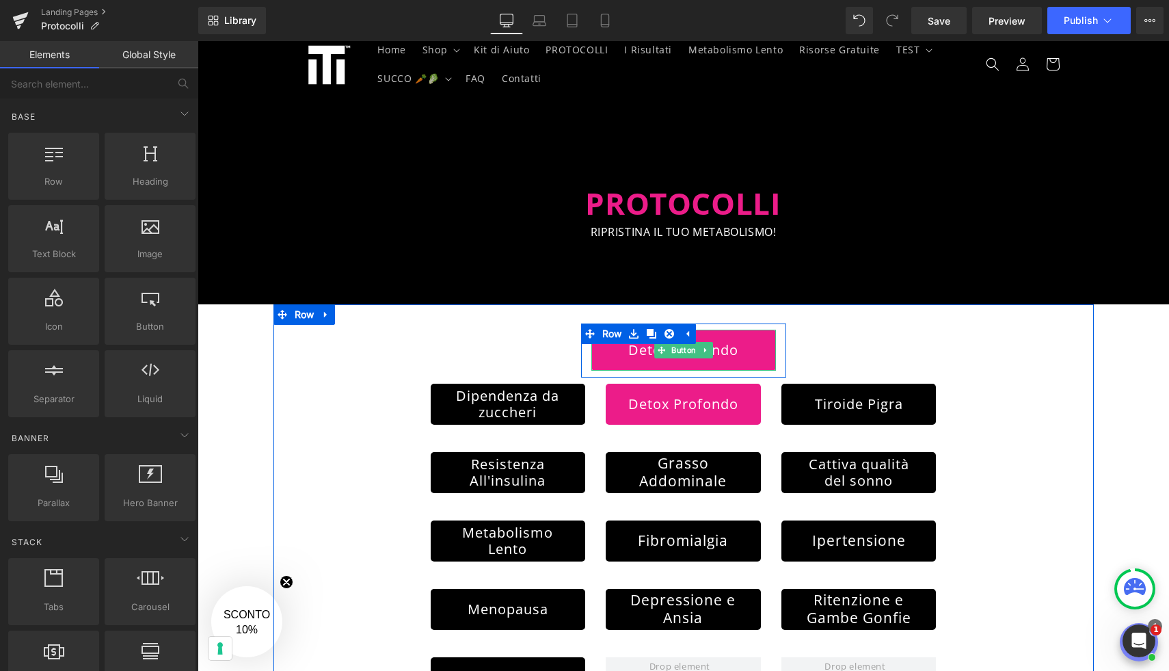
click at [723, 355] on link "Detox Profondo" at bounding box center [683, 349] width 185 height 41
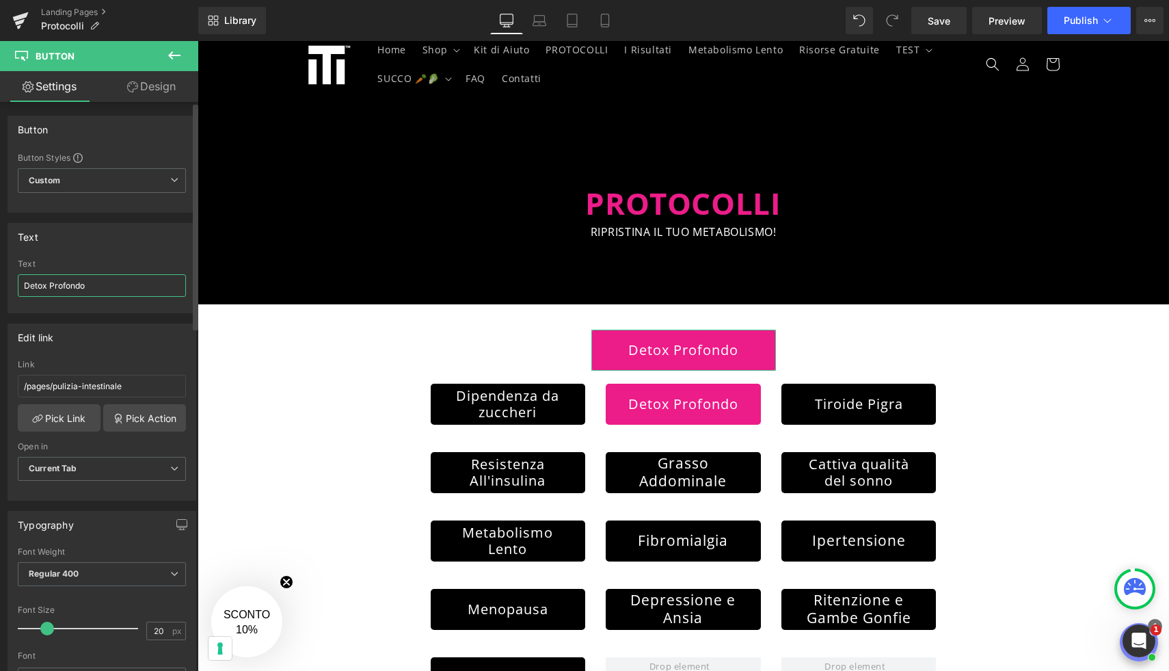
drag, startPoint x: 114, startPoint y: 287, endPoint x: 5, endPoint y: 284, distance: 109.4
click at [5, 284] on div "Text Detox Profondo Text Detox Profondo" at bounding box center [102, 263] width 204 height 100
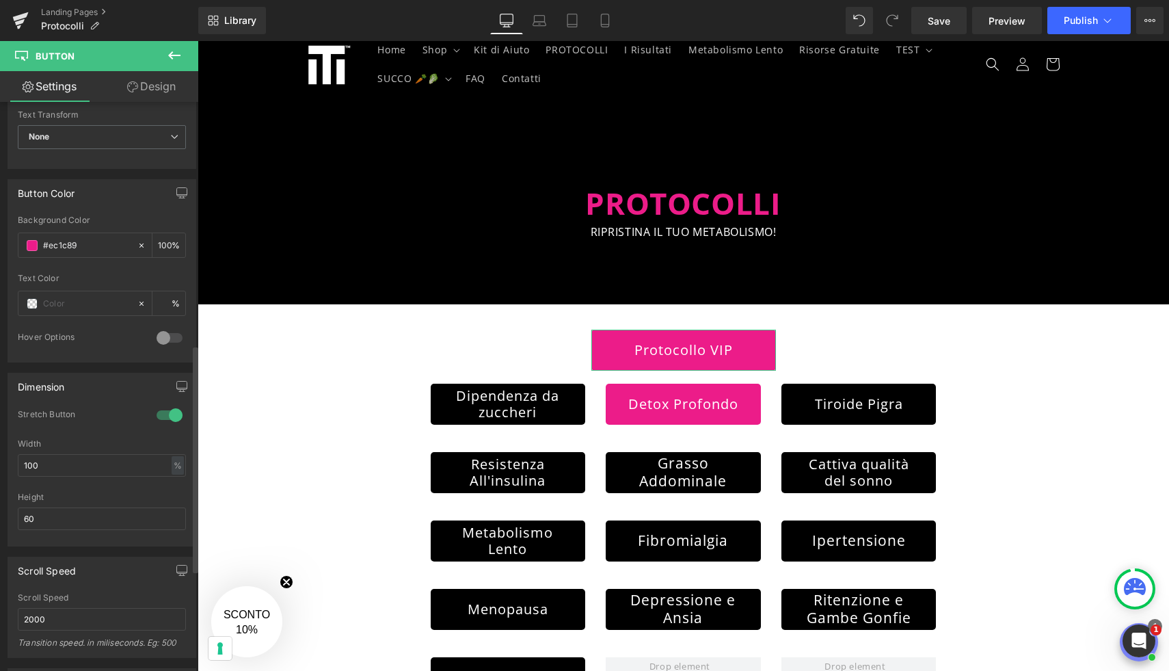
scroll to position [665, 0]
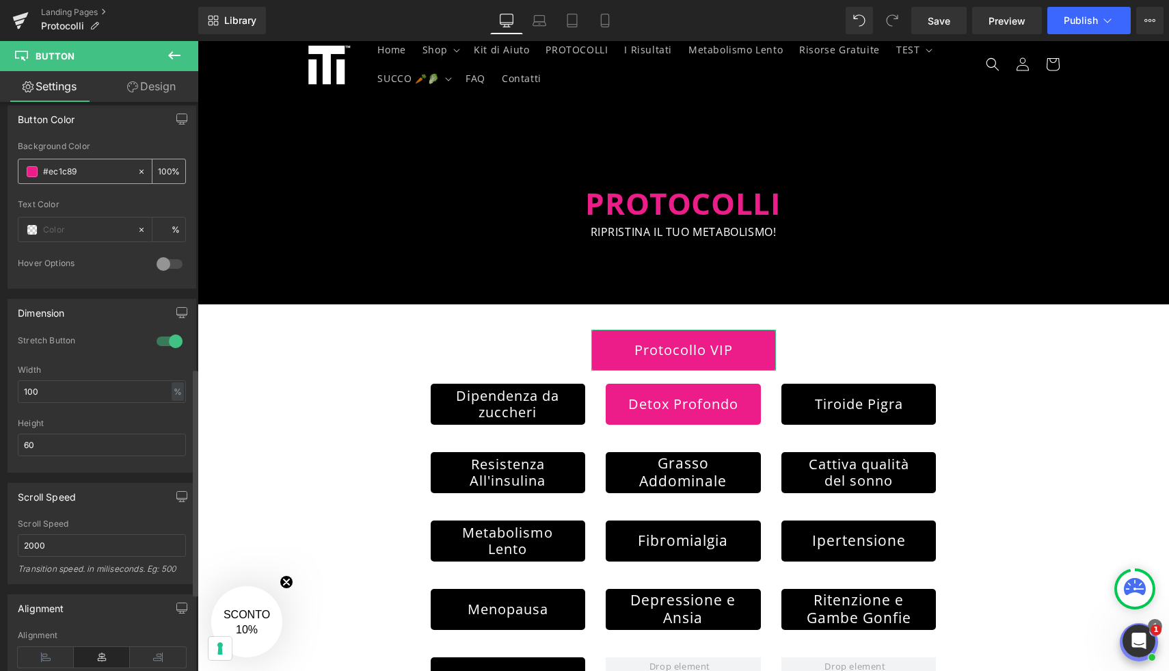
type input "Protocollo VIP 🥇"
click at [35, 170] on span at bounding box center [32, 171] width 11 height 11
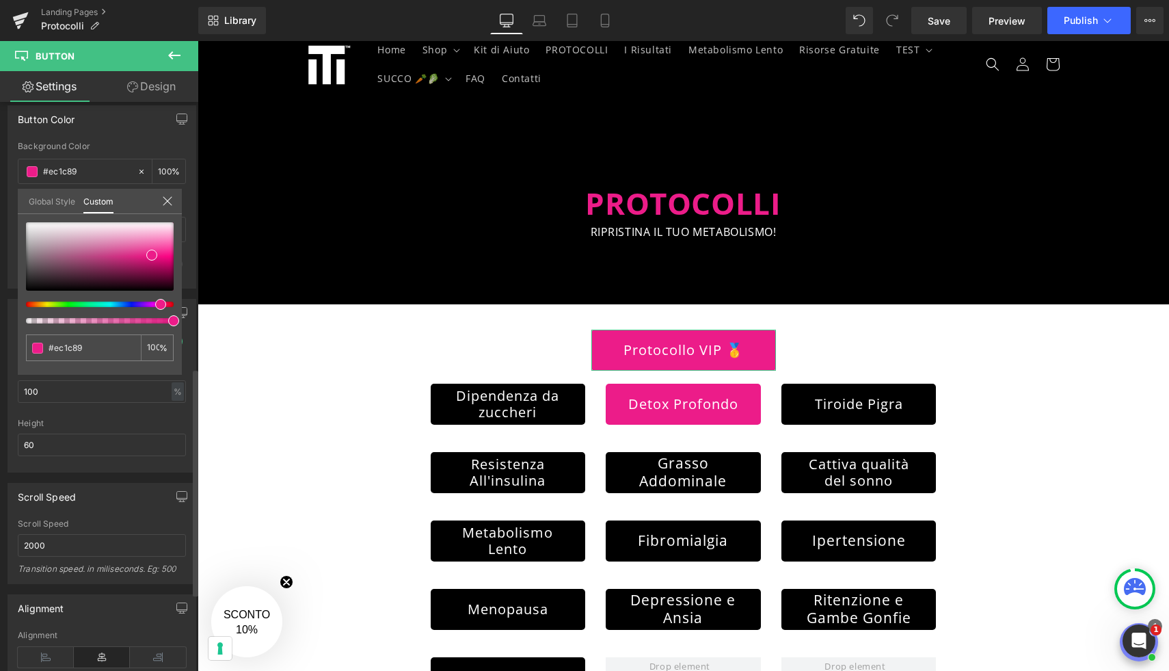
type input "#1cec2d"
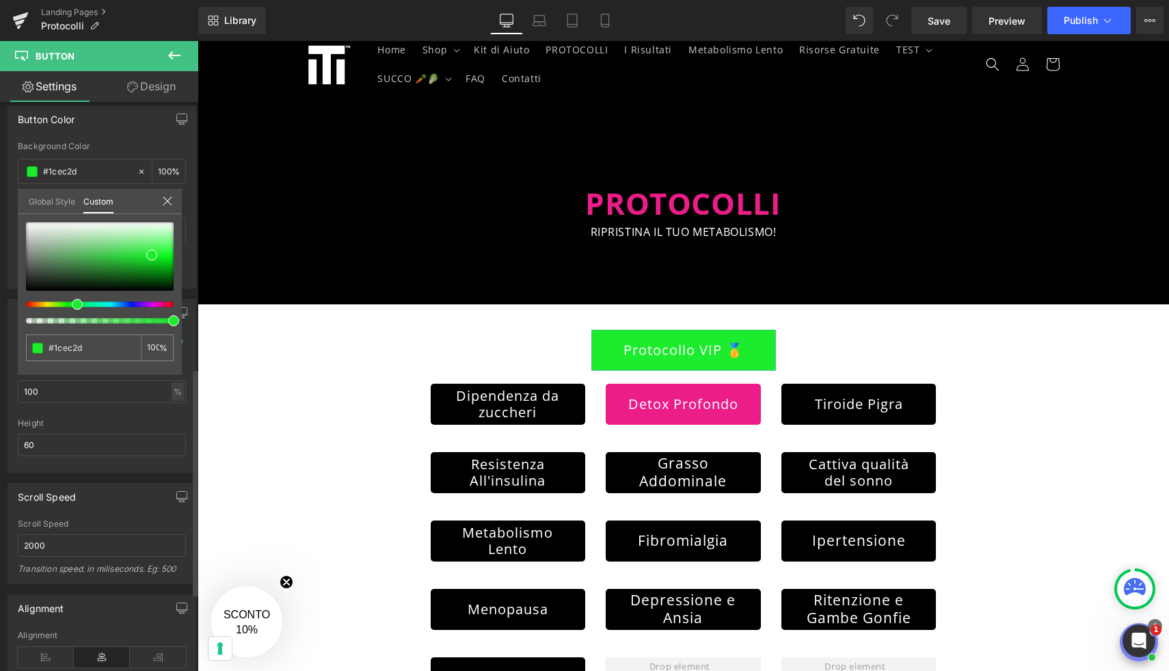
type input "#1cec26"
type input "#26ec1c"
type input "#34ec1c"
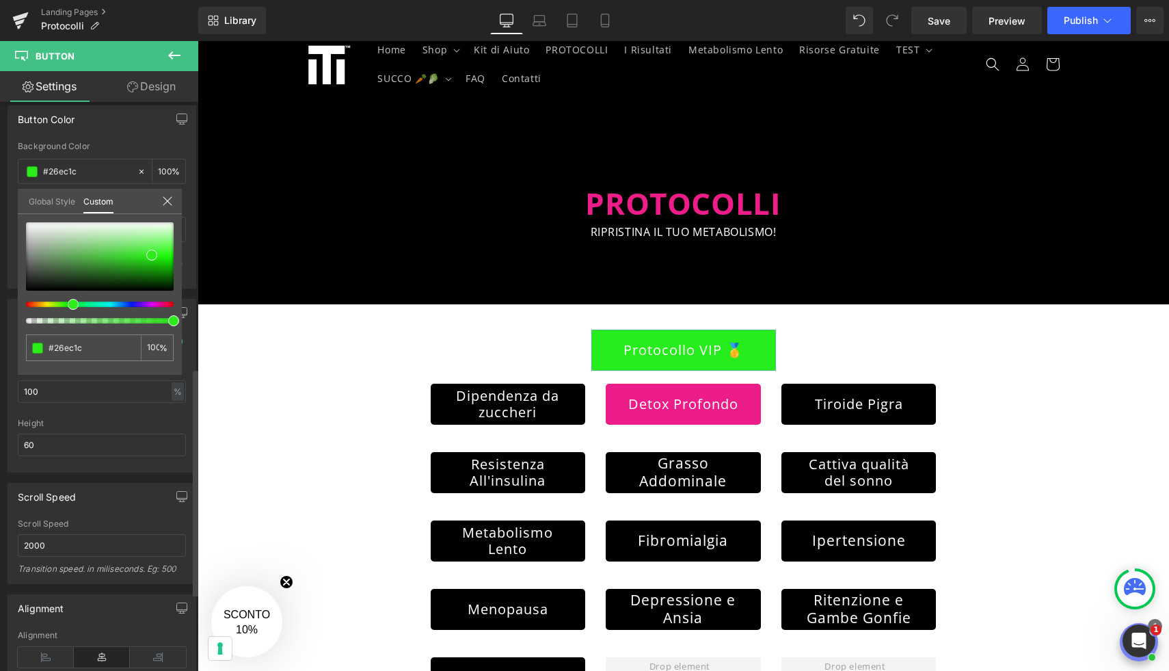
type input "#34ec1c"
type input "#57ec1c"
type input "#6cec1c"
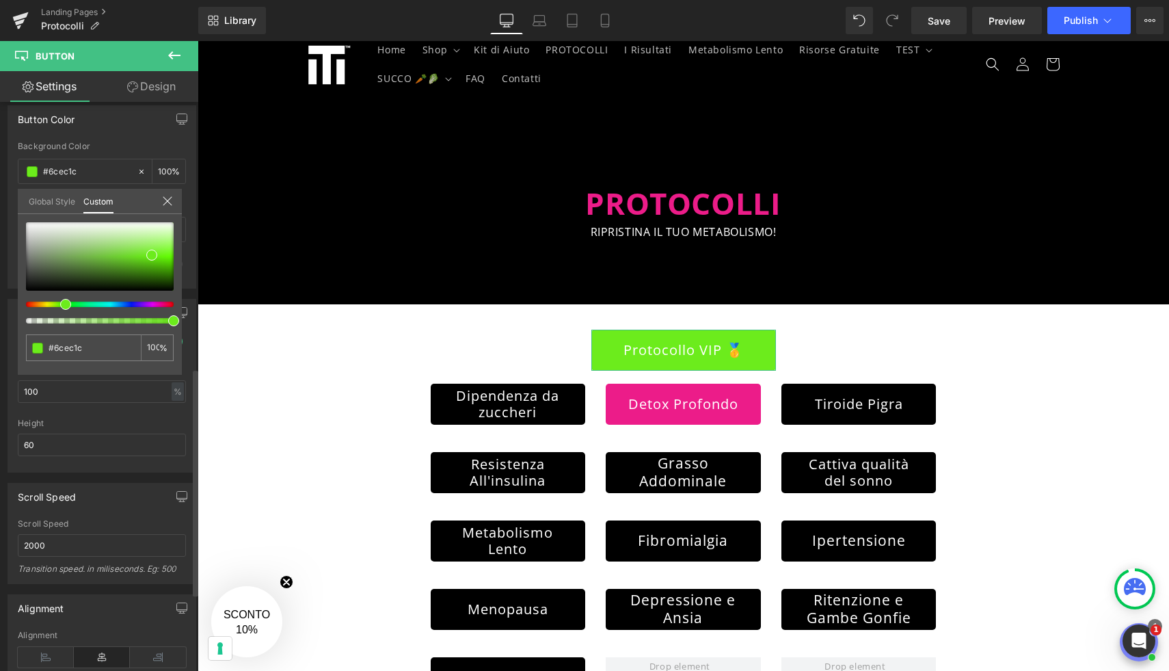
type input "#73ec1c"
type input "#7aec1c"
type input "#7dec1c"
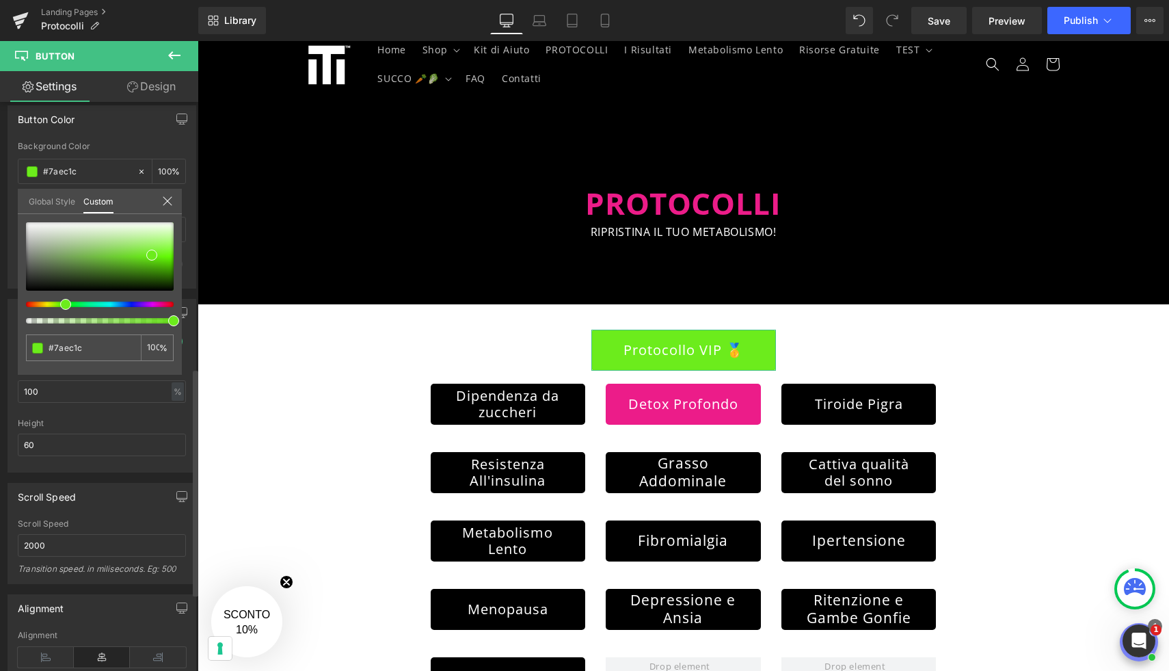
type input "#7dec1c"
type input "#73ec1c"
type input "#38ec1c"
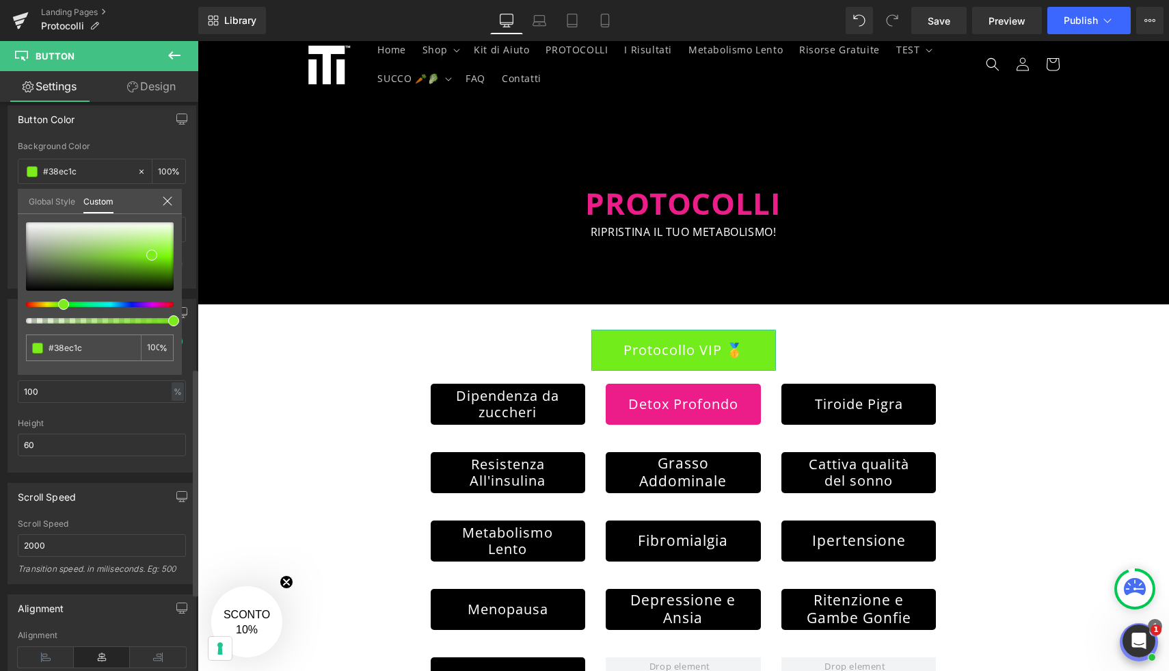
type input "#1cec34"
type input "#1cec3f"
type input "#1cec46"
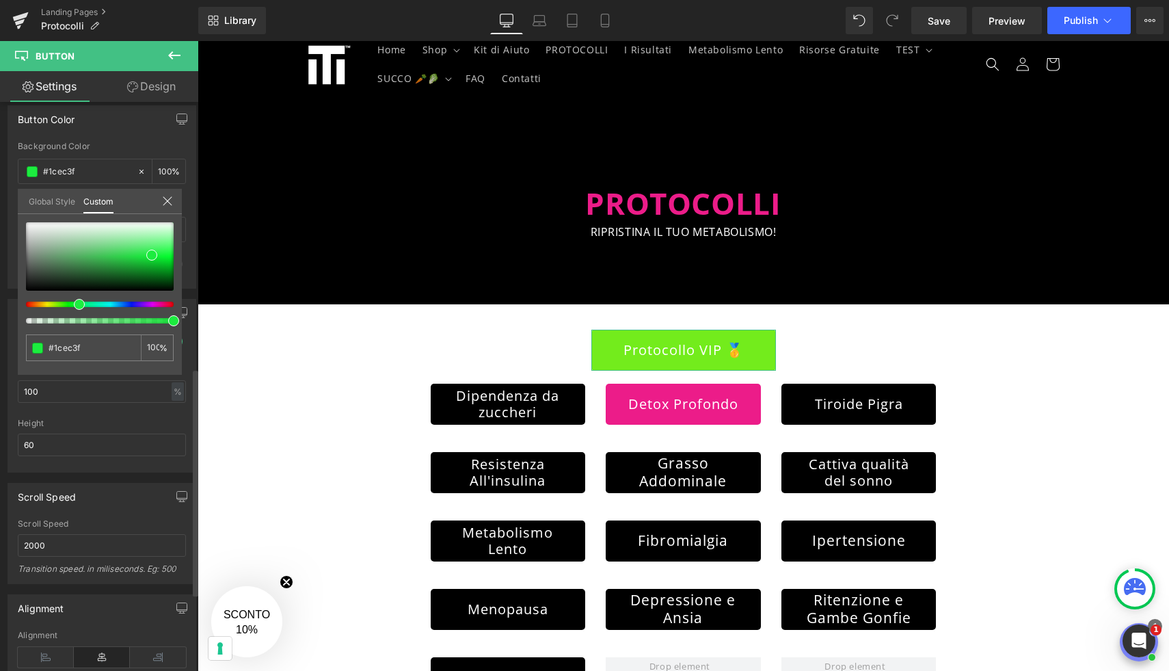
type input "#1cec46"
type input "#1cec50"
type input "#1cec61"
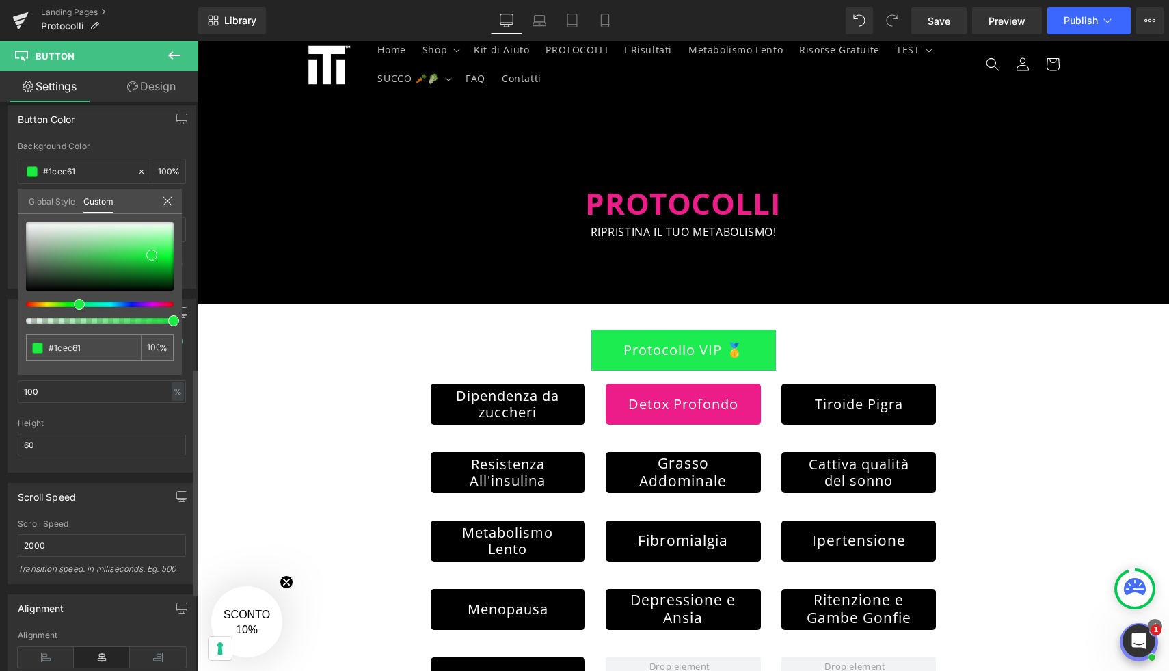
type input "#1cec6c"
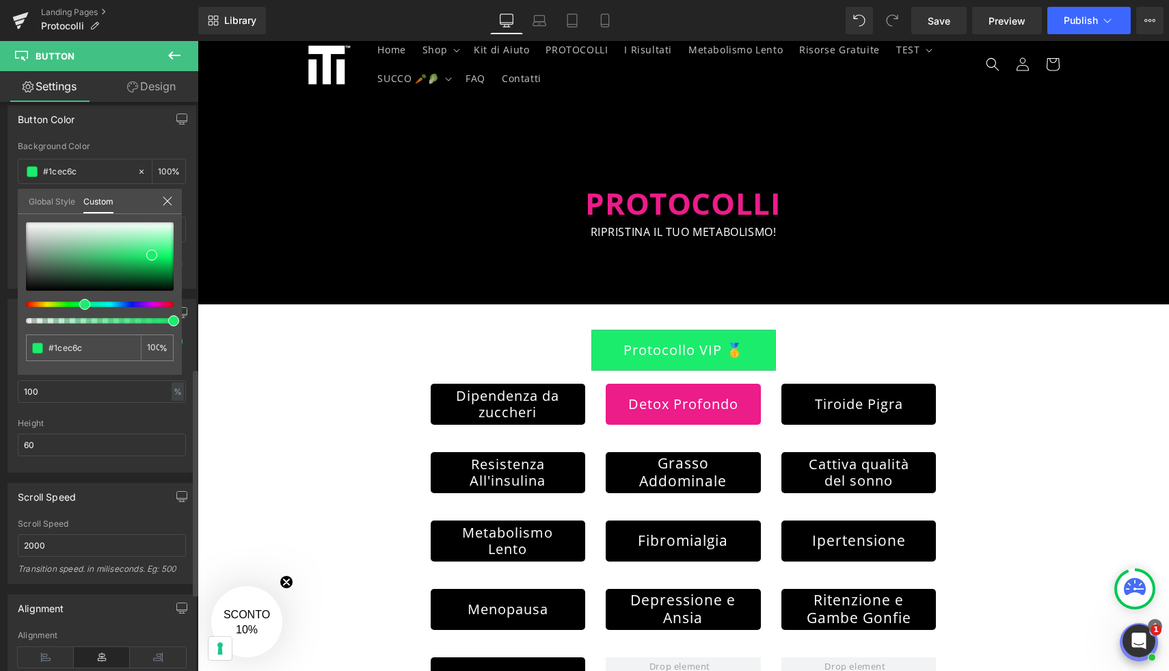
type input "#1cec73"
type input "#1cec7d"
drag, startPoint x: 72, startPoint y: 306, endPoint x: 81, endPoint y: 306, distance: 9.6
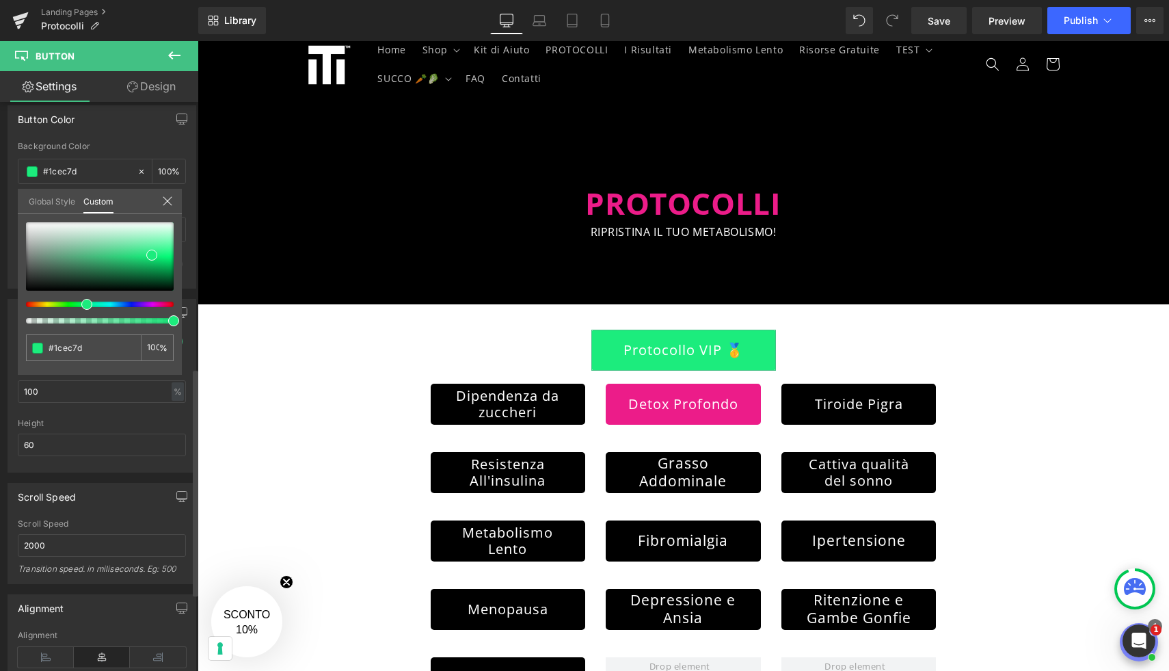
click at [81, 306] on div at bounding box center [95, 303] width 148 height 5
type input "#17ec7a"
type input "#10cf69"
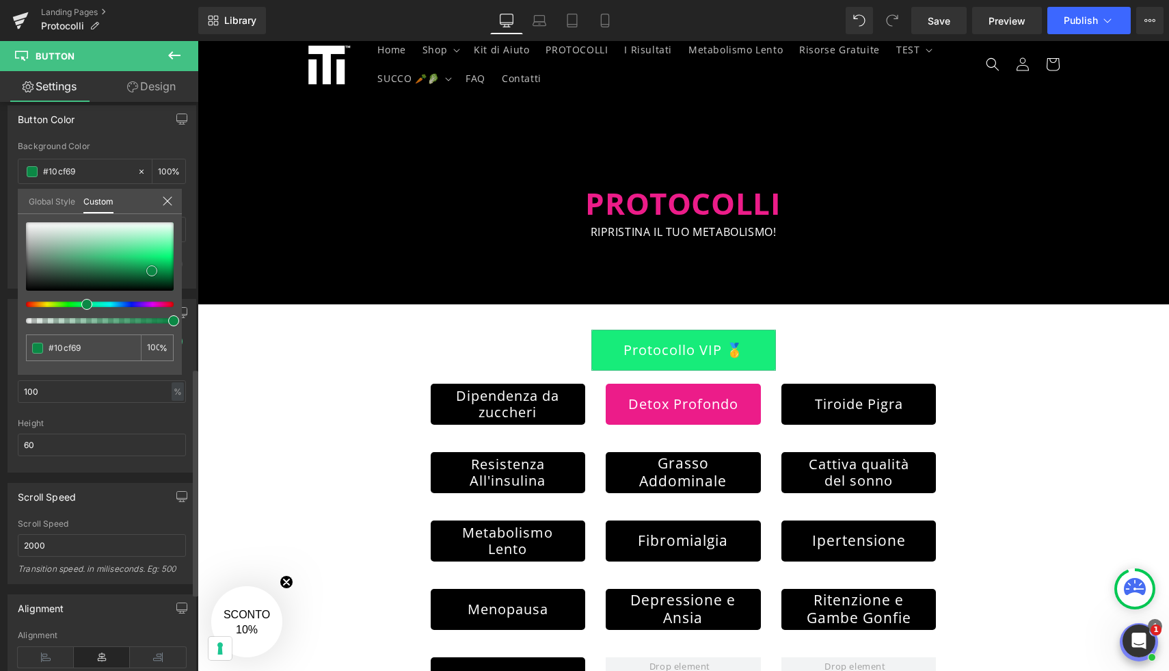
type input "#0db45b"
type input "#0b8845"
type input "#098040"
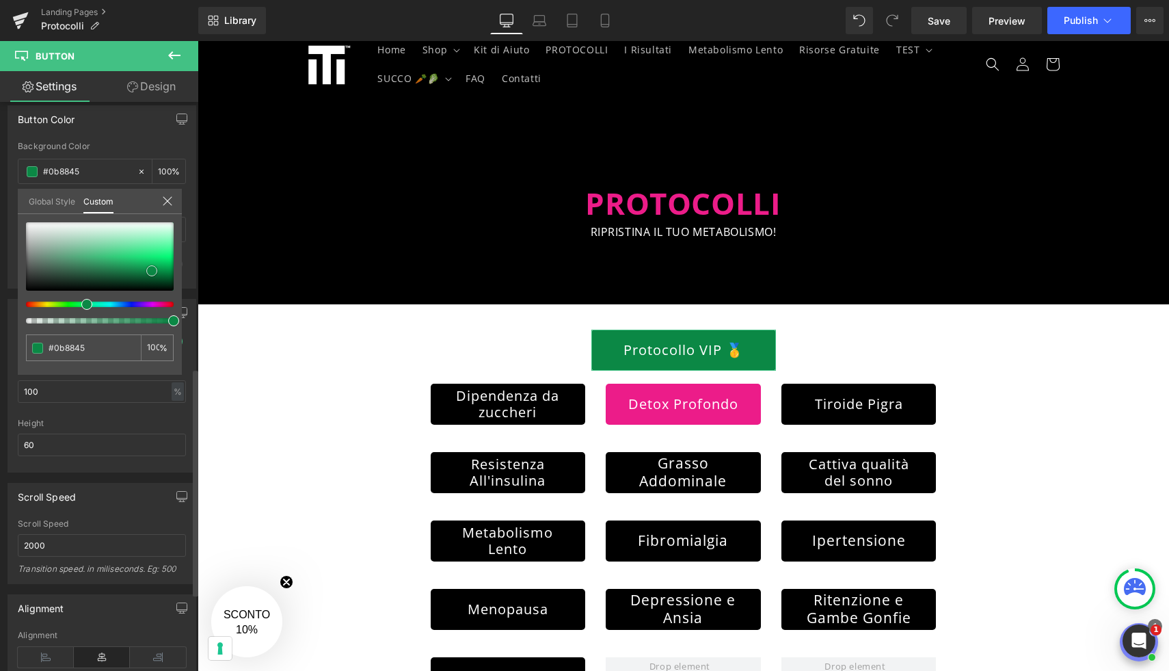
type input "#098040"
type input "#0a7f40"
type input "#0b8343"
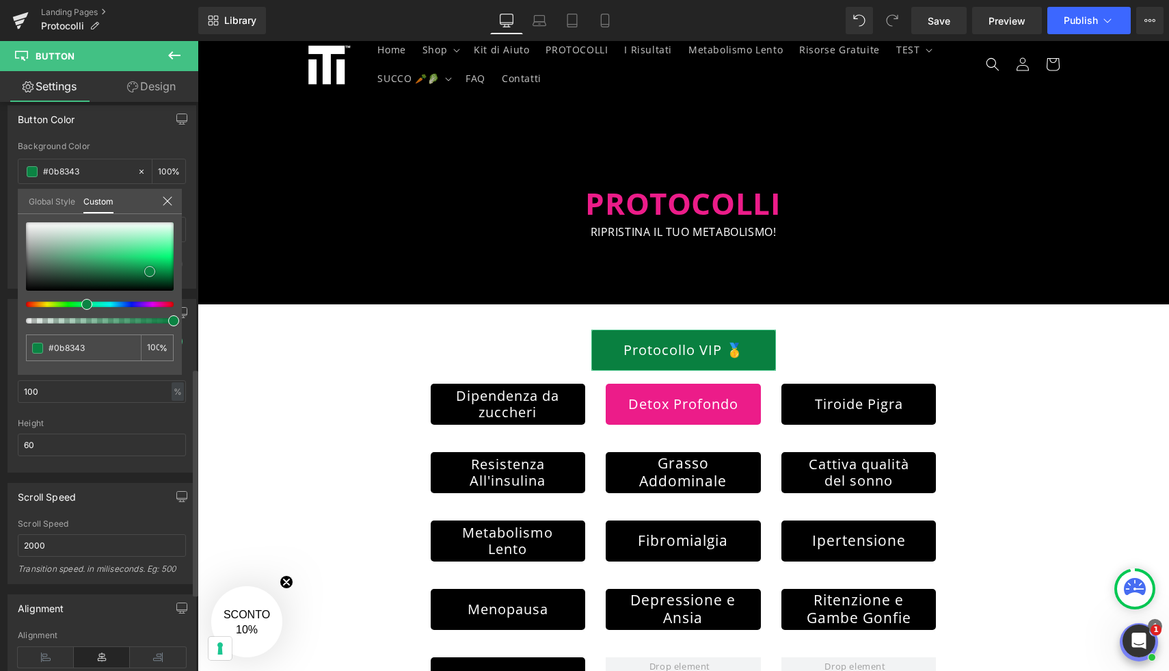
type input "#0d8b48"
type input "#0f8e4a"
type input "#11924d"
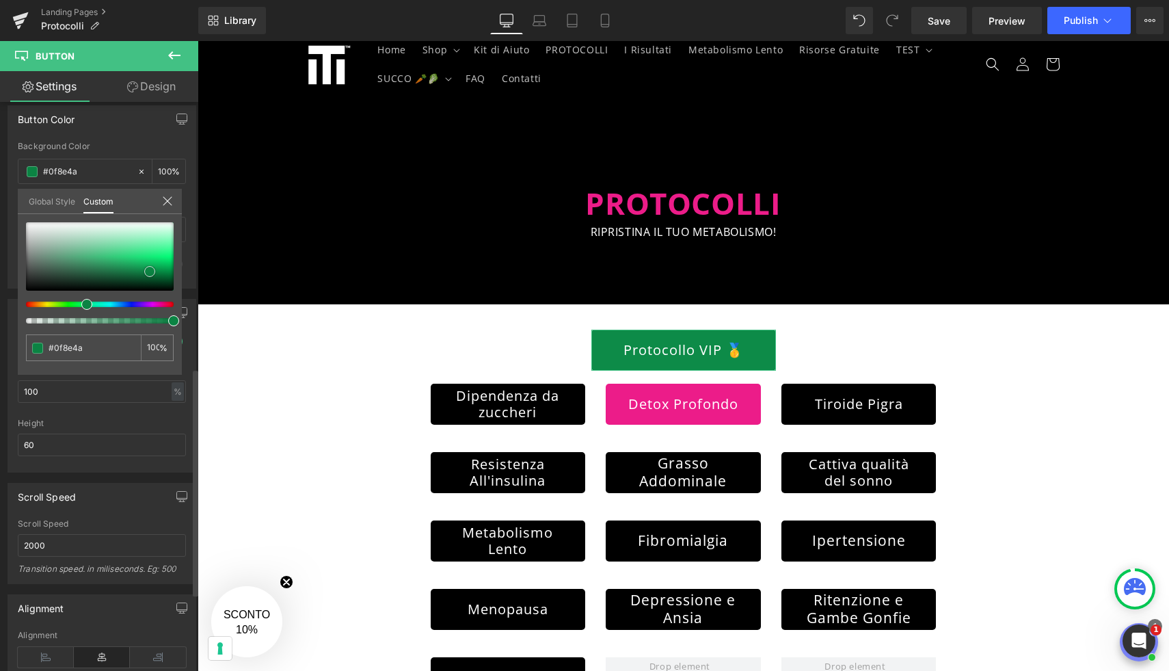
type input "#11924d"
type input "#10974f"
type input "#119c52"
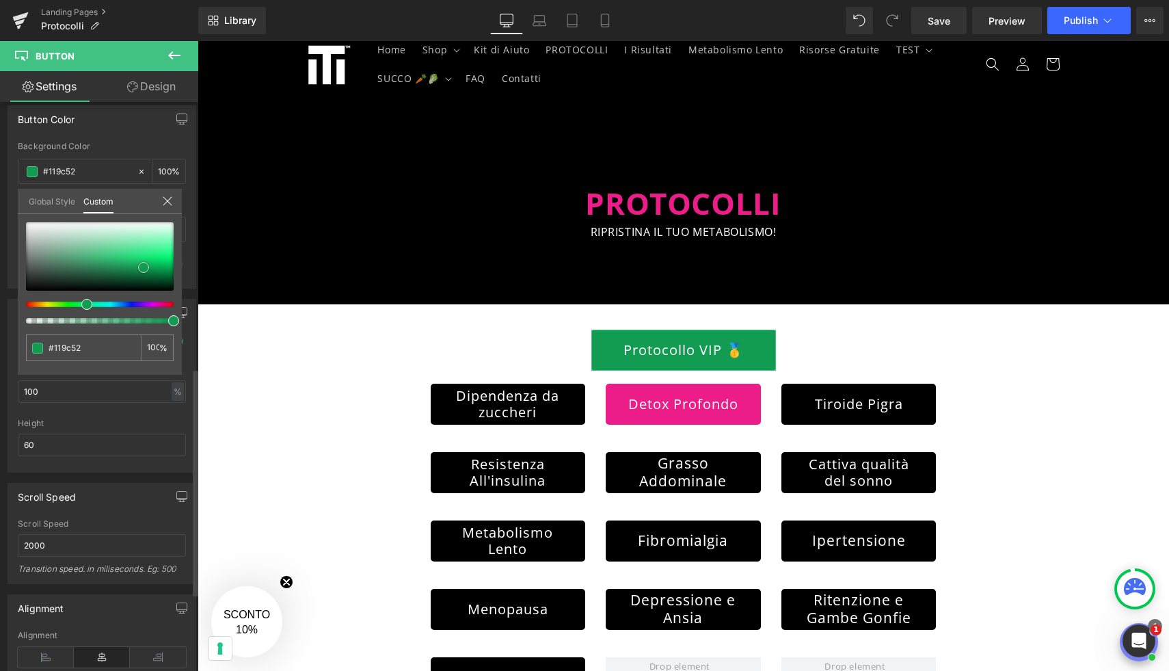
type input "#129b52"
type input "#139a52"
drag, startPoint x: 152, startPoint y: 250, endPoint x: 139, endPoint y: 262, distance: 17.4
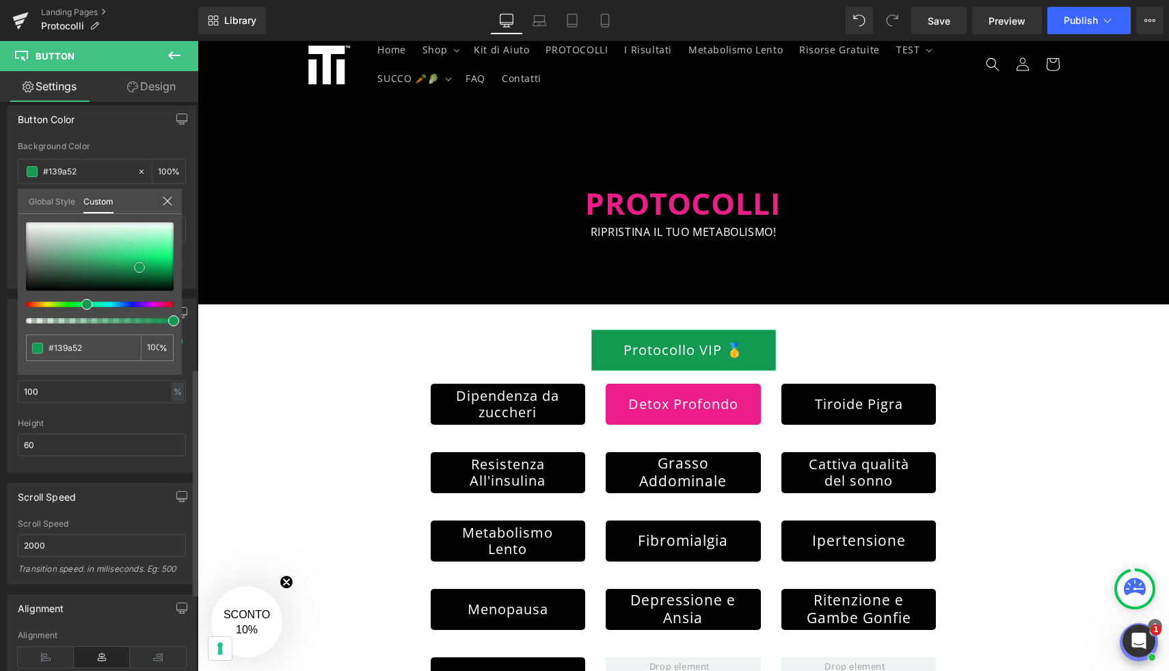
click at [139, 262] on span at bounding box center [139, 267] width 11 height 11
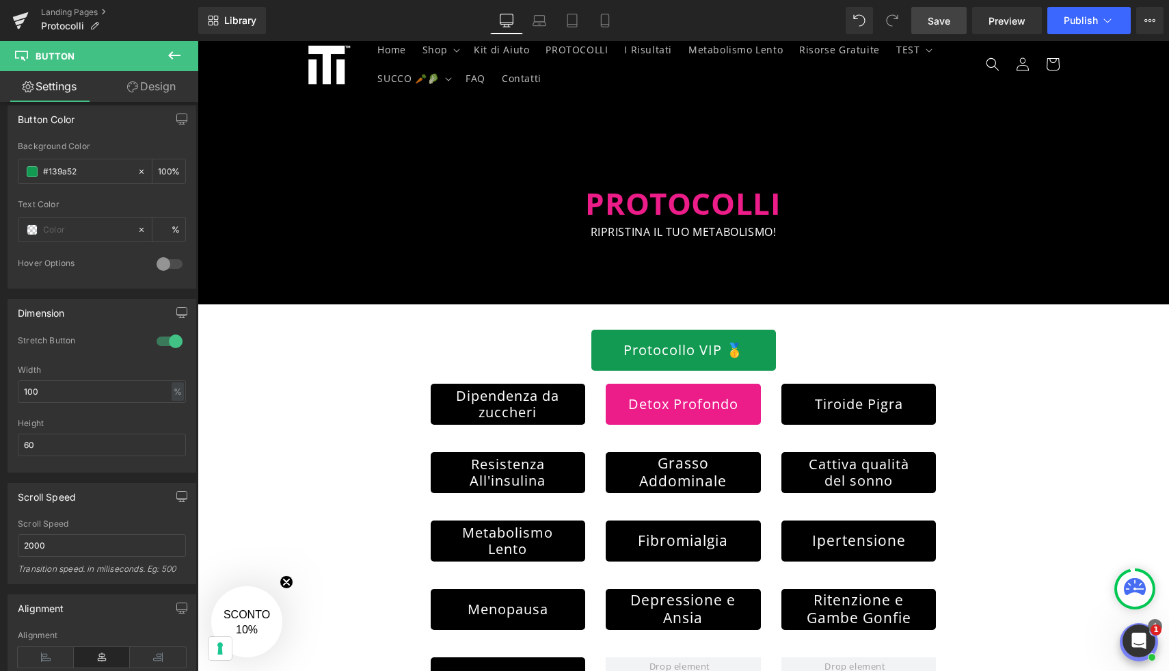
click at [947, 23] on span "Save" at bounding box center [939, 21] width 23 height 14
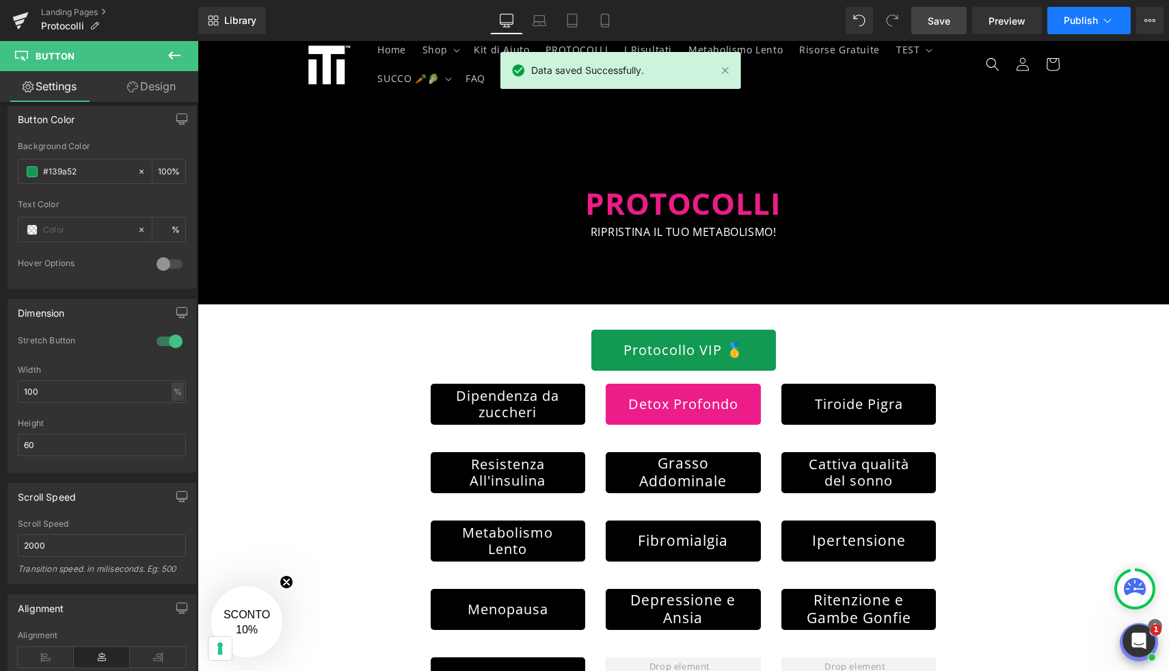
click at [1098, 25] on button "Publish" at bounding box center [1088, 20] width 83 height 27
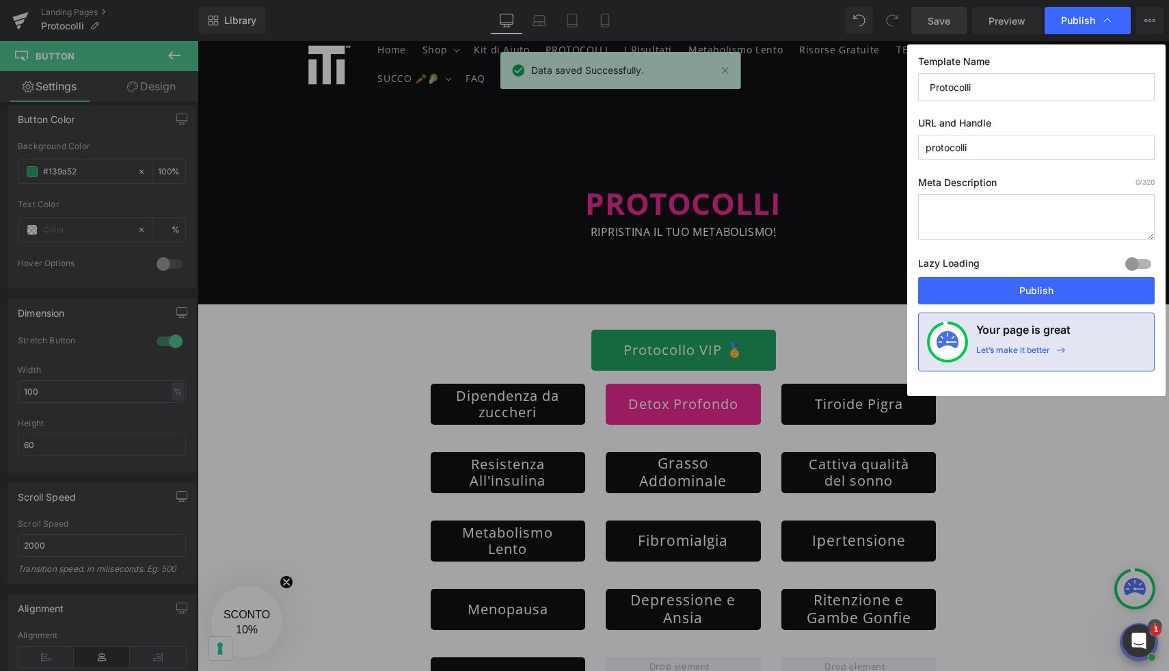
click at [1098, 25] on span "Publish" at bounding box center [1087, 21] width 53 height 14
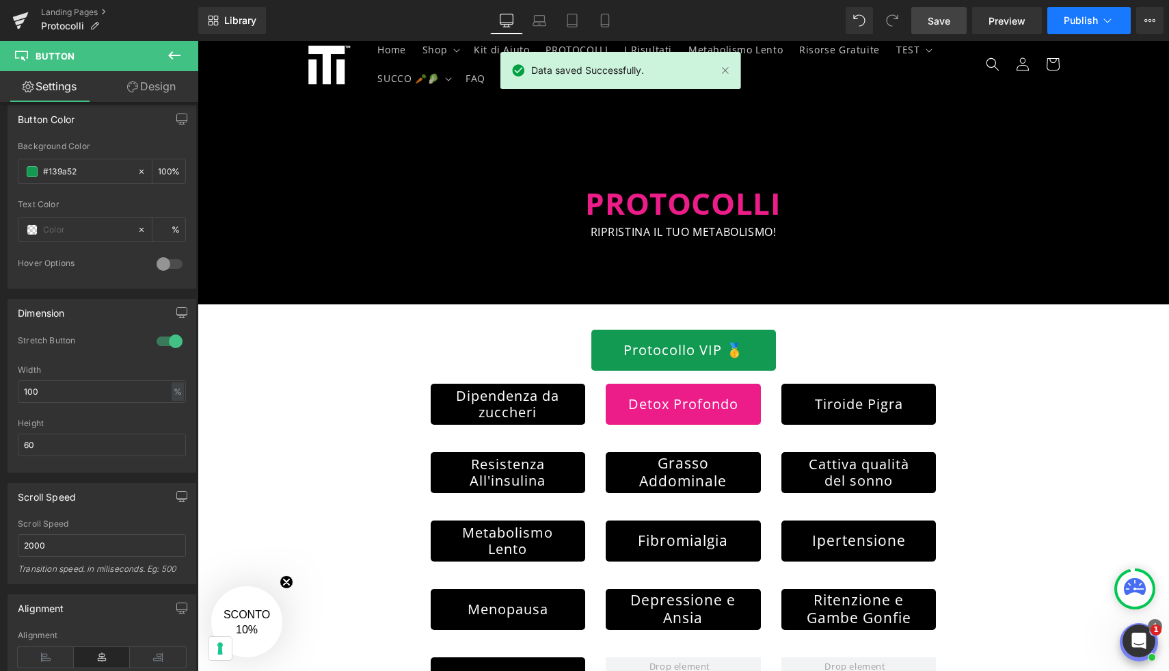
click at [1098, 25] on button "Publish" at bounding box center [1088, 20] width 83 height 27
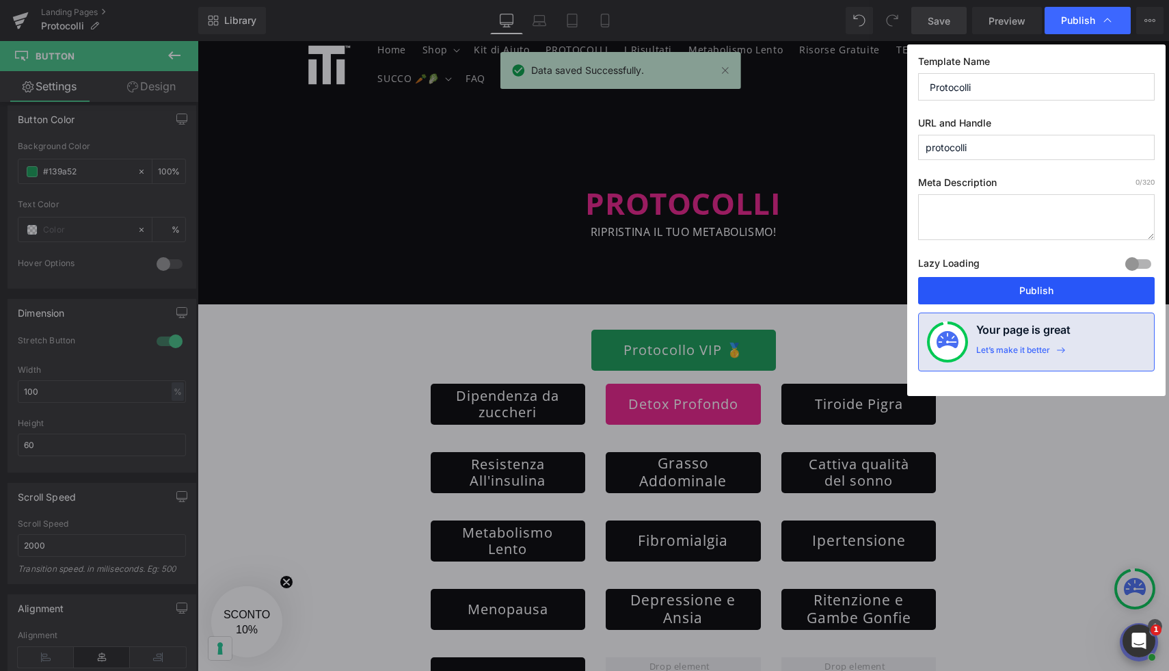
click at [1062, 288] on button "Publish" at bounding box center [1036, 290] width 237 height 27
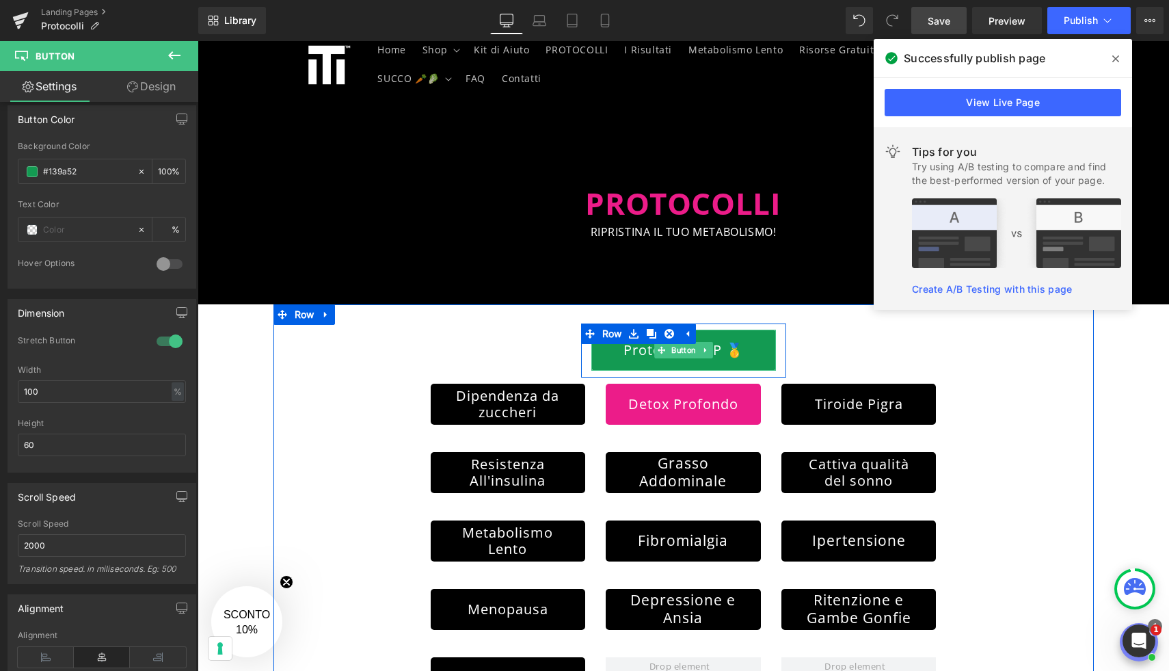
click at [745, 352] on link "Protocollo VIP 🥇" at bounding box center [683, 349] width 185 height 41
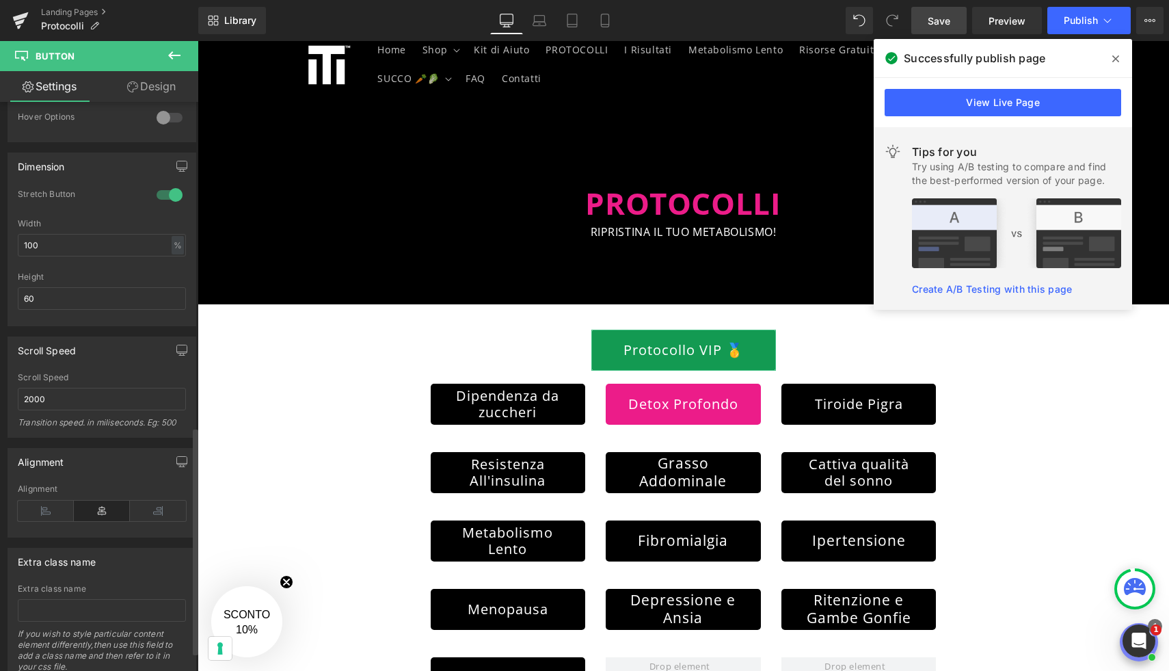
scroll to position [859, 0]
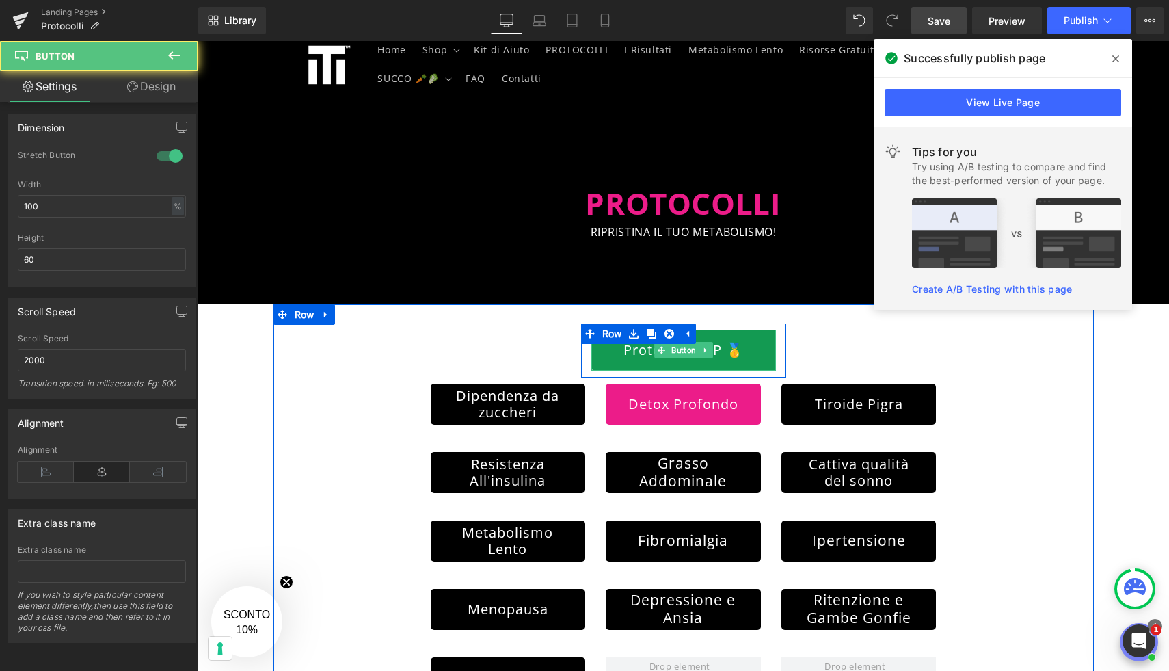
click at [614, 355] on link "Protocollo VIP 🥇" at bounding box center [683, 349] width 185 height 41
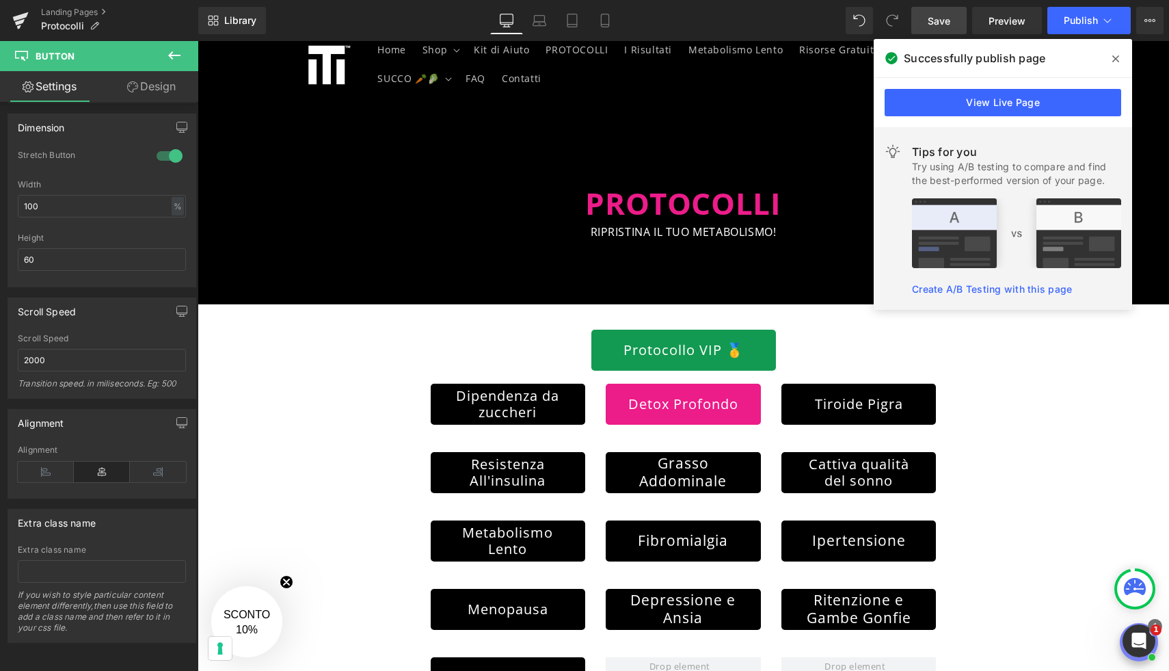
click at [176, 50] on icon at bounding box center [174, 55] width 16 height 16
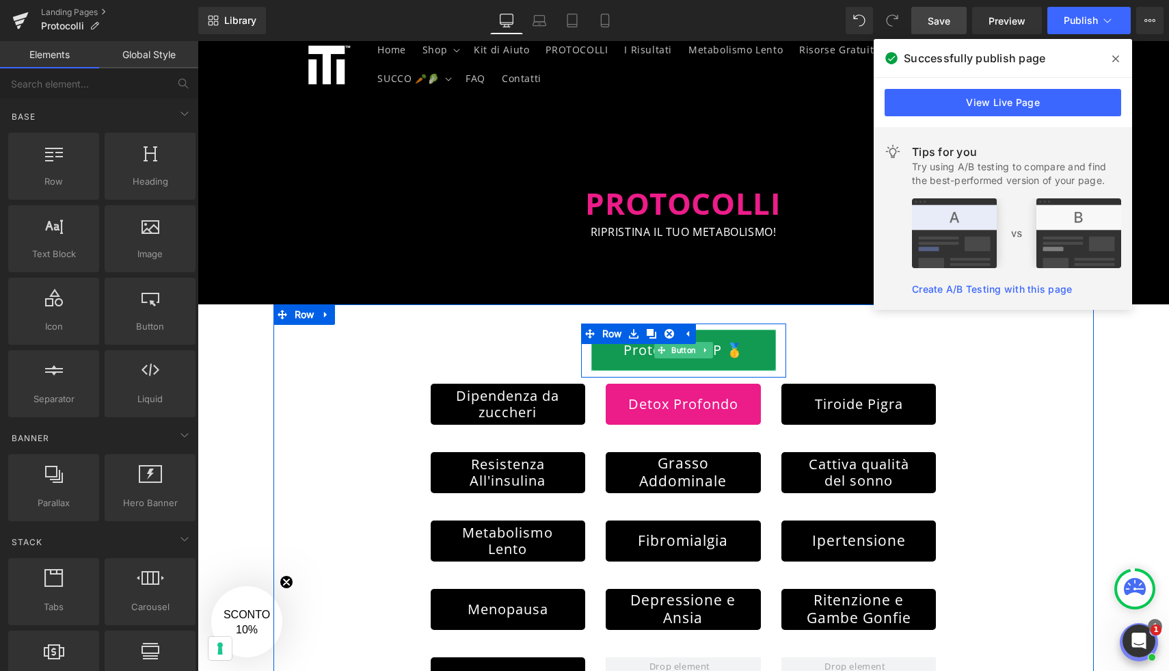
click at [627, 353] on link "Protocollo VIP 🥇" at bounding box center [683, 349] width 185 height 41
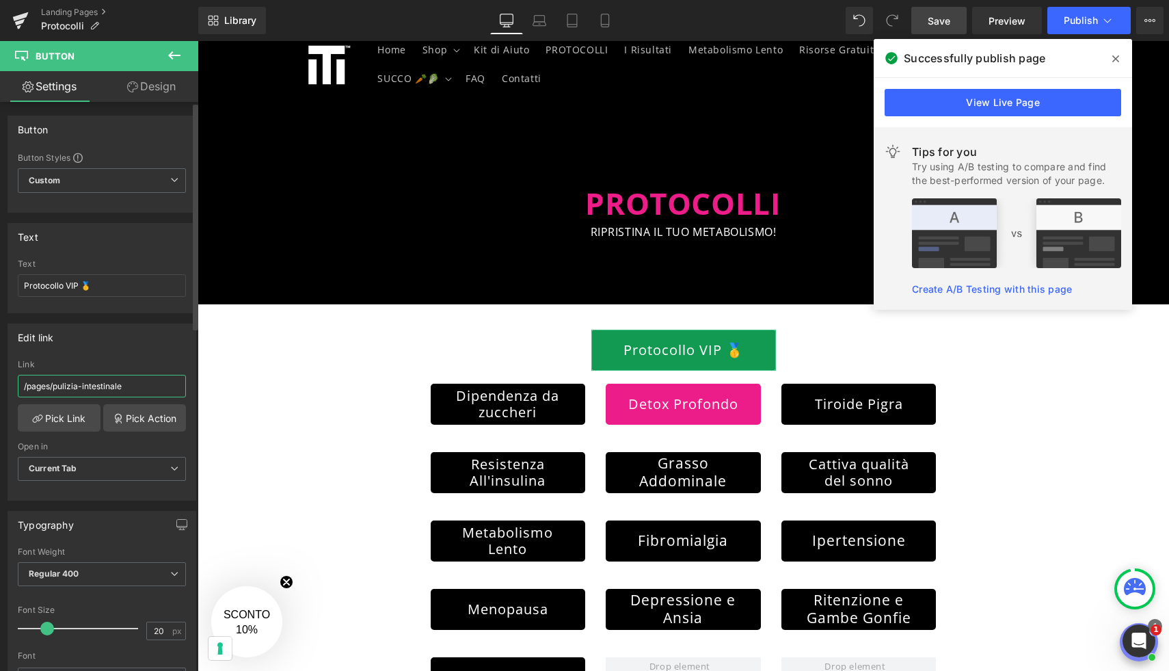
drag, startPoint x: 135, startPoint y: 386, endPoint x: 21, endPoint y: 386, distance: 114.2
click at [21, 386] on input "/pages/pulizia-intestinale" at bounding box center [102, 386] width 168 height 23
click at [49, 410] on link "Pick Link" at bounding box center [59, 417] width 83 height 27
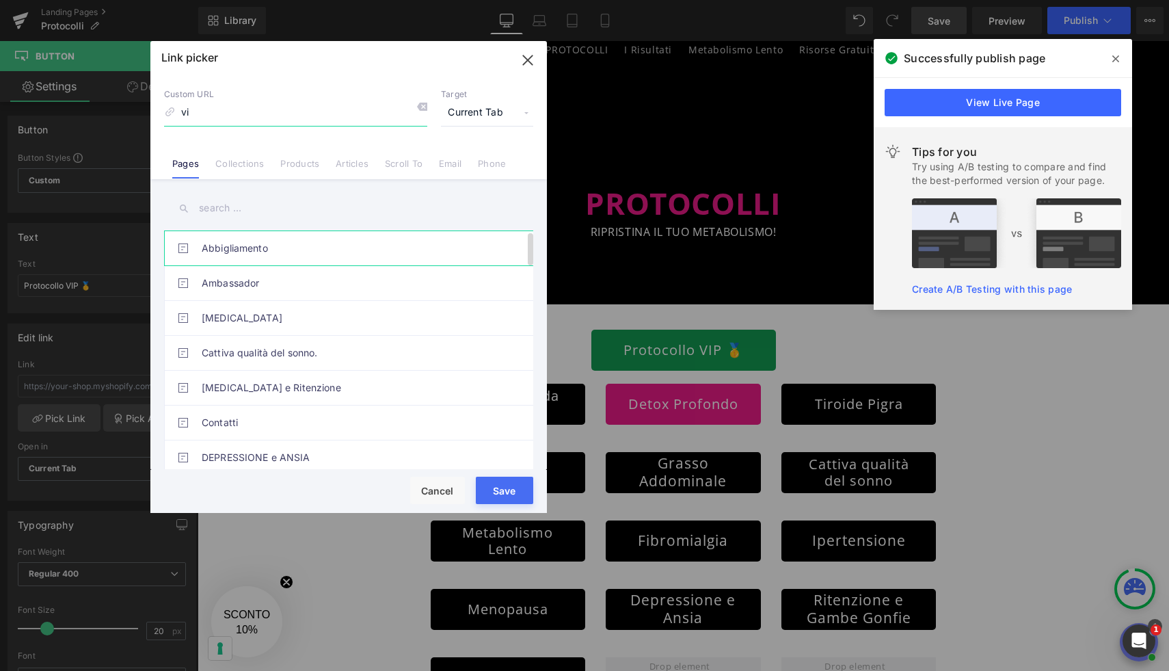
type input "v"
click at [531, 63] on icon "button" at bounding box center [527, 59] width 9 height 9
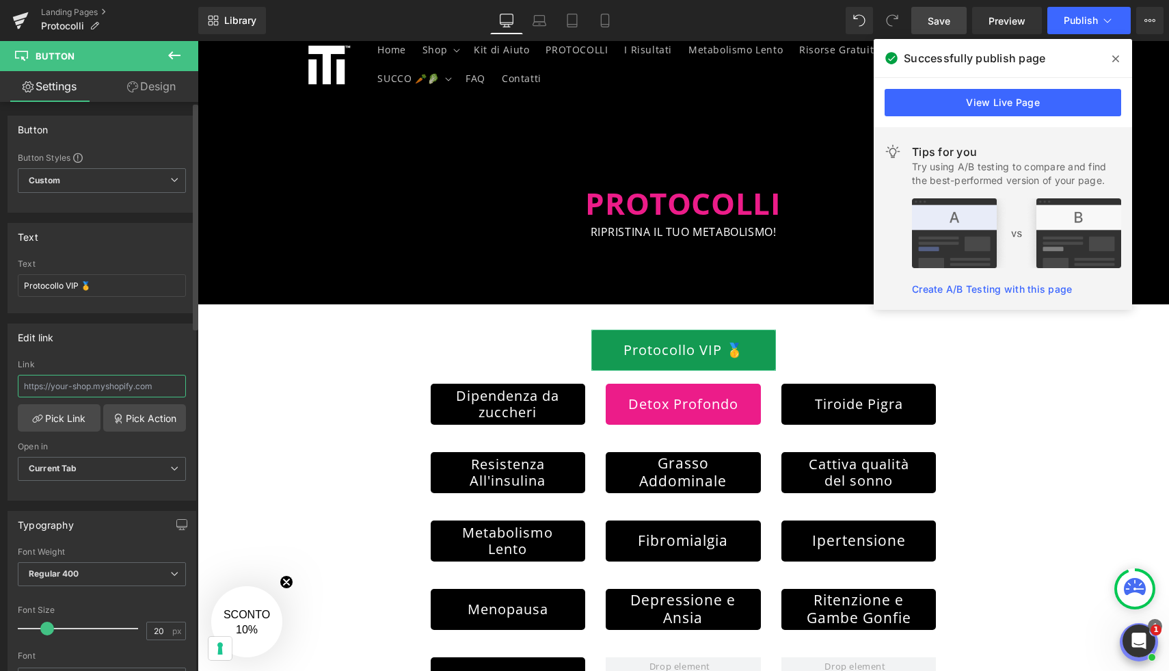
click at [149, 386] on input "text" at bounding box center [102, 386] width 168 height 23
click at [70, 418] on link "Pick Link" at bounding box center [59, 417] width 83 height 27
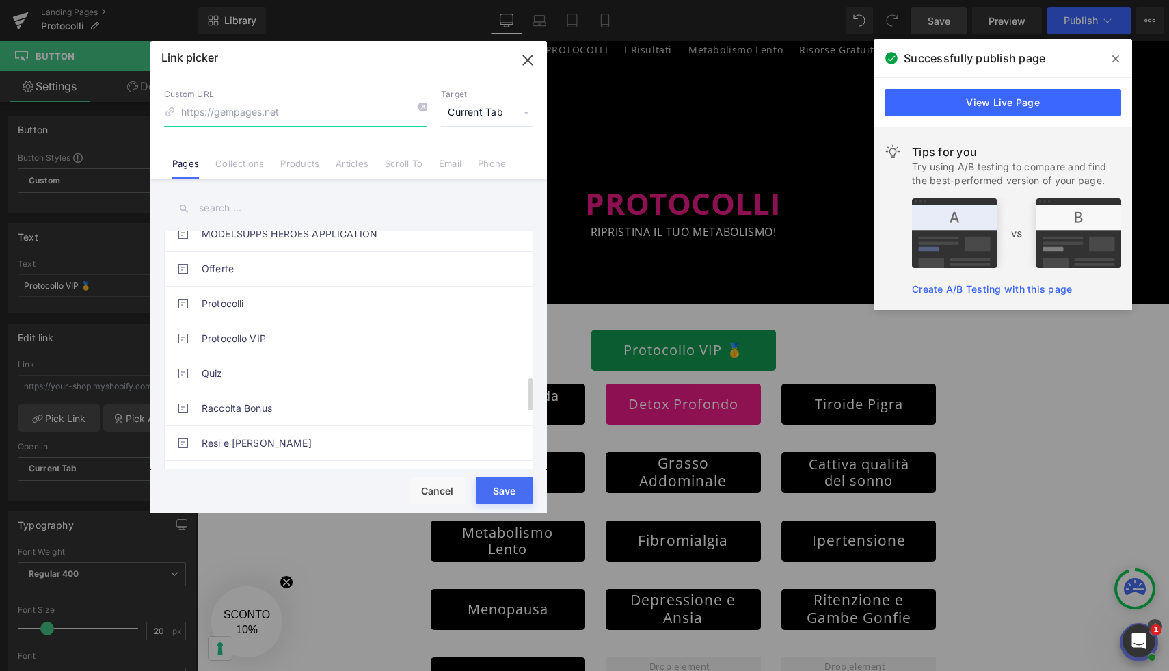
scroll to position [1064, 0]
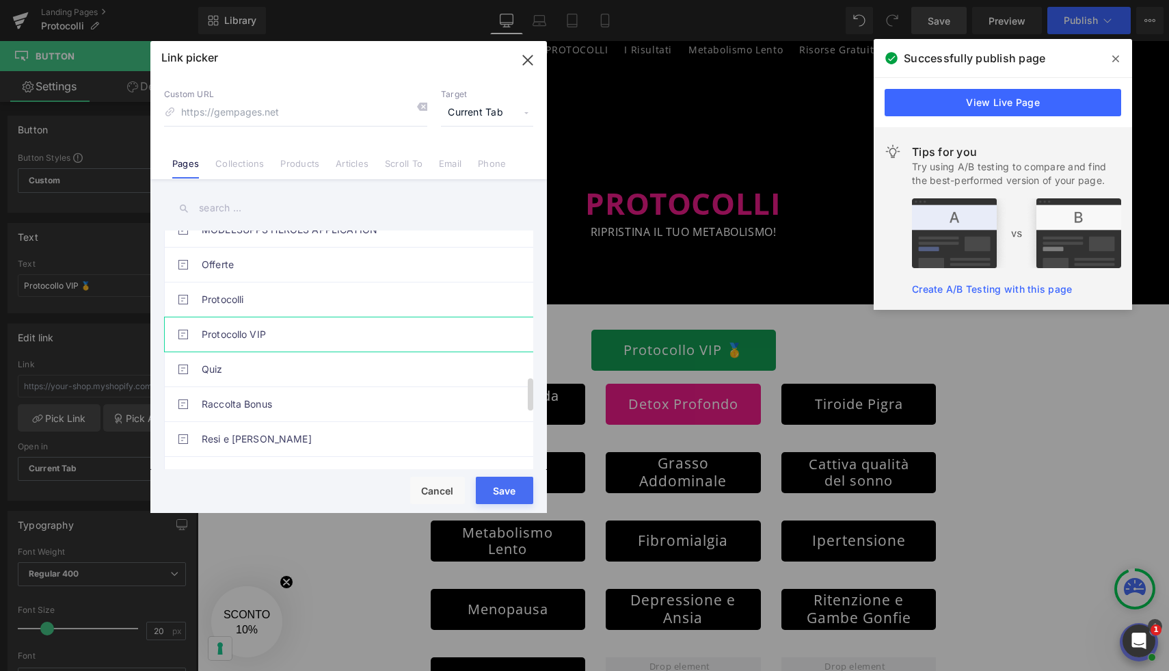
click at [345, 345] on link "Protocollo VIP" at bounding box center [352, 334] width 301 height 34
type input "/pages/protocollo-vip"
click at [500, 486] on button "Save" at bounding box center [504, 489] width 57 height 27
type input "/pages/protocollo-vip"
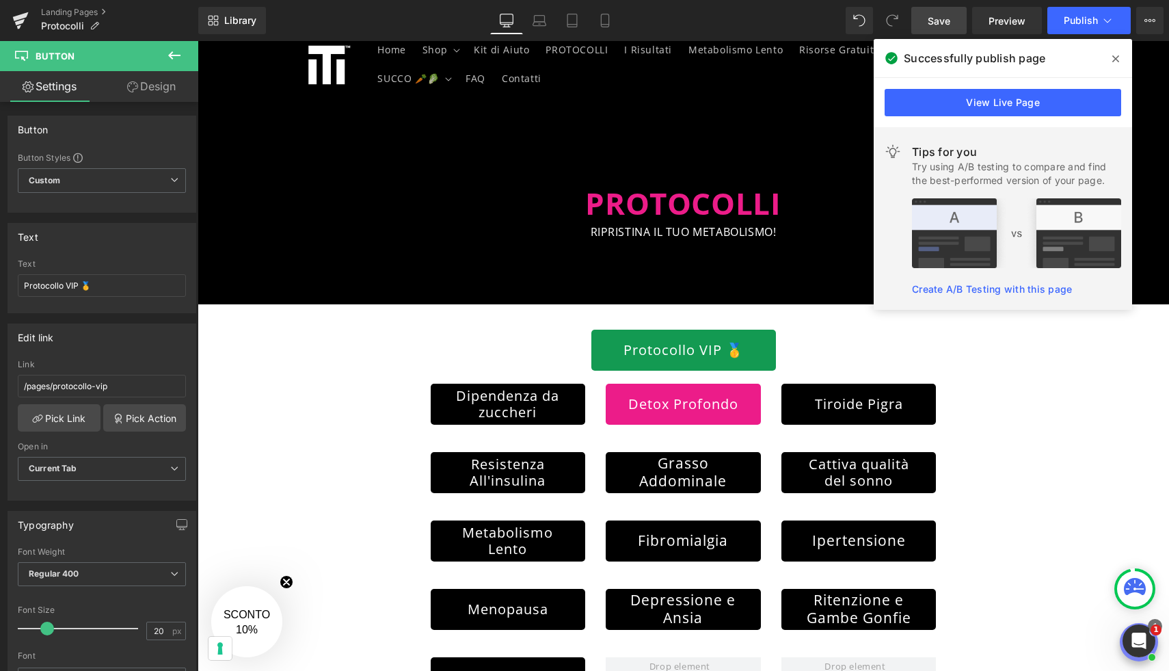
click at [1117, 53] on icon at bounding box center [1115, 58] width 7 height 11
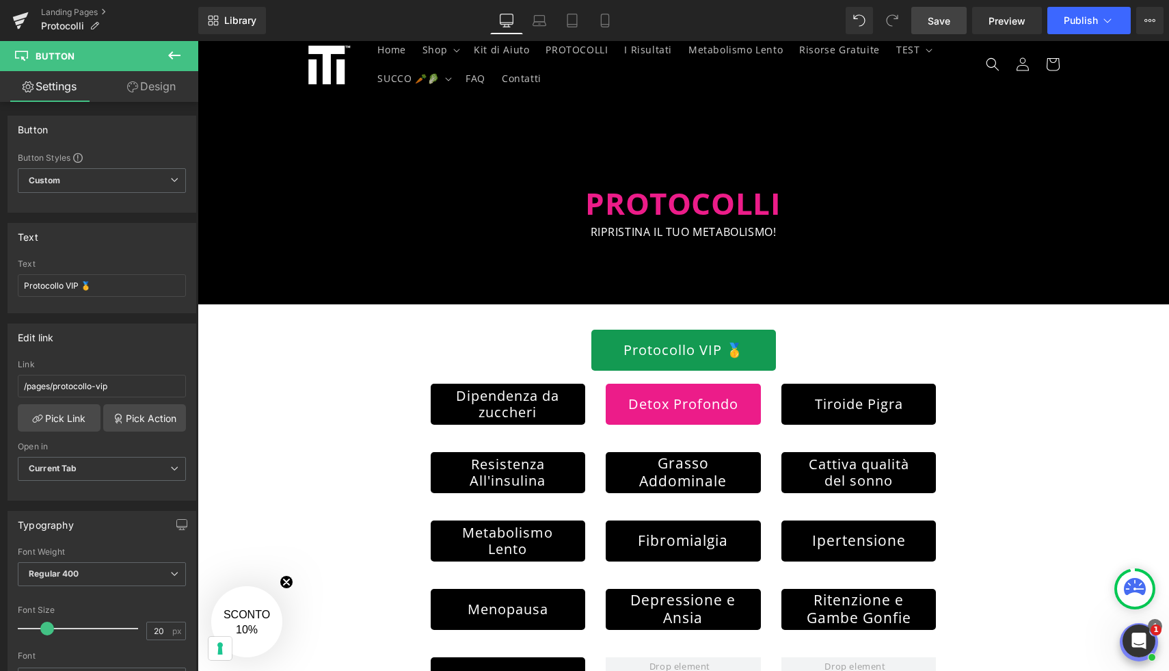
click at [934, 14] on span "Save" at bounding box center [939, 21] width 23 height 14
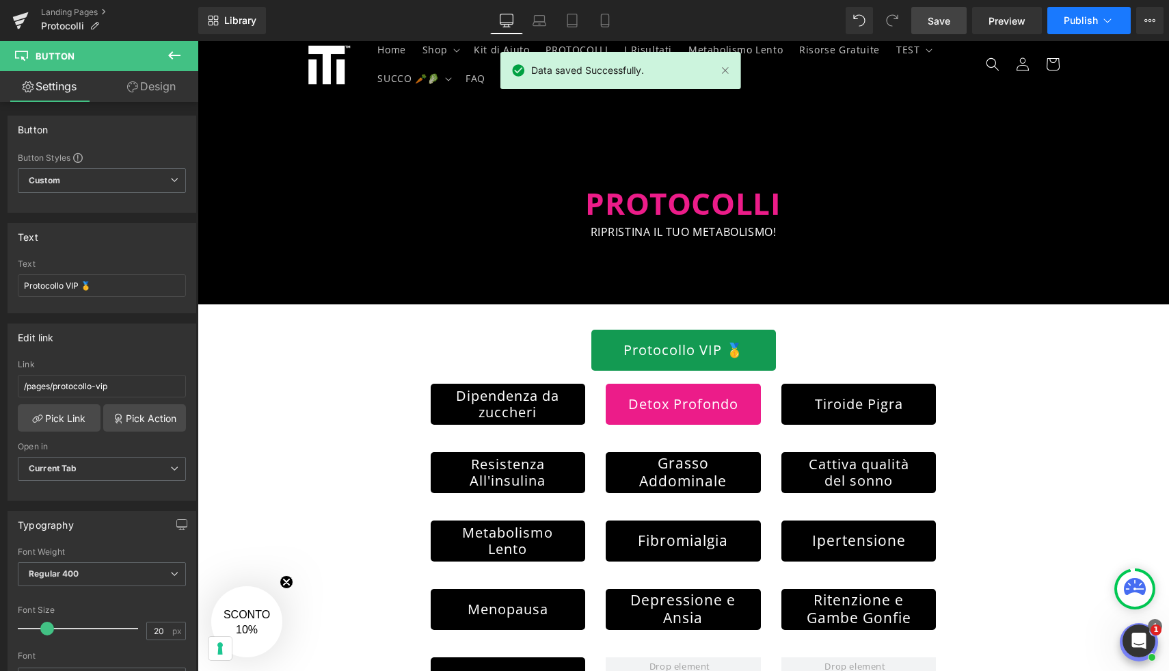
click at [1096, 20] on span "Publish" at bounding box center [1081, 20] width 34 height 11
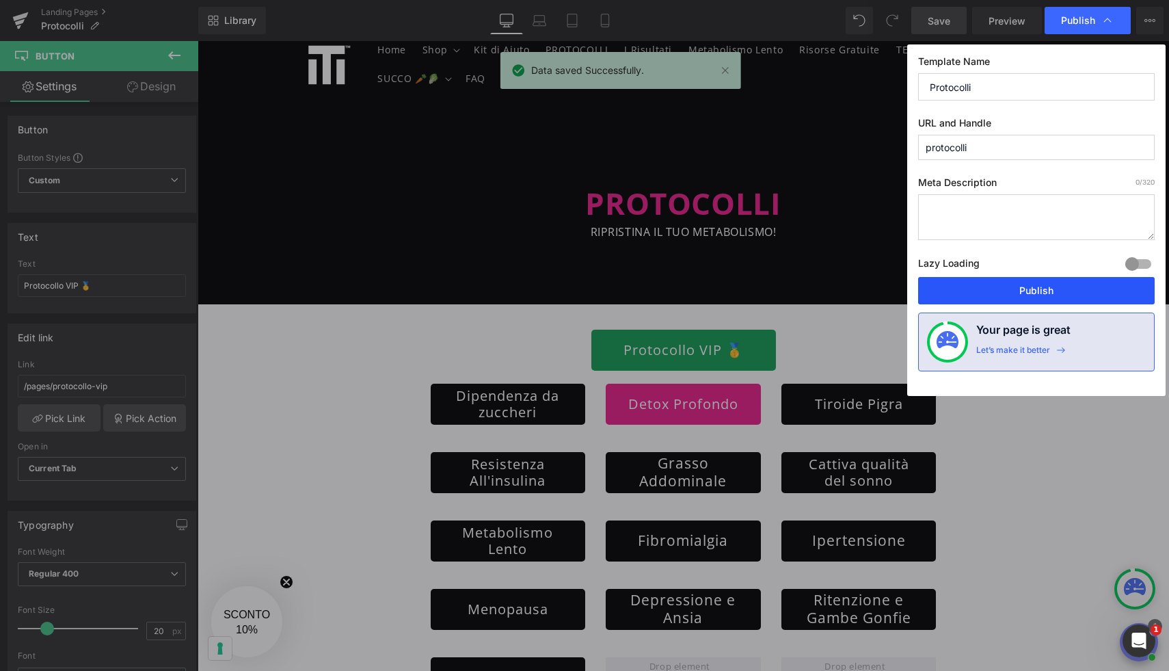
click at [1053, 293] on button "Publish" at bounding box center [1036, 290] width 237 height 27
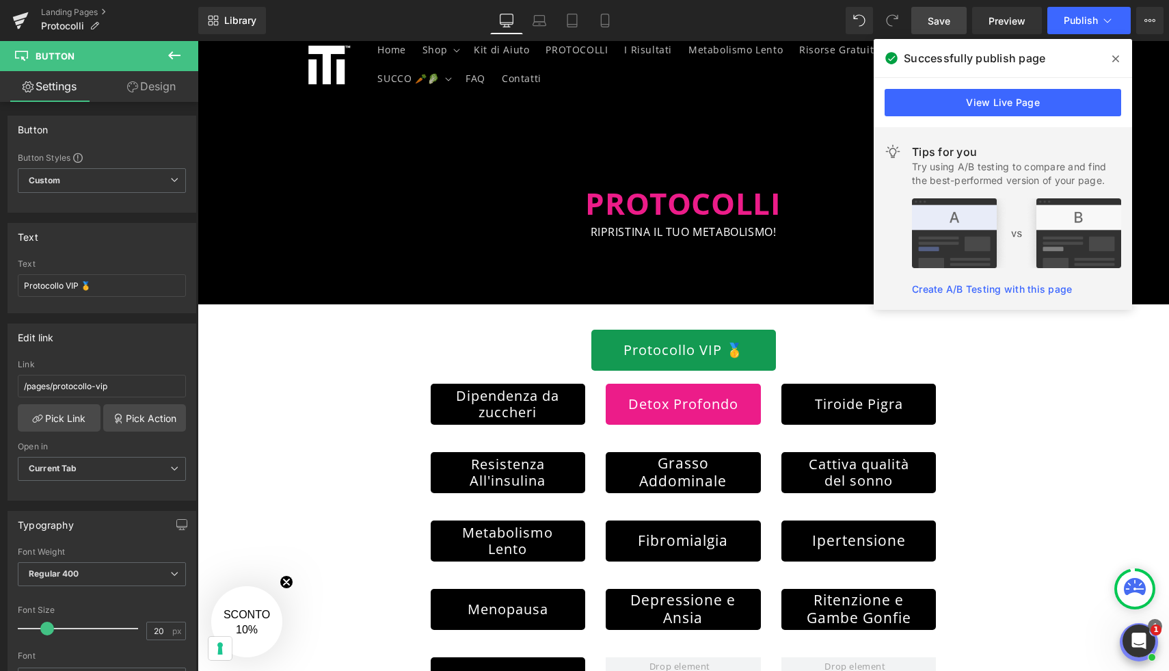
click at [1117, 53] on icon at bounding box center [1115, 58] width 7 height 11
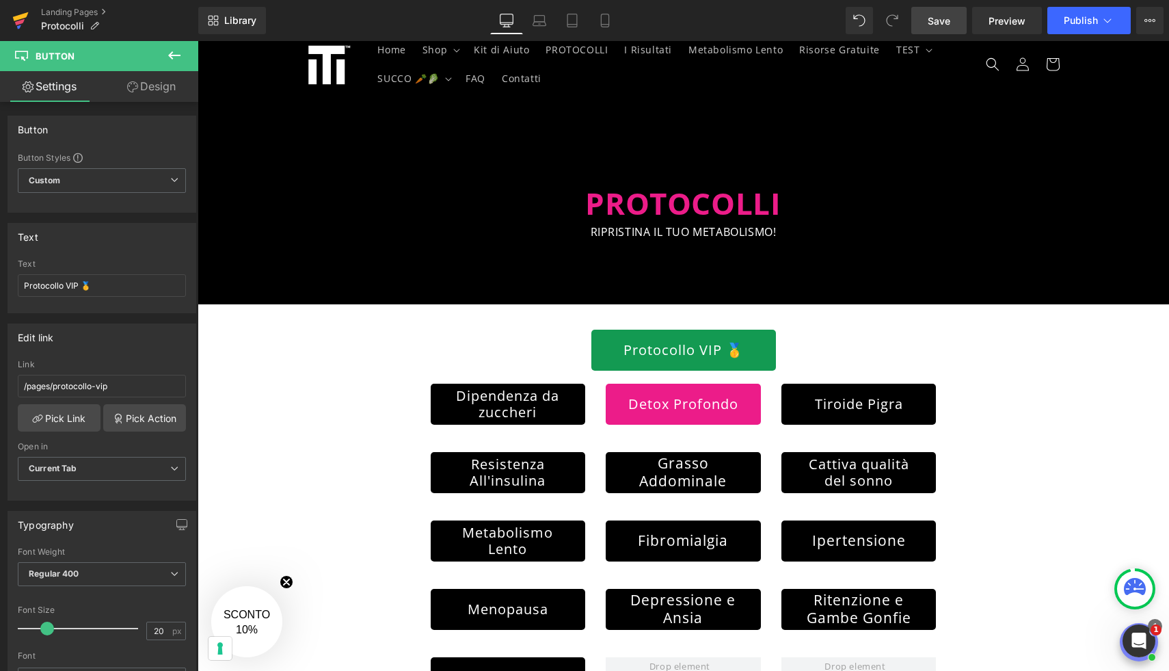
click at [32, 18] on link at bounding box center [20, 20] width 41 height 41
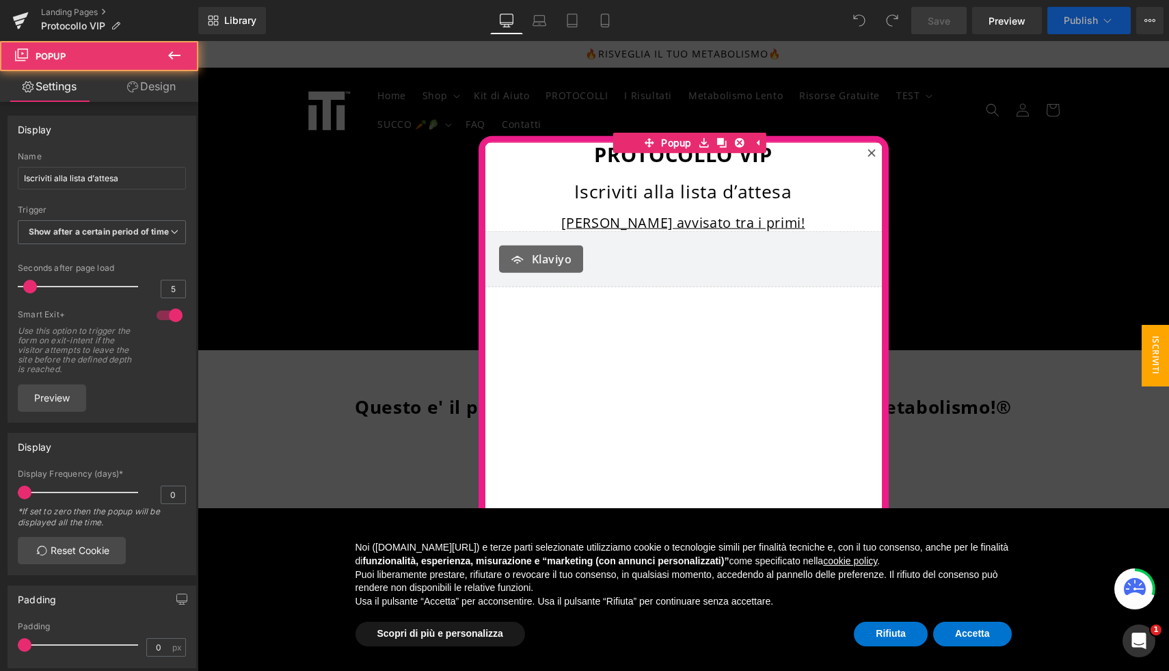
click at [872, 150] on icon at bounding box center [871, 153] width 8 height 8
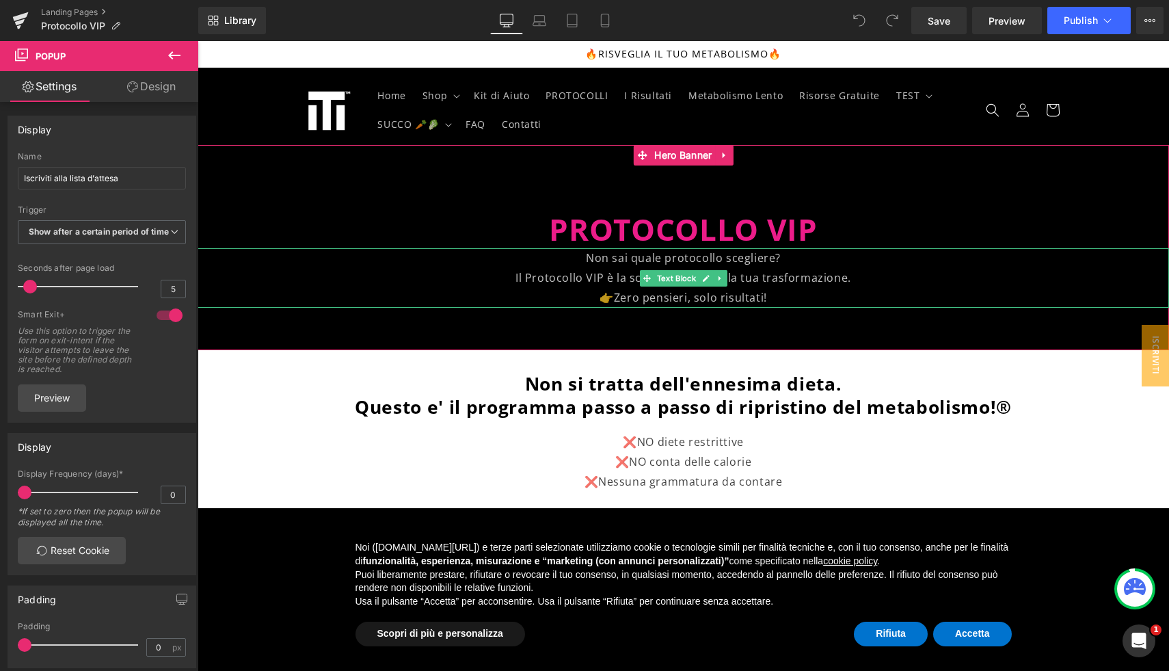
click at [785, 260] on p "Non sai quale protocollo scegliere?" at bounding box center [683, 258] width 971 height 20
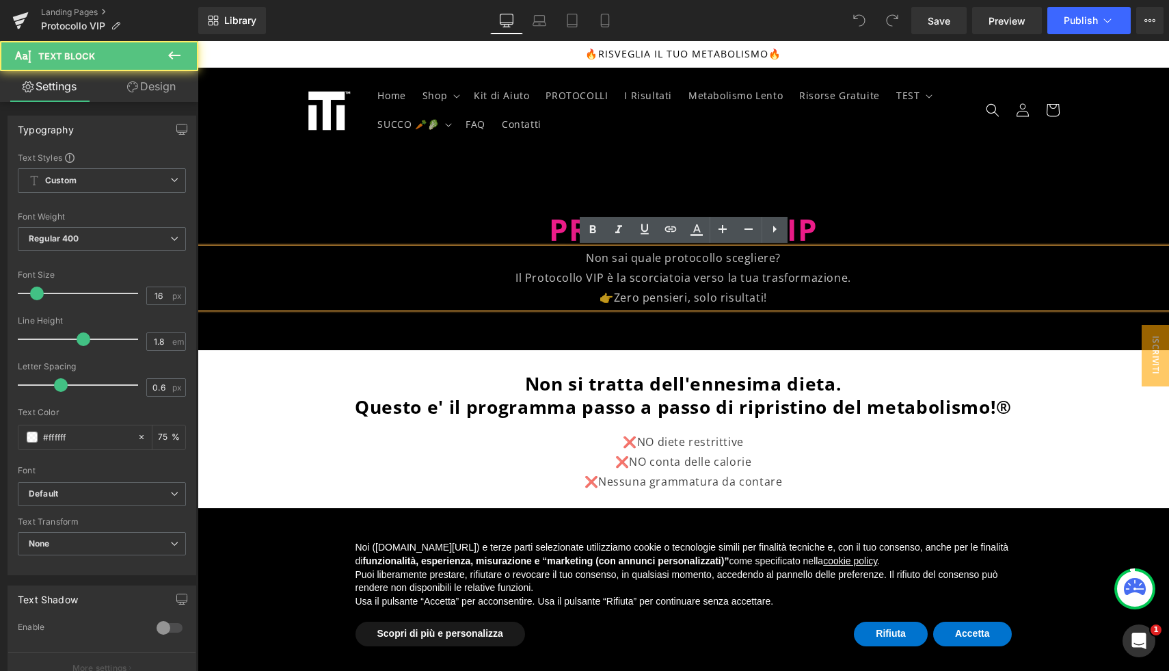
click at [800, 260] on p "Non sai quale protocollo scegliere?" at bounding box center [683, 258] width 971 height 20
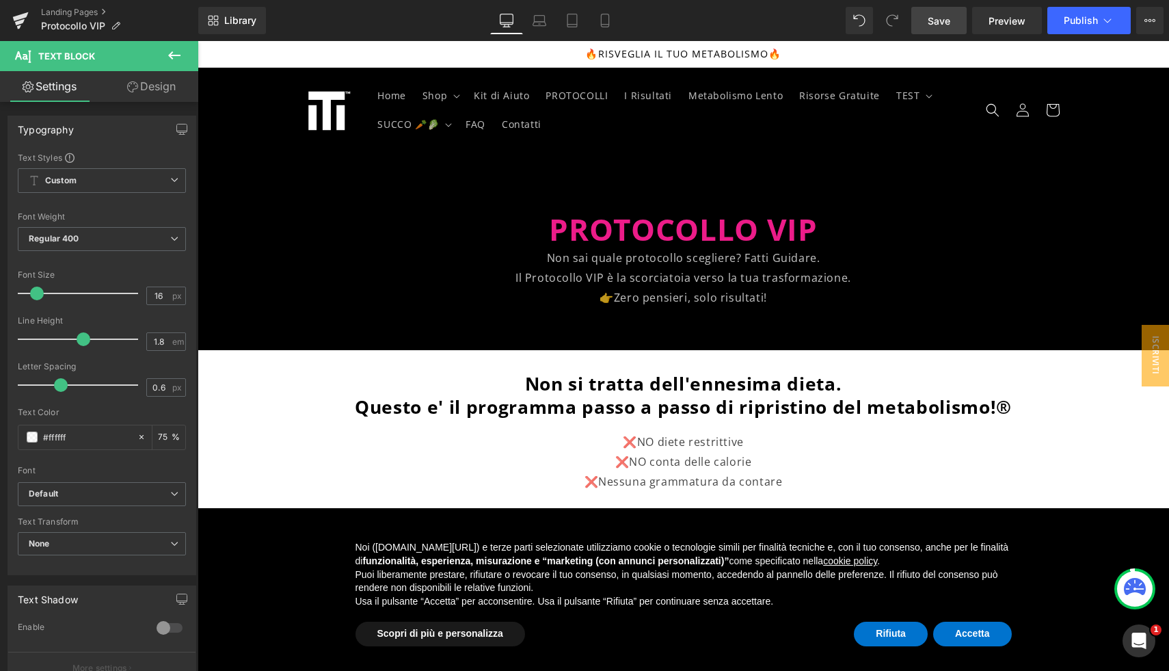
click at [939, 19] on span "Save" at bounding box center [939, 21] width 23 height 14
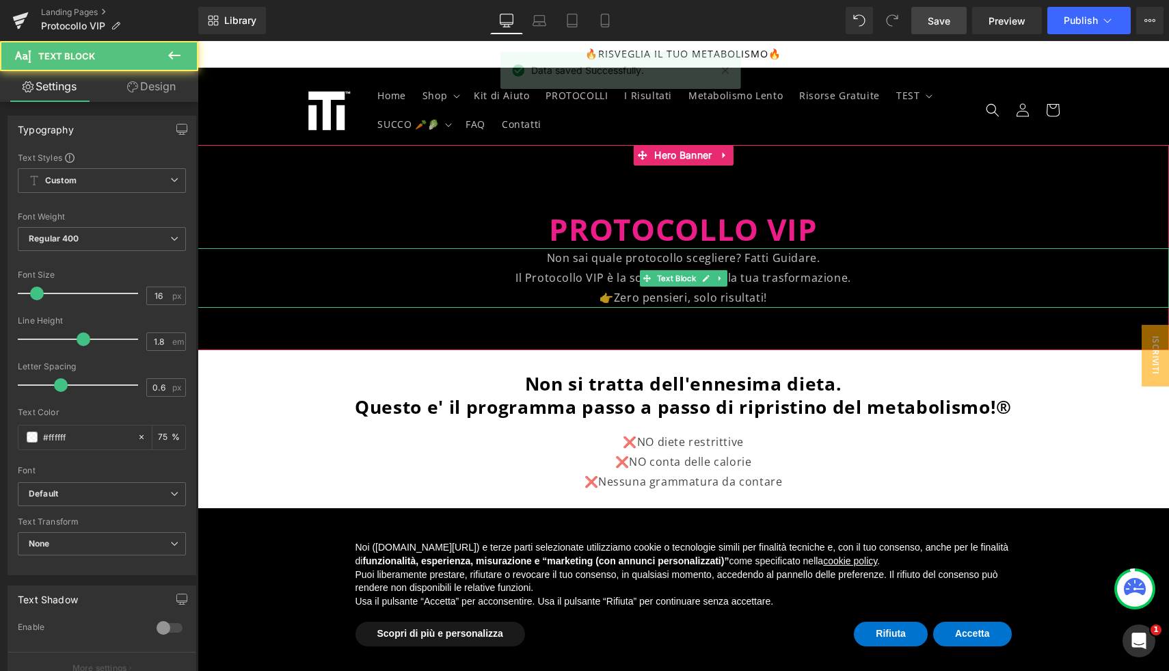
click at [700, 303] on p "👉Zero pensieri, solo risultati!" at bounding box center [683, 298] width 971 height 20
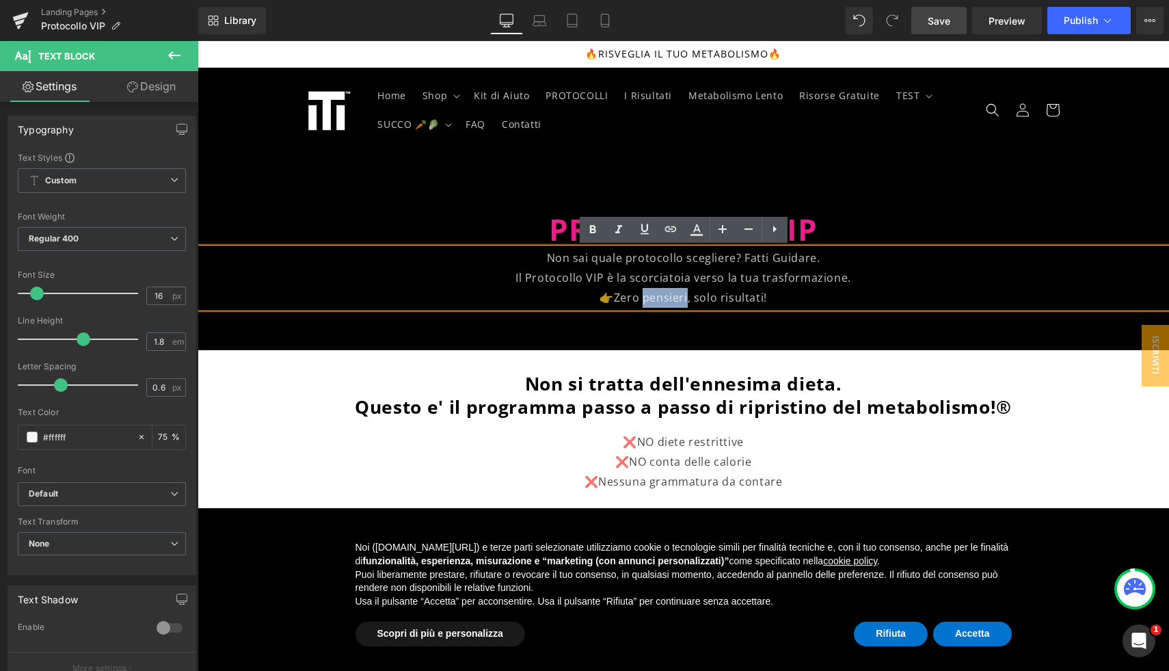
drag, startPoint x: 687, startPoint y: 300, endPoint x: 644, endPoint y: 304, distance: 43.2
click at [644, 304] on p "👉Zero pensieri, solo risultati!" at bounding box center [683, 298] width 971 height 20
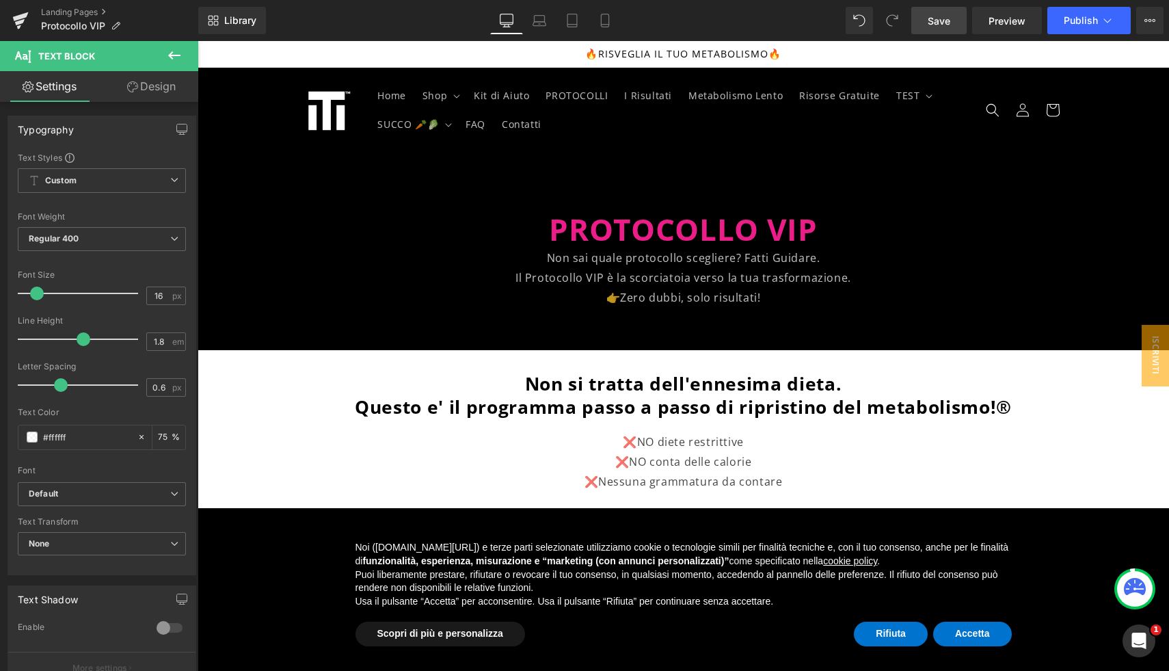
click at [945, 27] on span "Save" at bounding box center [939, 21] width 23 height 14
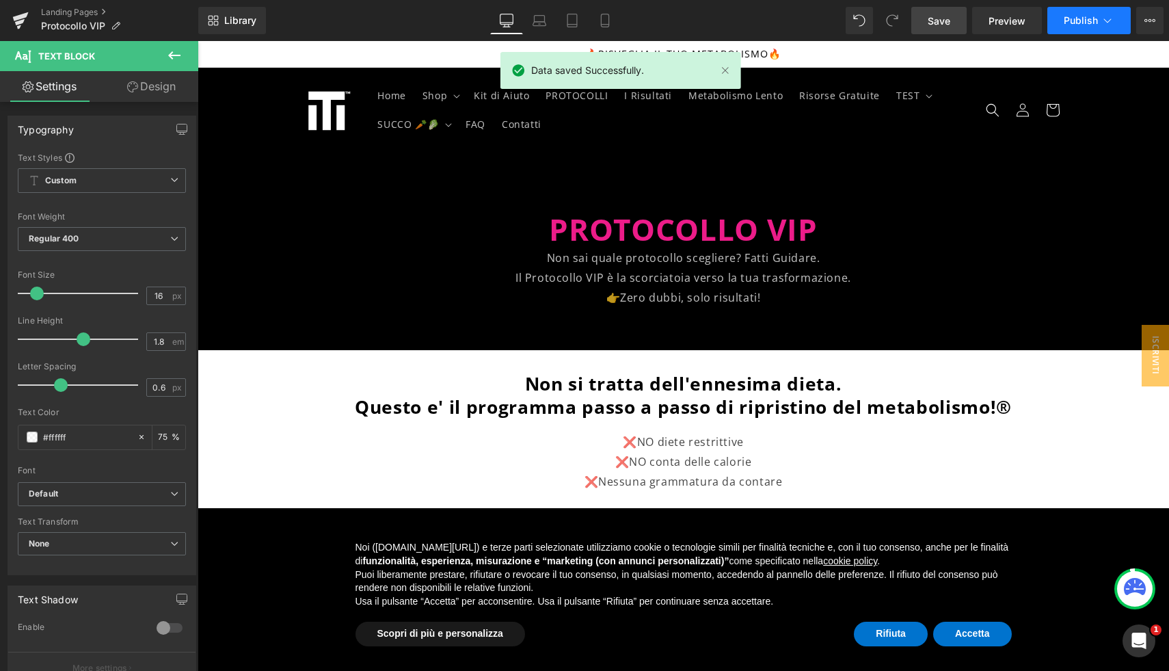
click at [1101, 21] on icon at bounding box center [1108, 21] width 14 height 14
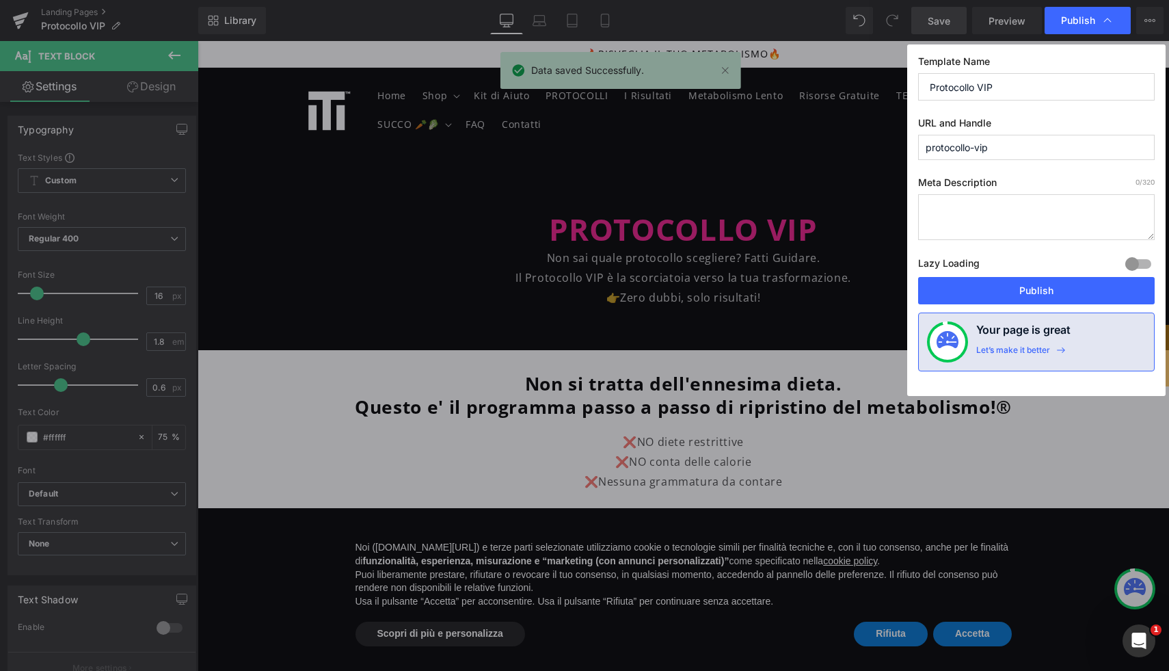
click at [1101, 21] on icon at bounding box center [1108, 21] width 14 height 14
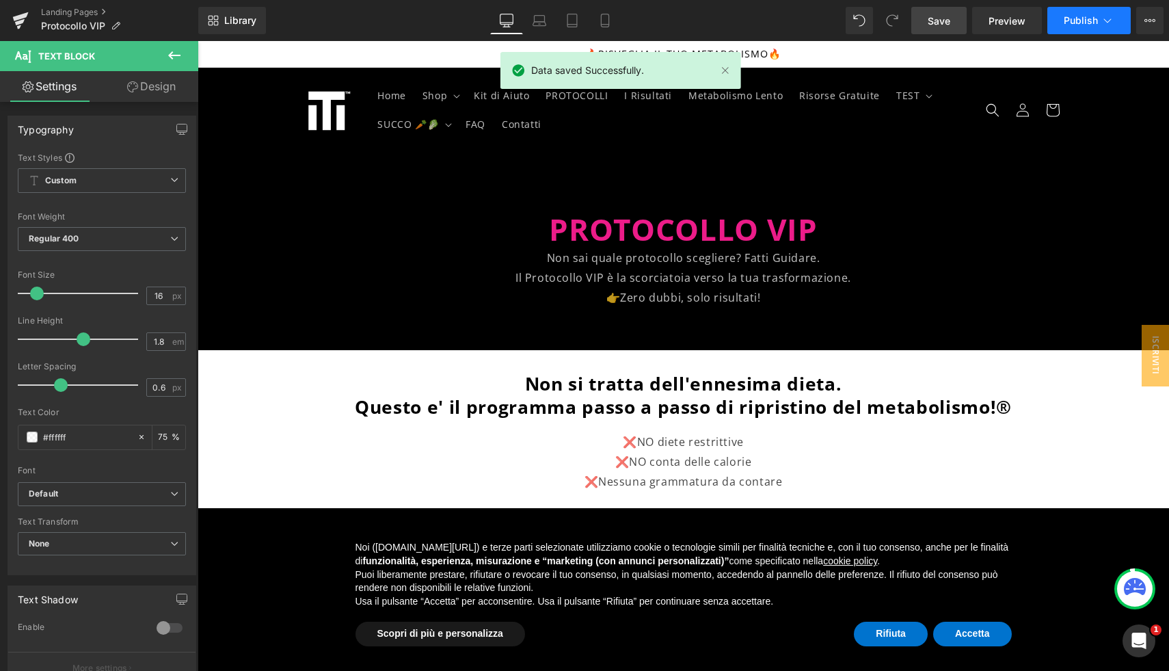
click at [1103, 23] on icon at bounding box center [1108, 21] width 14 height 14
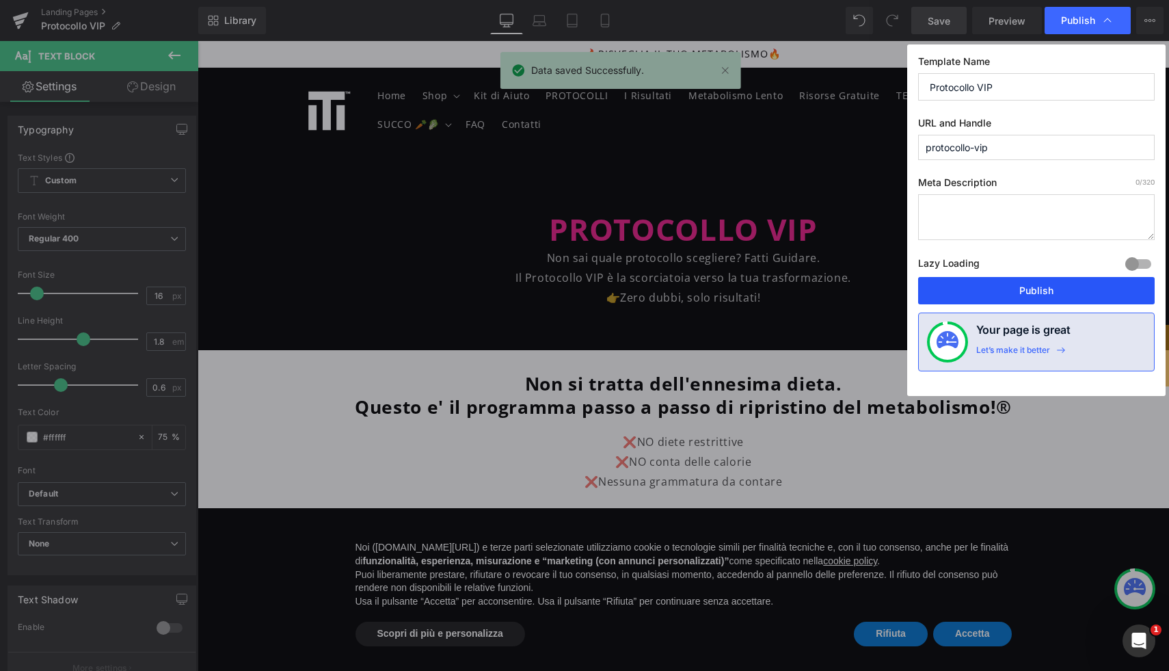
click at [1088, 293] on button "Publish" at bounding box center [1036, 290] width 237 height 27
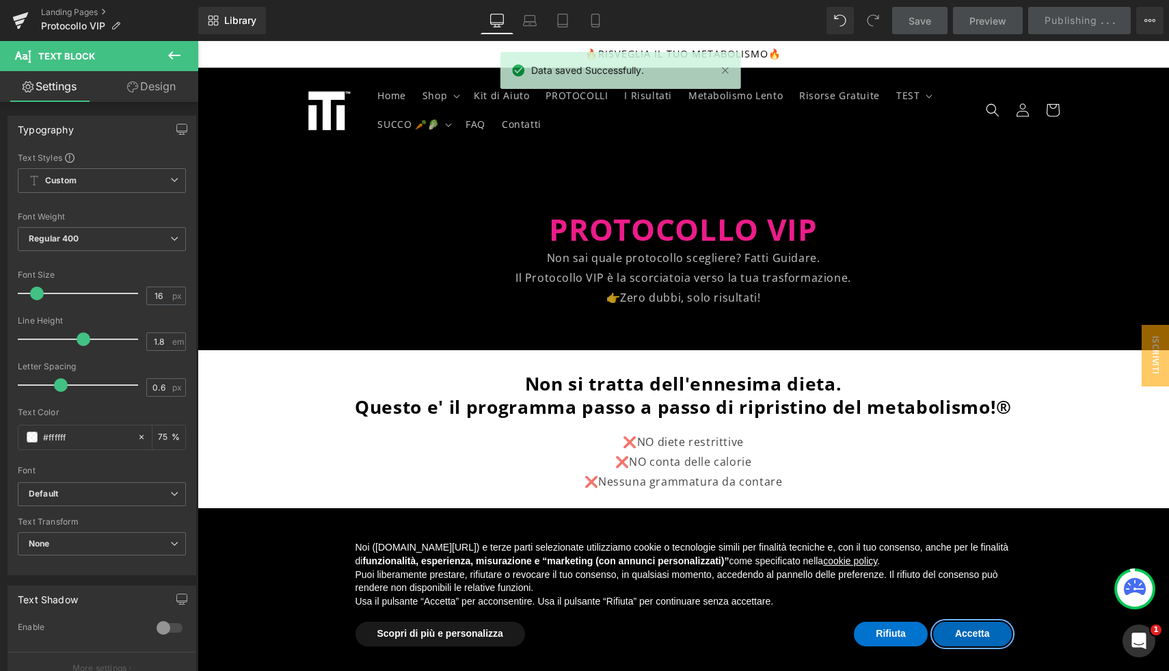
click at [988, 645] on button "Accetta" at bounding box center [972, 633] width 79 height 25
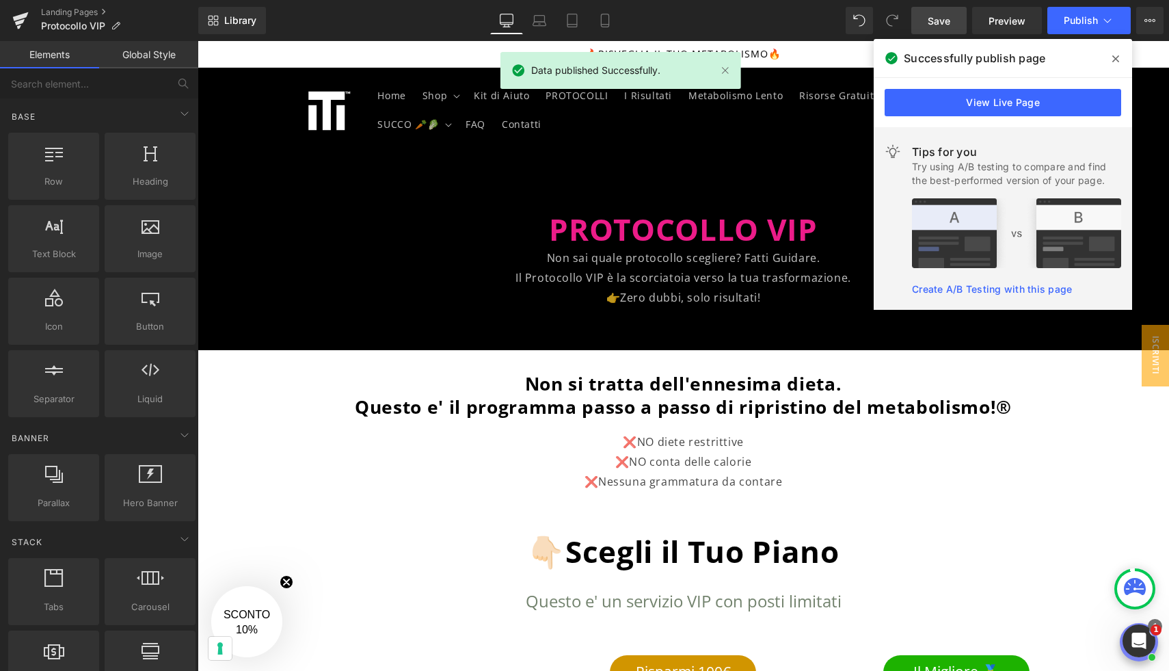
click at [1117, 58] on icon at bounding box center [1115, 58] width 7 height 11
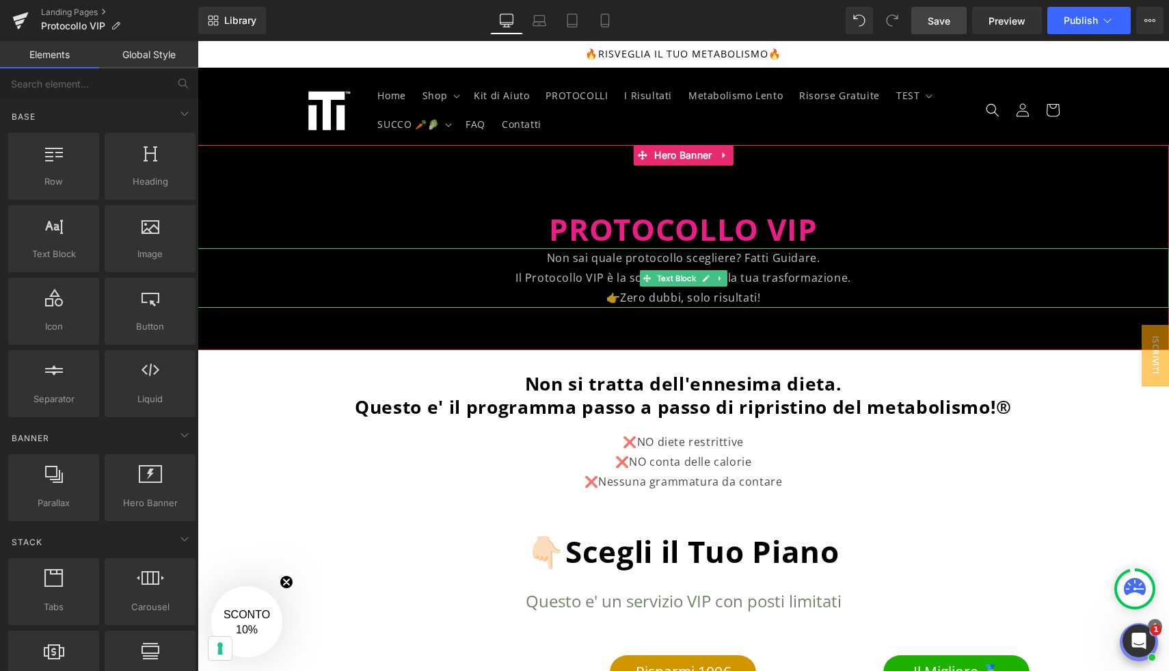
click at [794, 256] on p "Non sai quale protocollo scegliere? Fatti Guidare." at bounding box center [683, 258] width 971 height 20
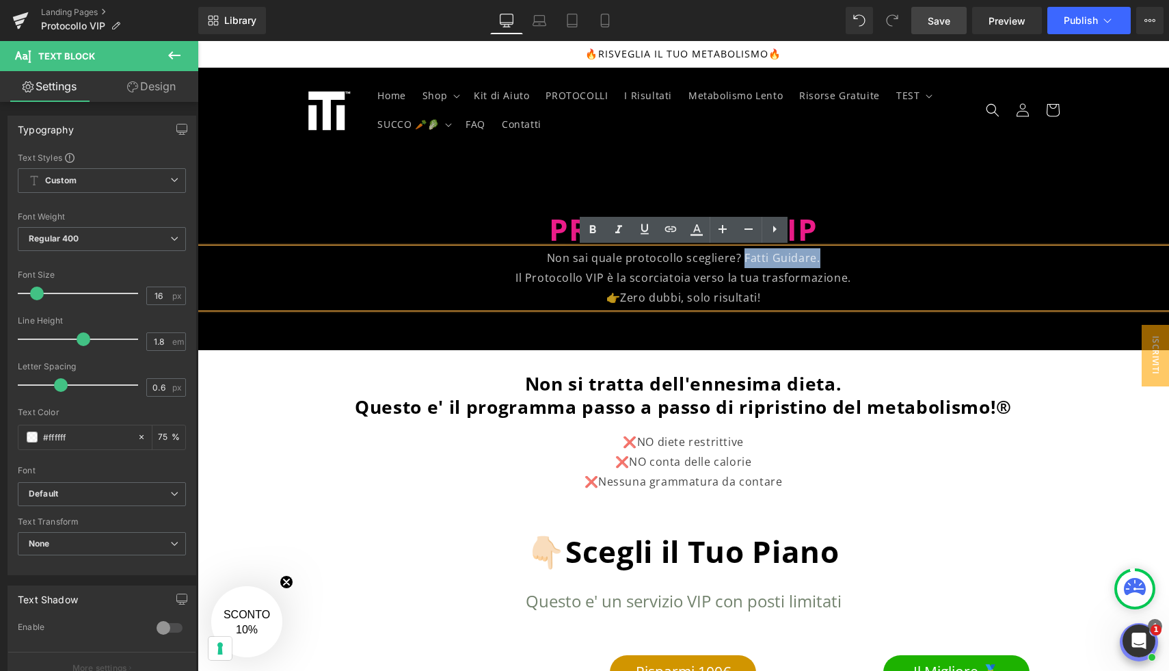
drag, startPoint x: 822, startPoint y: 256, endPoint x: 744, endPoint y: 258, distance: 78.0
click at [744, 258] on p "Non sai quale protocollo scegliere? Fatti Guidare." at bounding box center [683, 258] width 971 height 20
click at [598, 232] on icon at bounding box center [592, 229] width 16 height 16
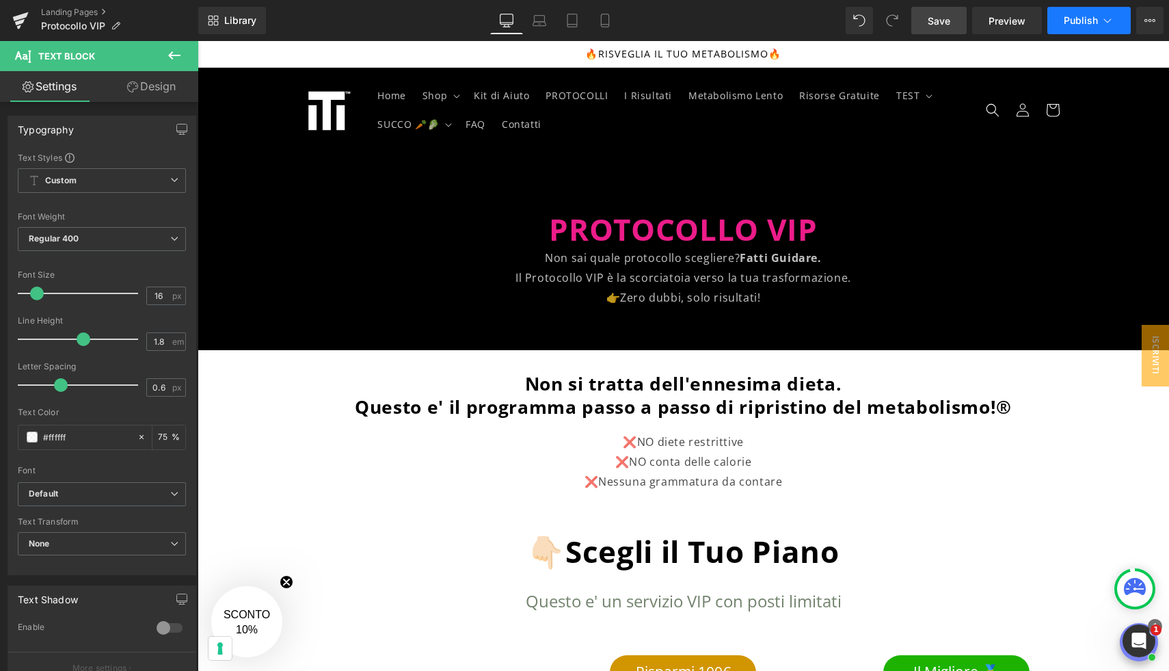
click at [1090, 18] on span "Publish" at bounding box center [1081, 20] width 34 height 11
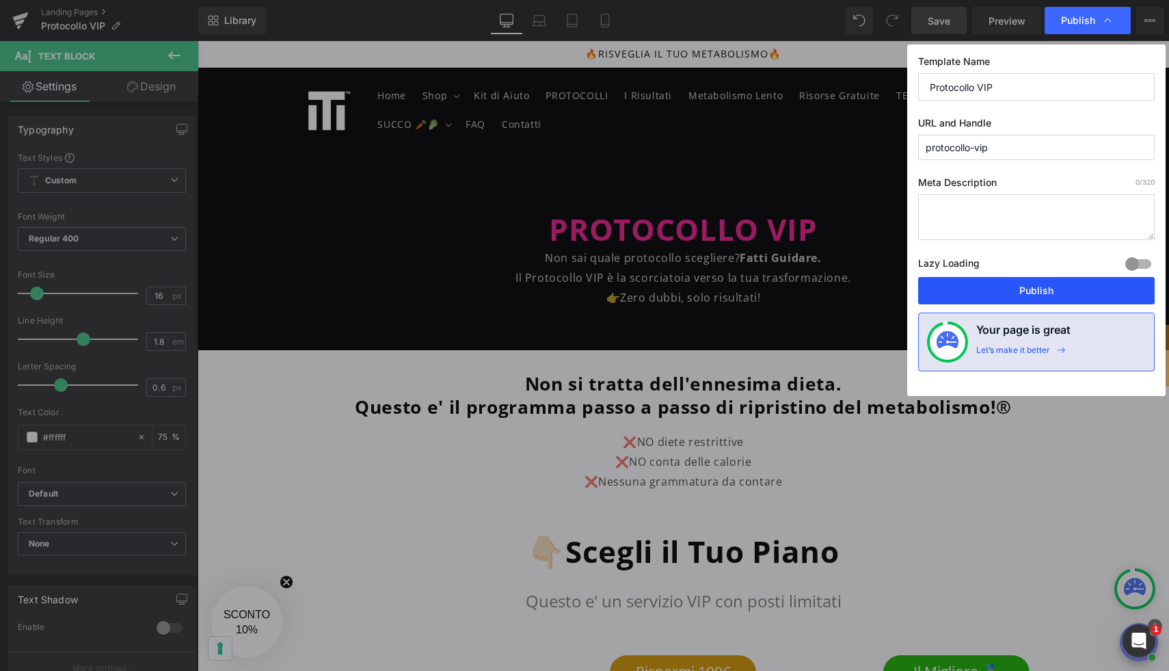
click at [1066, 286] on button "Publish" at bounding box center [1036, 290] width 237 height 27
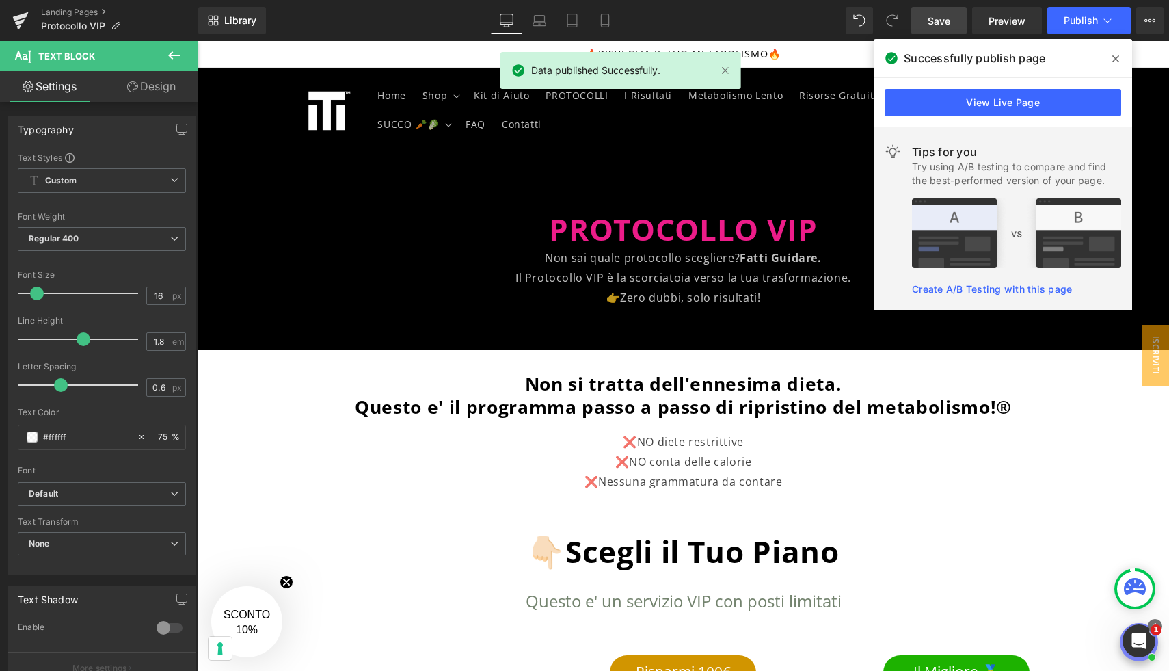
click at [921, 25] on link "Save" at bounding box center [938, 20] width 55 height 27
click at [1117, 57] on icon at bounding box center [1115, 58] width 7 height 7
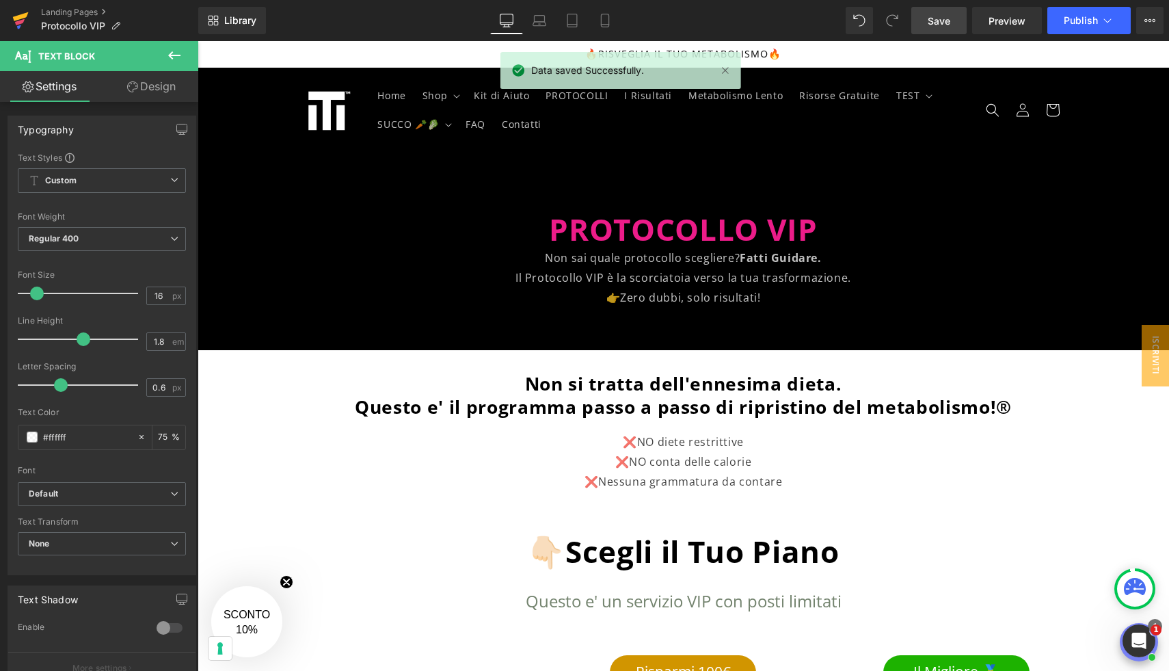
click at [27, 18] on icon at bounding box center [20, 20] width 16 height 34
